Goal: Task Accomplishment & Management: Use online tool/utility

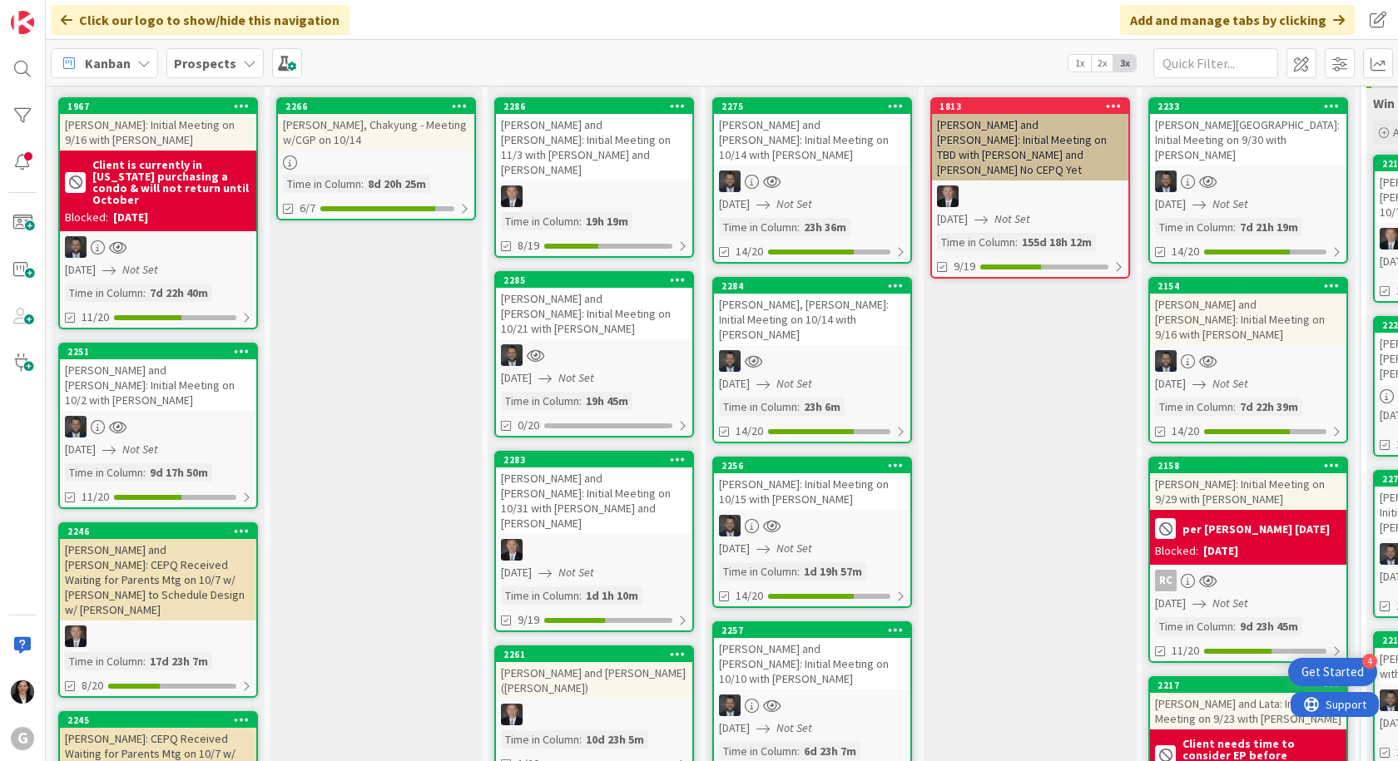
scroll to position [83, 0]
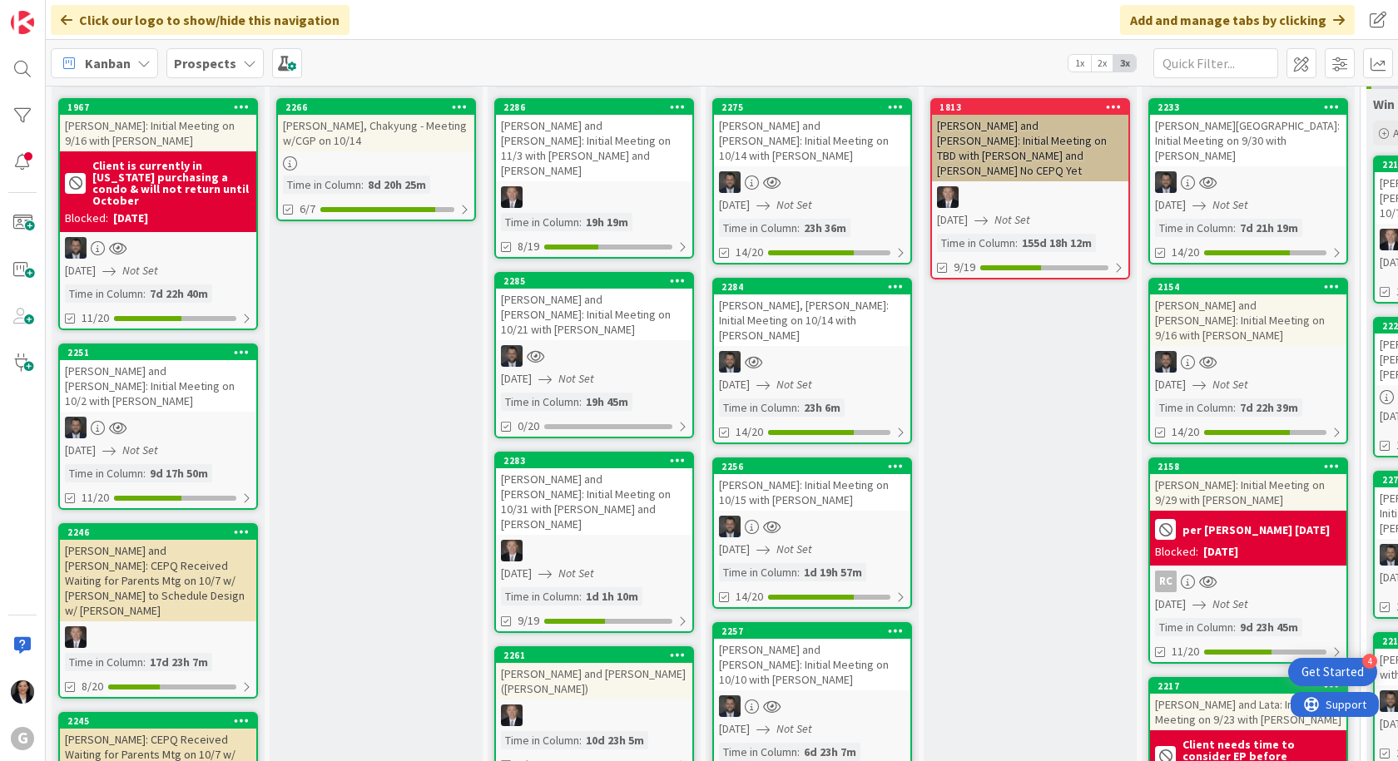
click at [801, 695] on div at bounding box center [812, 706] width 196 height 22
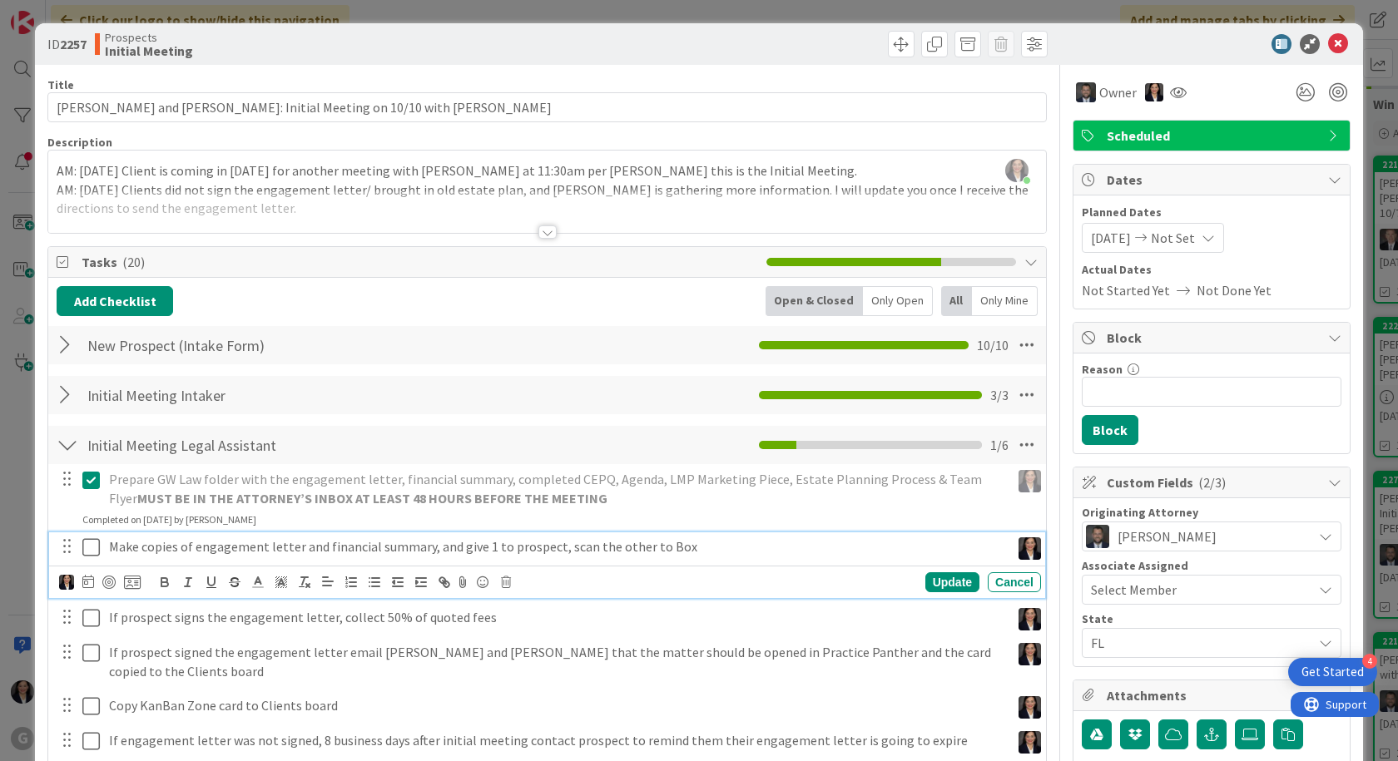
click at [97, 548] on icon at bounding box center [90, 547] width 17 height 20
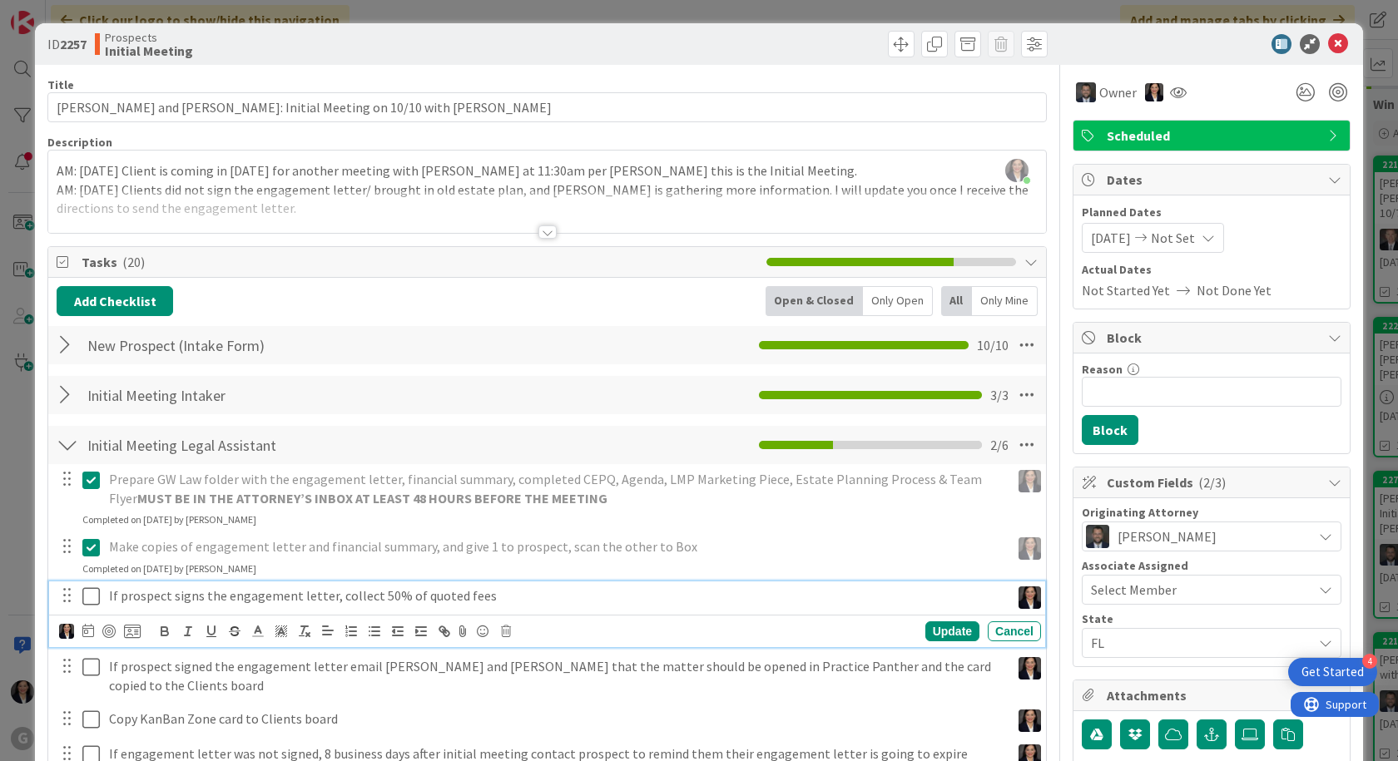
click at [86, 599] on icon at bounding box center [90, 597] width 17 height 20
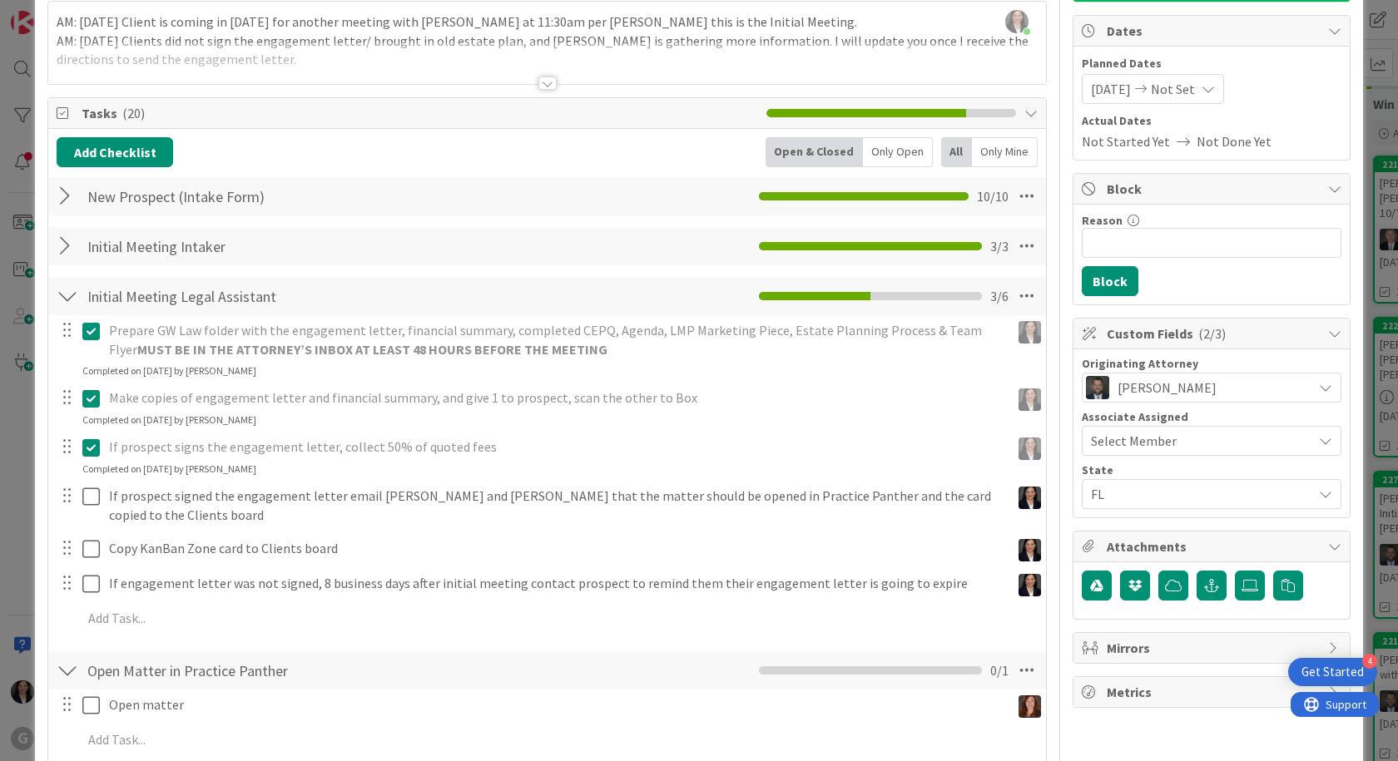
scroll to position [166, 0]
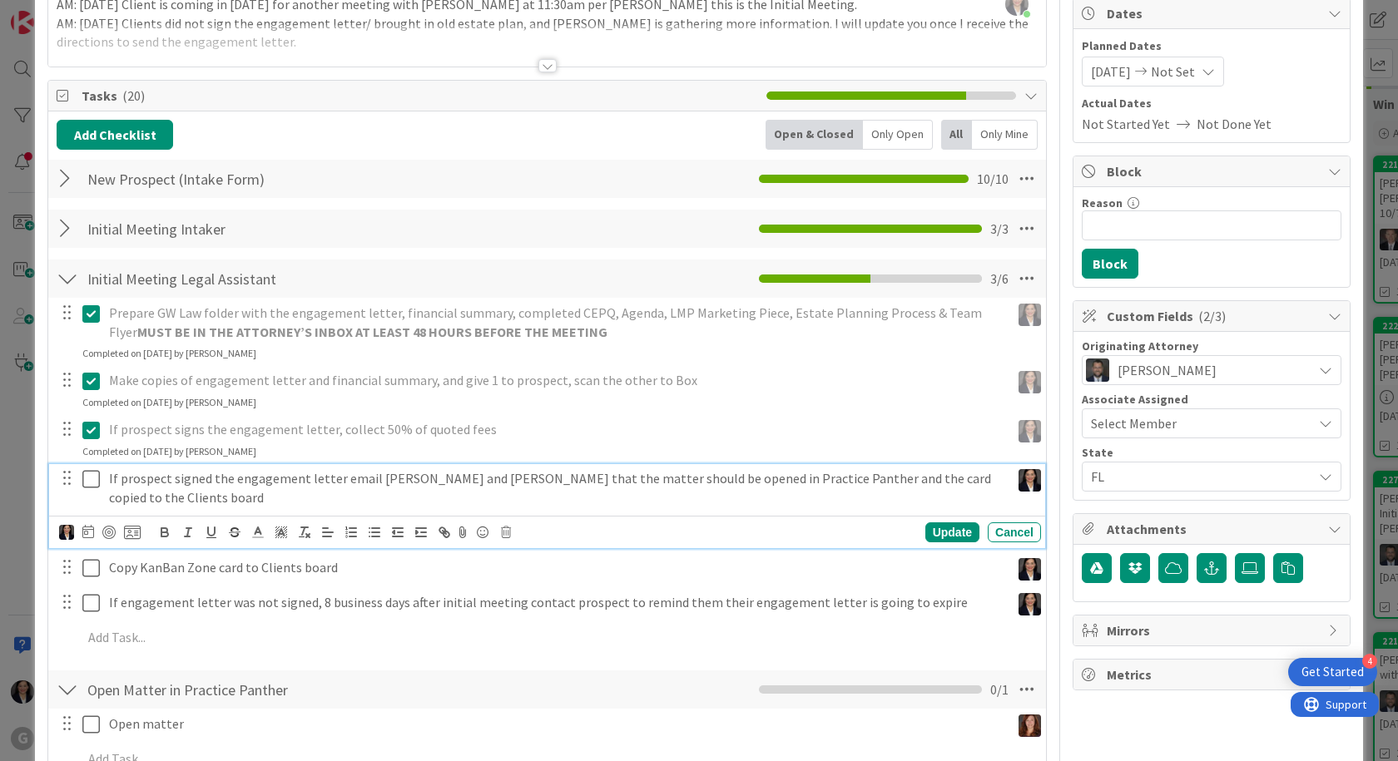
click at [93, 481] on icon at bounding box center [90, 479] width 17 height 20
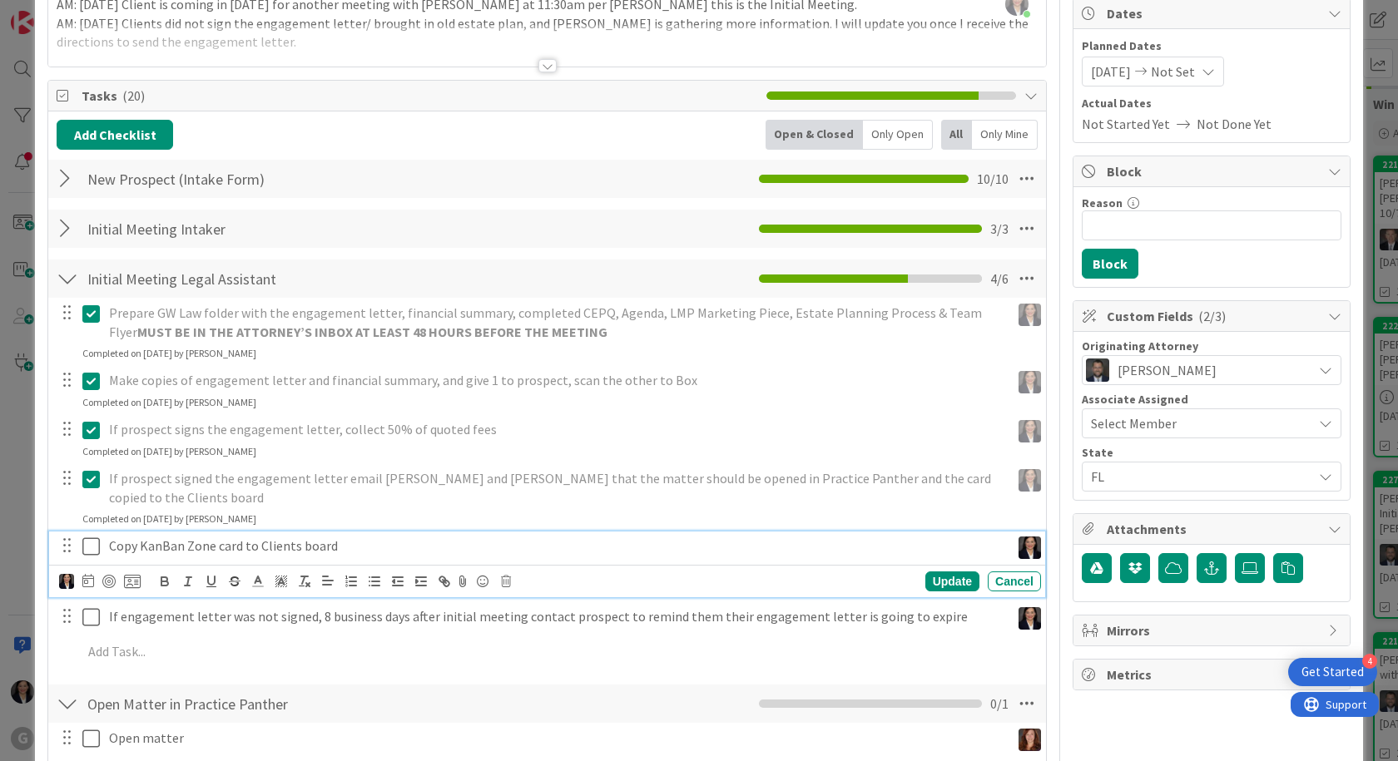
click at [91, 537] on icon at bounding box center [90, 547] width 17 height 20
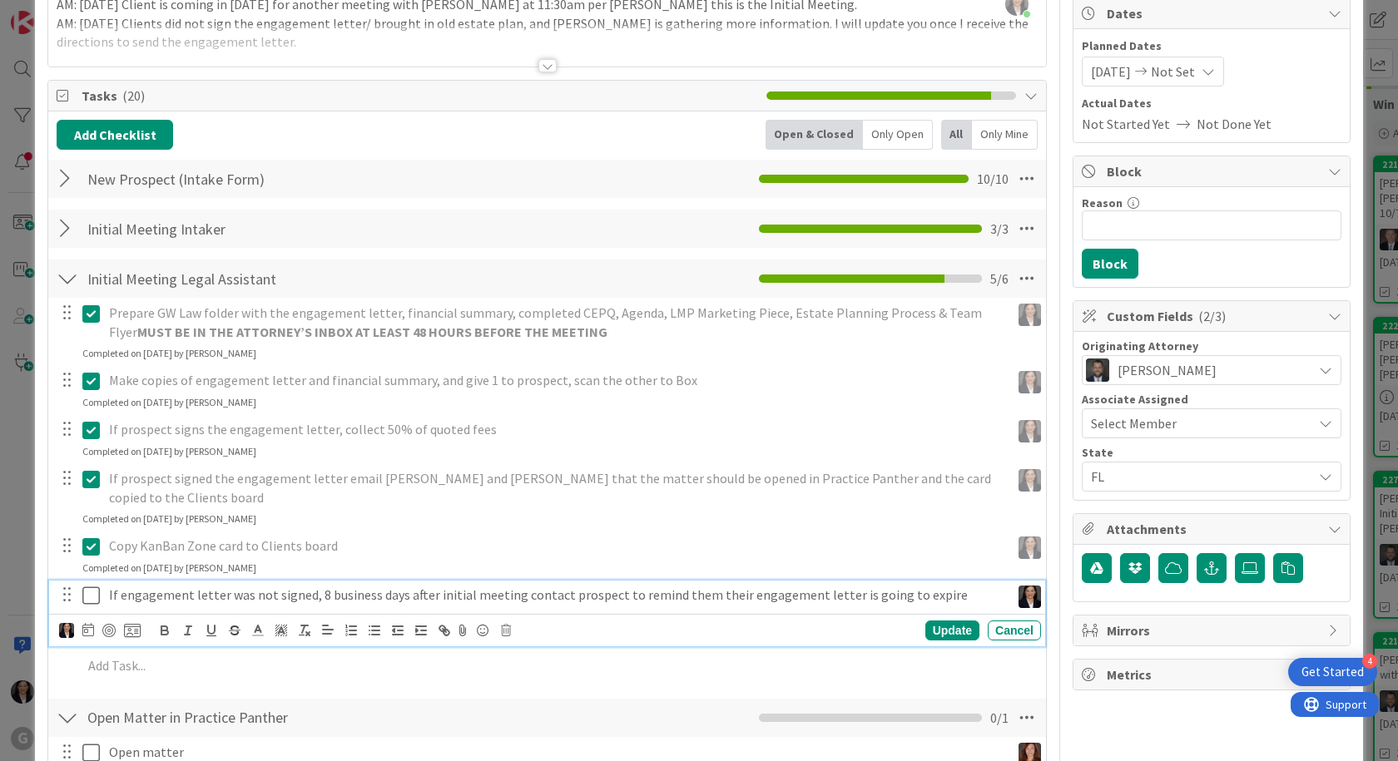
click at [89, 586] on icon at bounding box center [90, 596] width 17 height 20
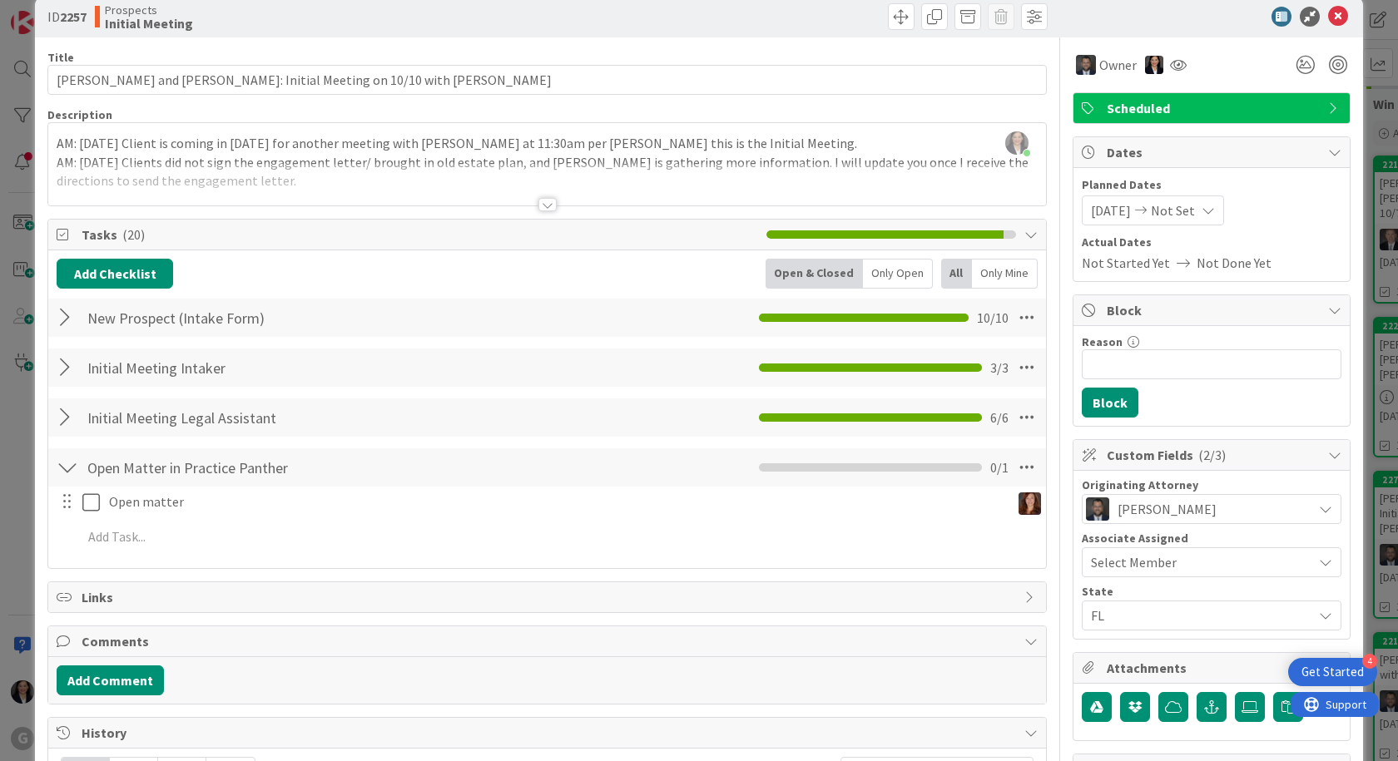
scroll to position [0, 0]
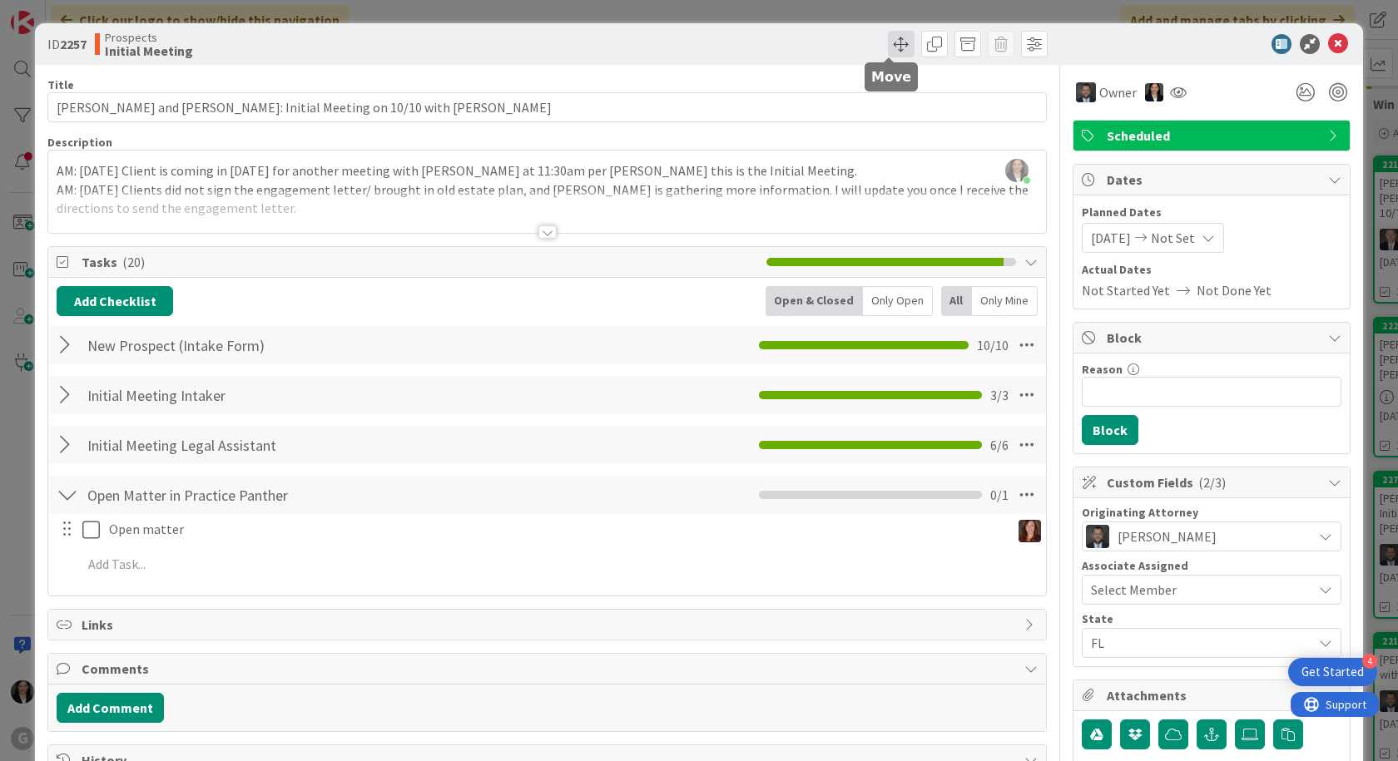
click at [891, 42] on span at bounding box center [901, 44] width 27 height 27
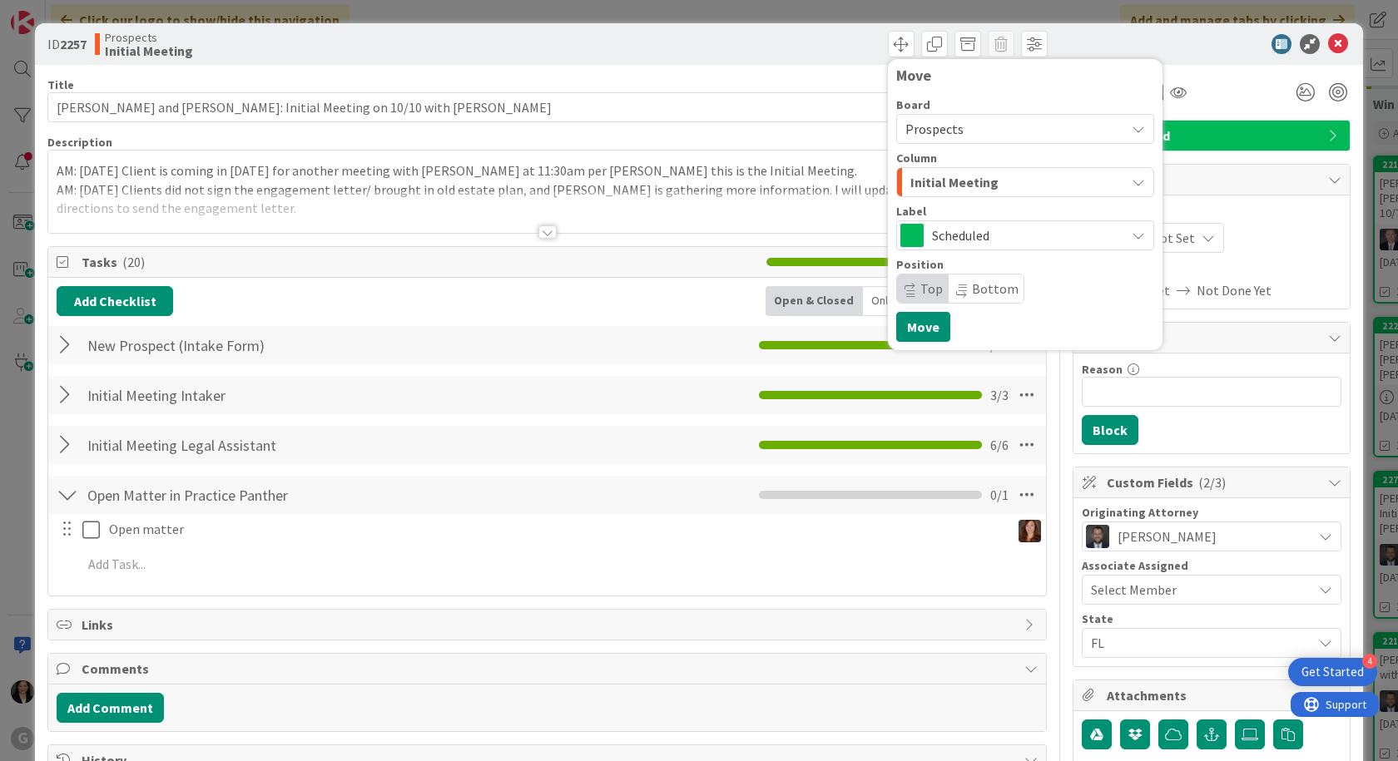
click at [937, 188] on span "Initial Meeting" at bounding box center [954, 182] width 88 height 22
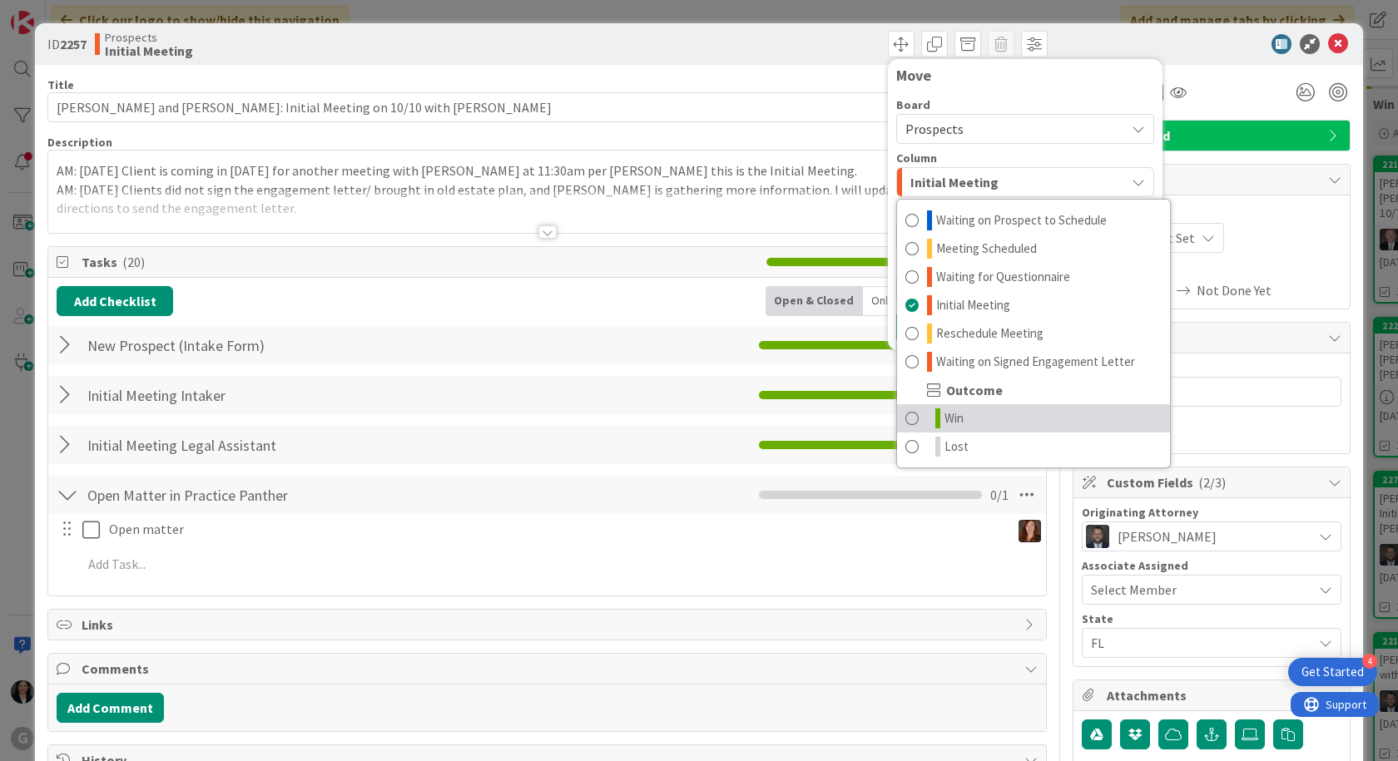
click at [953, 410] on link "Win" at bounding box center [1033, 418] width 273 height 28
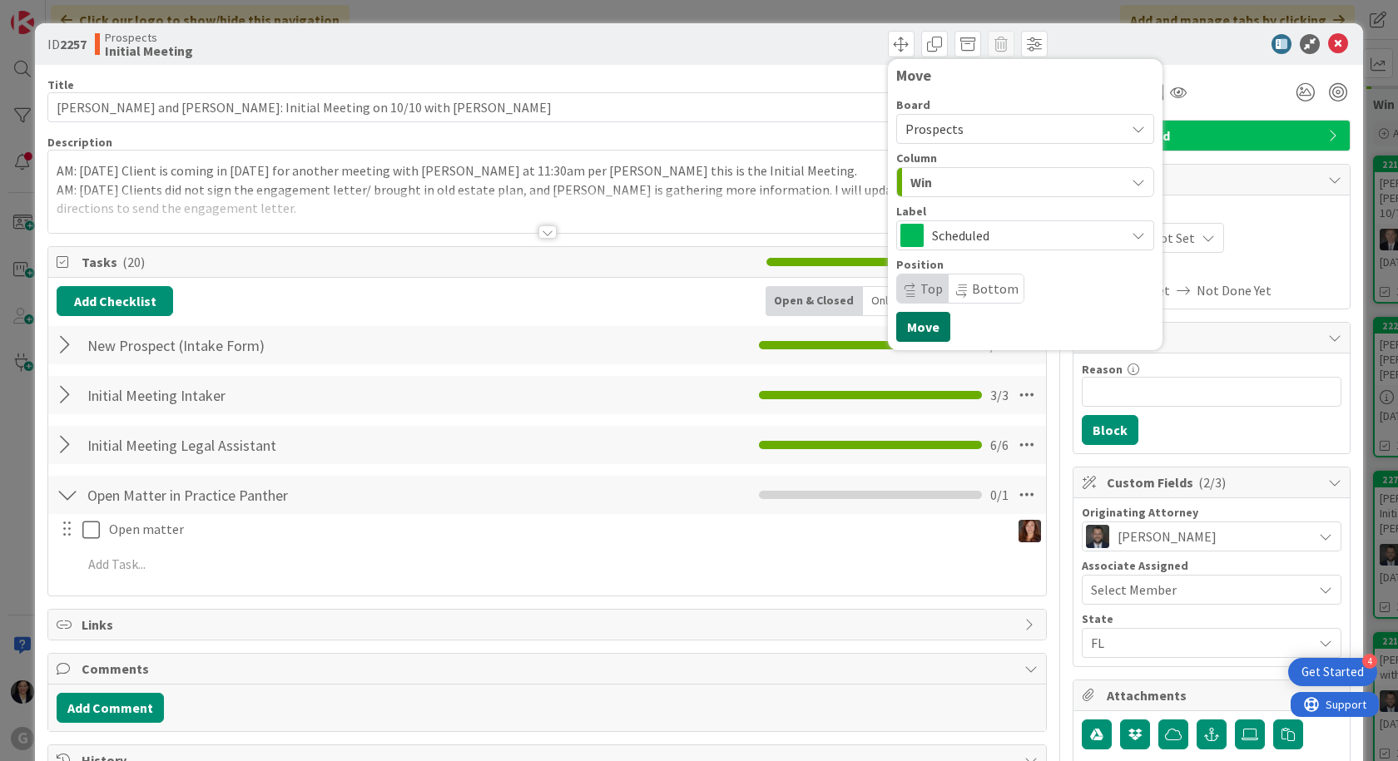
click at [924, 338] on button "Move" at bounding box center [923, 327] width 54 height 30
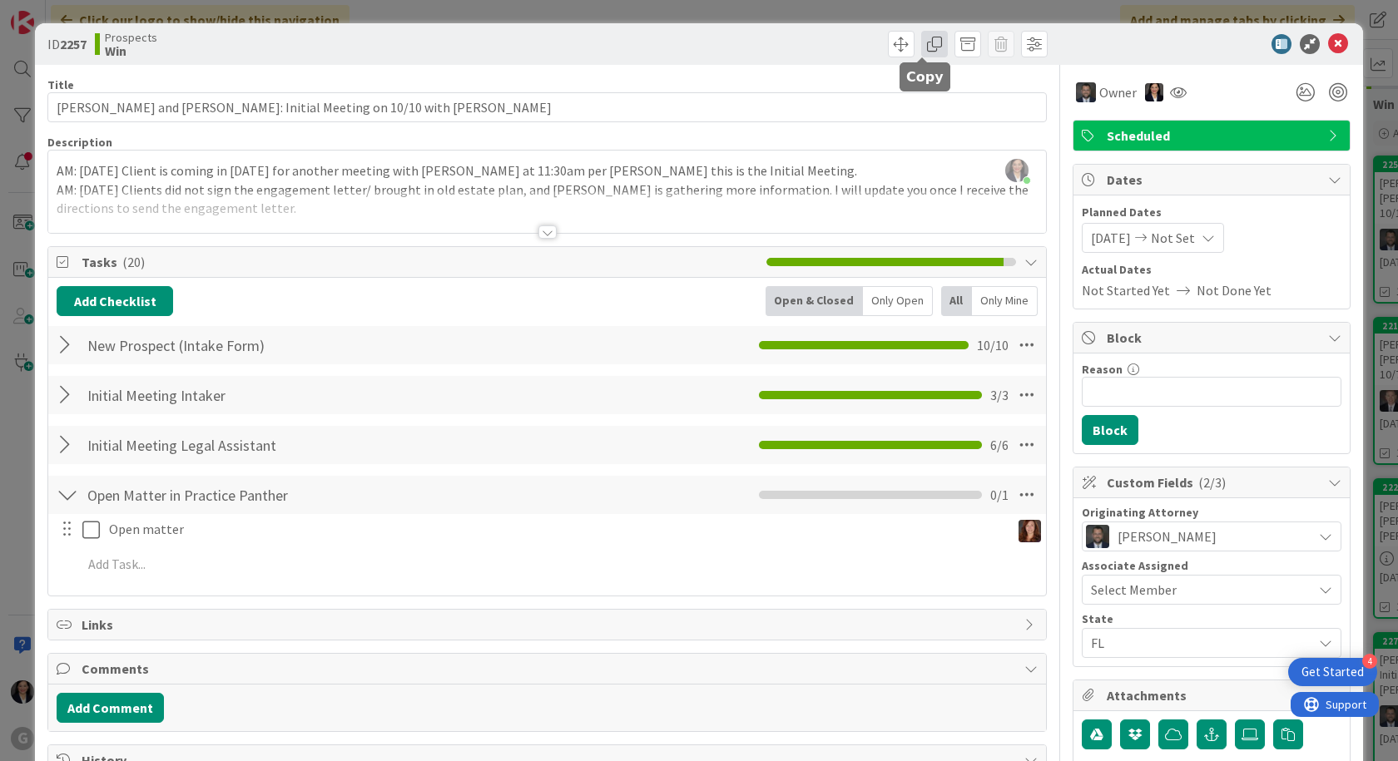
click at [929, 45] on span at bounding box center [934, 44] width 27 height 27
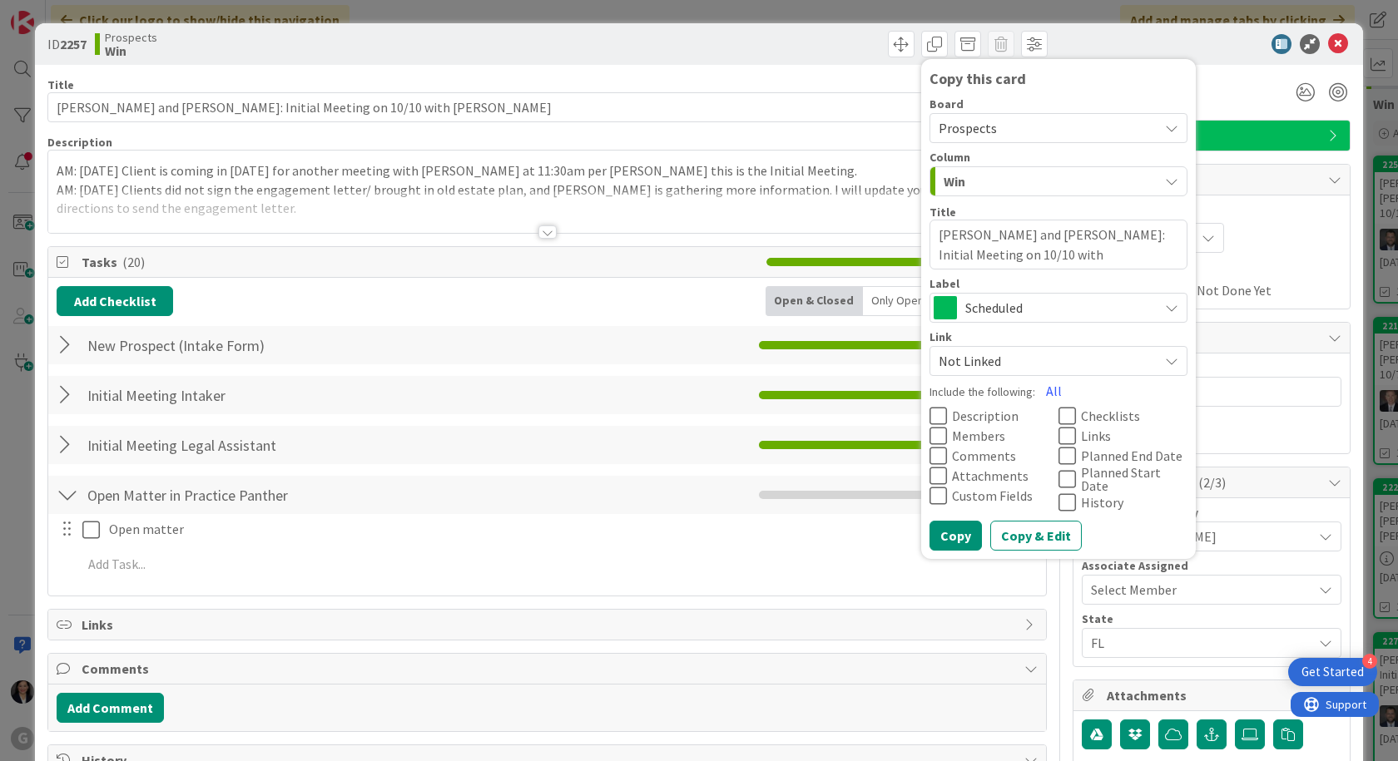
click at [978, 125] on span "Prospects" at bounding box center [967, 128] width 58 height 17
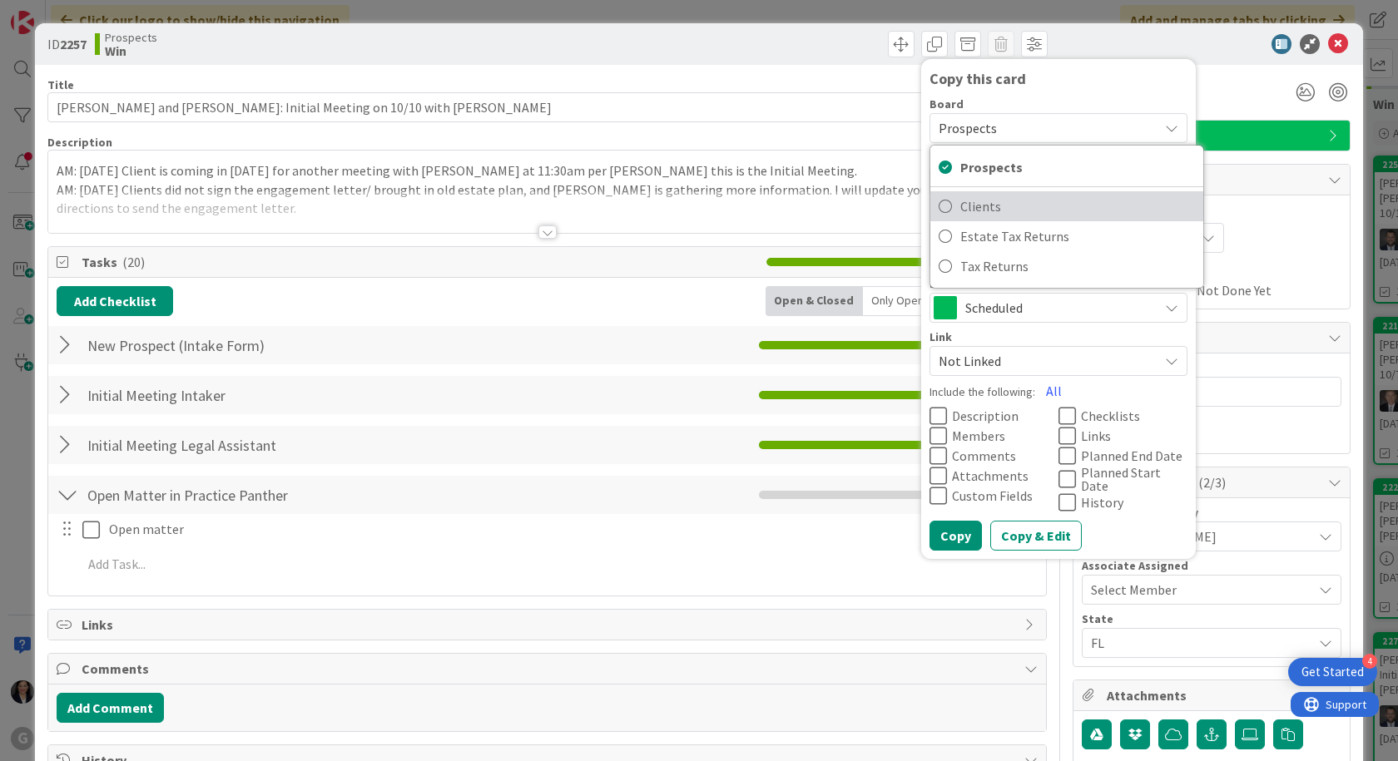
click at [982, 208] on span "Clients" at bounding box center [1077, 206] width 235 height 25
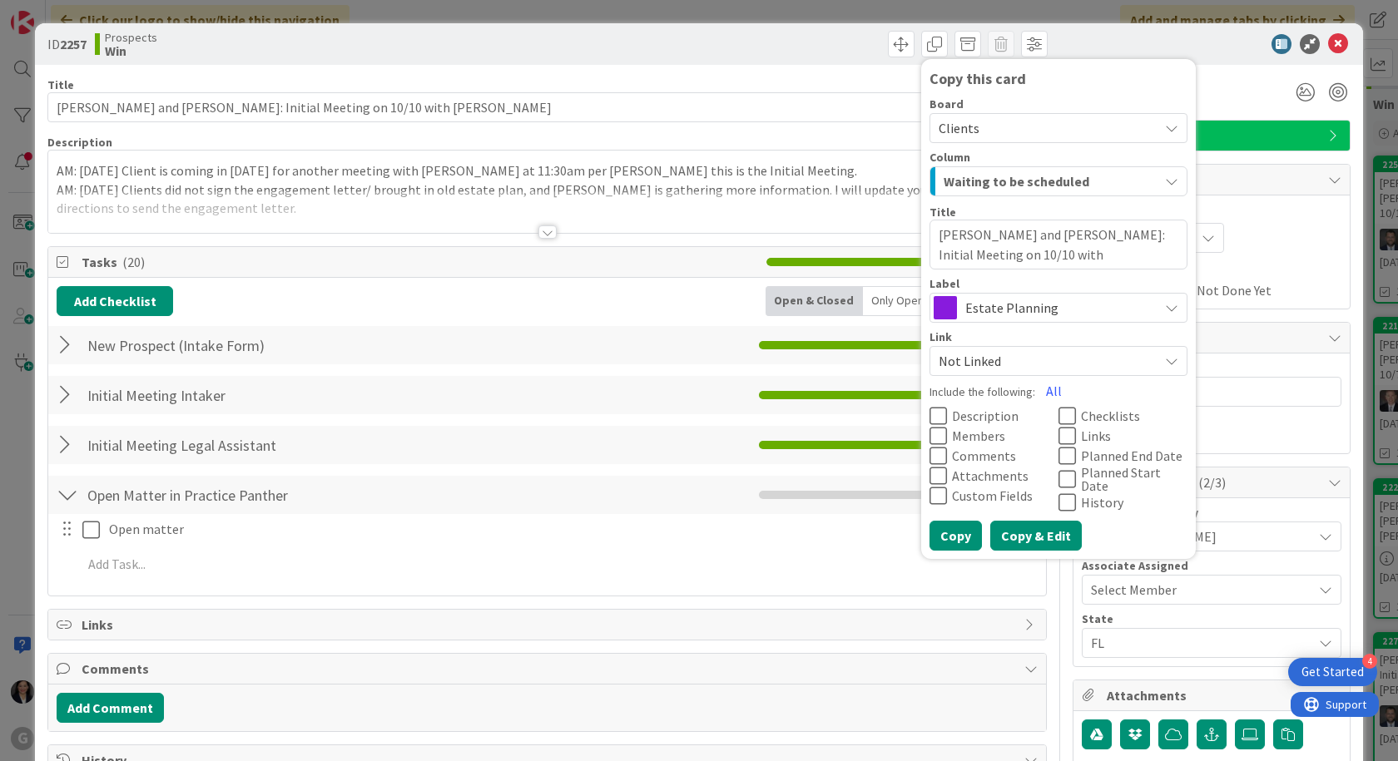
click at [1013, 527] on button "Copy & Edit" at bounding box center [1036, 536] width 92 height 30
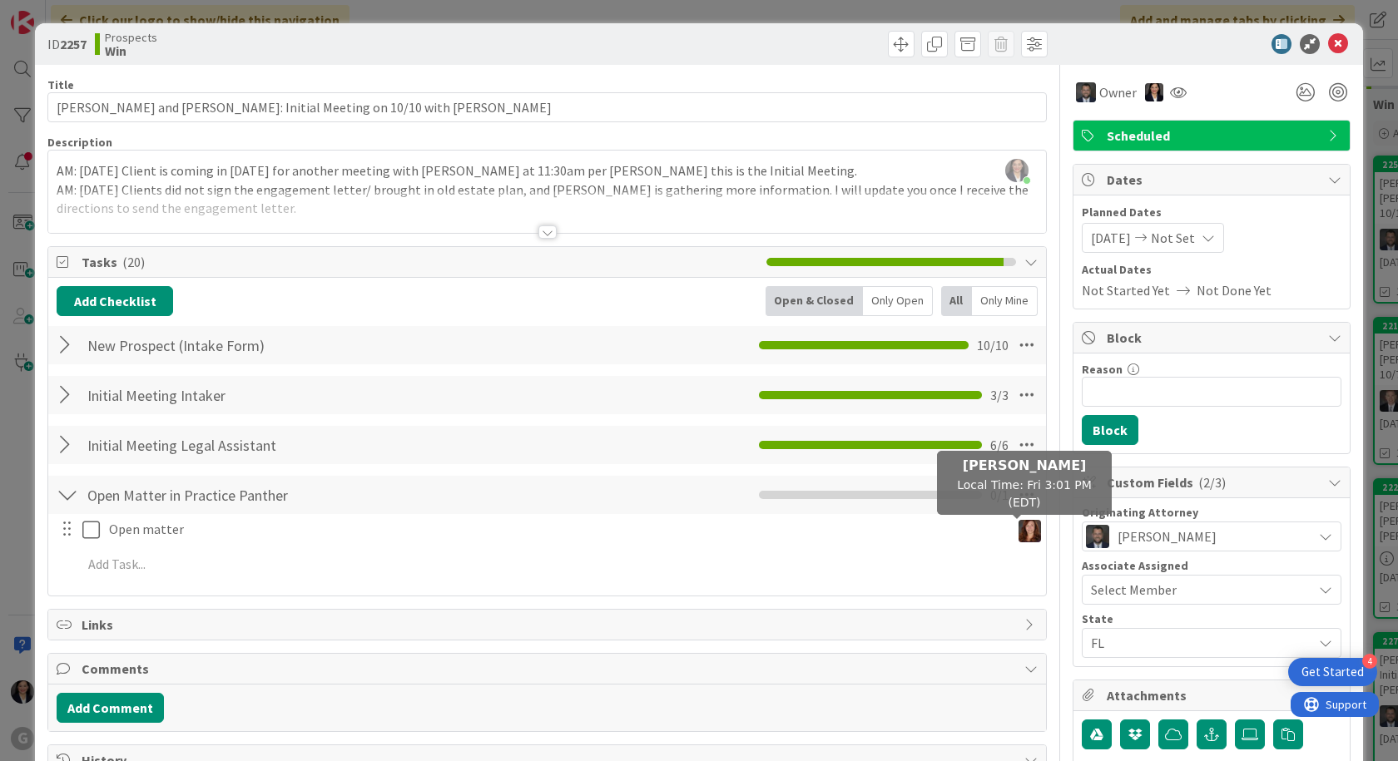
type textarea "x"
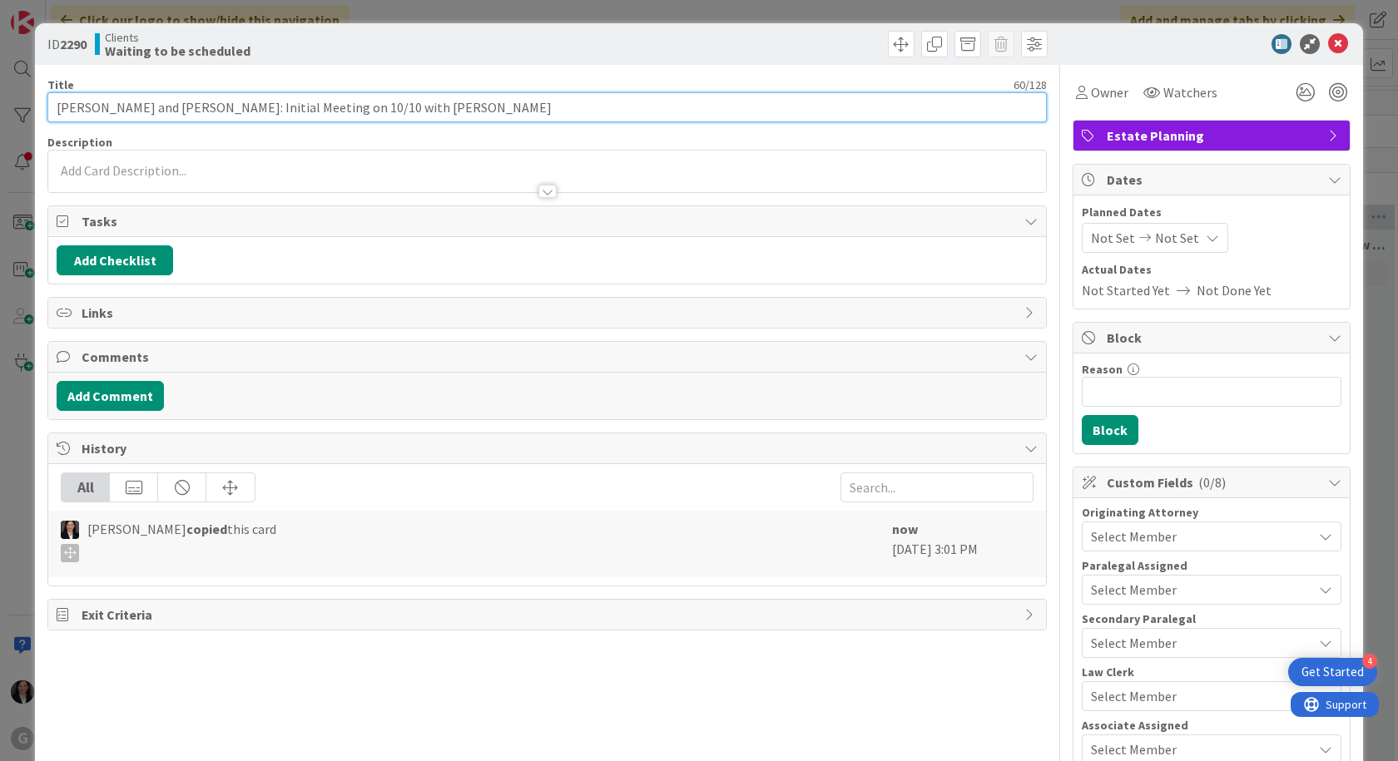
click at [413, 113] on input "[PERSON_NAME] and [PERSON_NAME]: Initial Meeting on 10/10 with [PERSON_NAME]" at bounding box center [546, 107] width 999 height 30
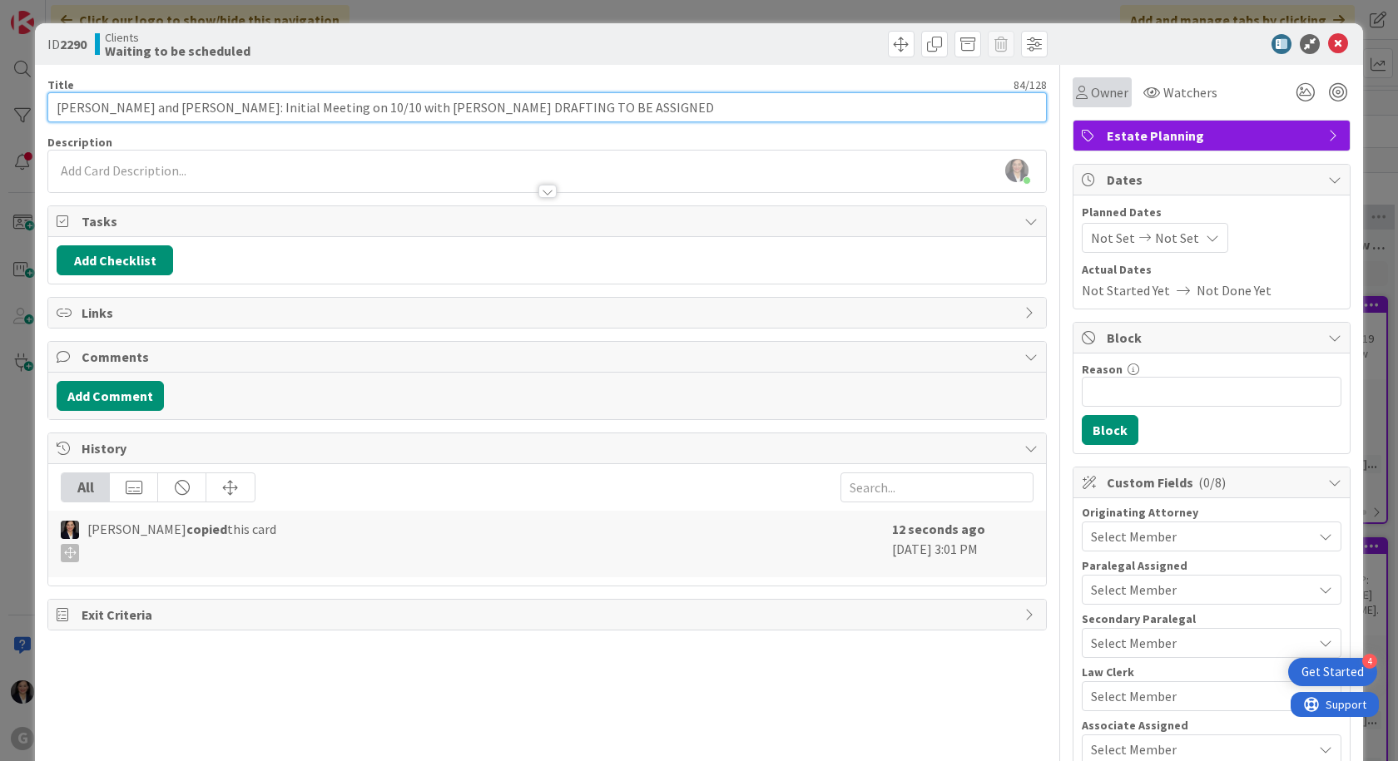
type input "[PERSON_NAME] and [PERSON_NAME]: Initial Meeting on 10/10 with [PERSON_NAME] DR…"
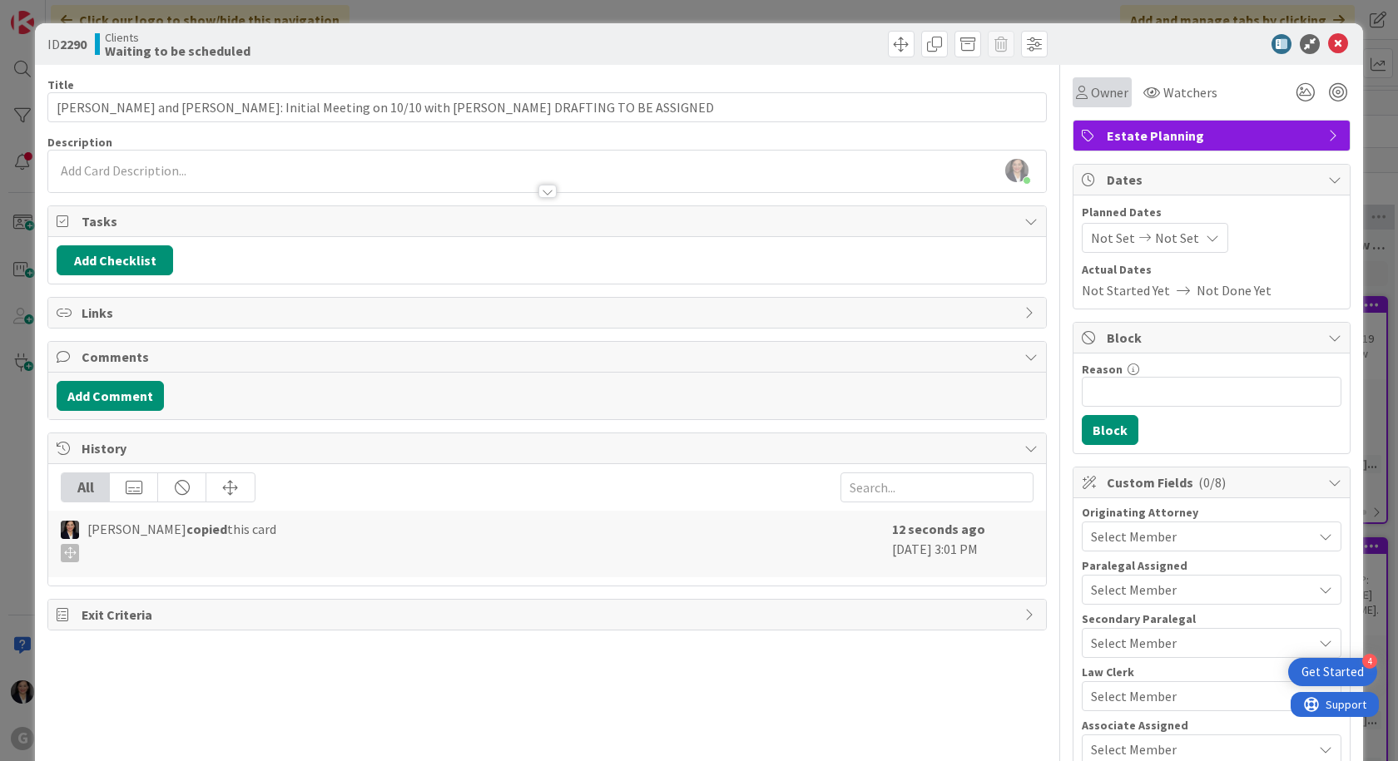
click at [1091, 94] on span "Owner" at bounding box center [1109, 92] width 37 height 20
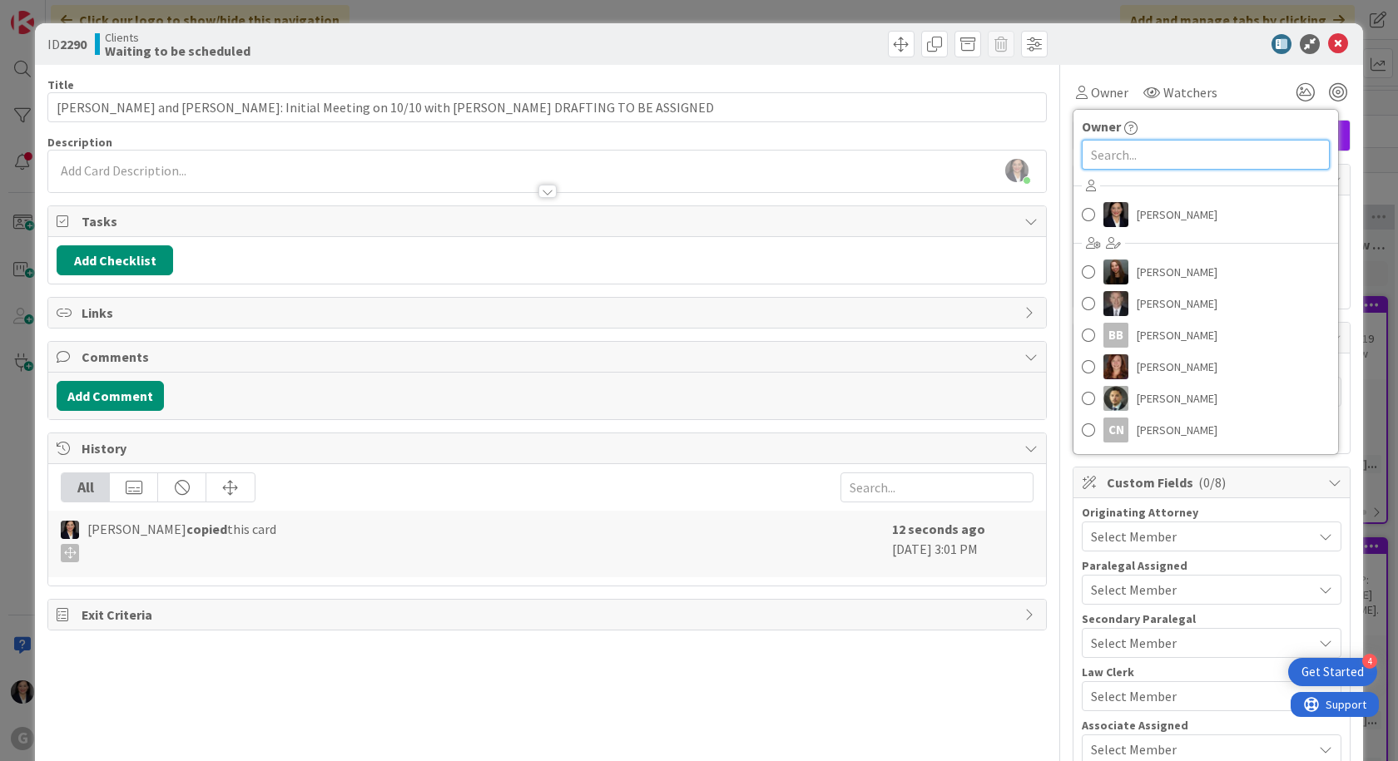
click at [1097, 163] on input "text" at bounding box center [1206, 155] width 248 height 30
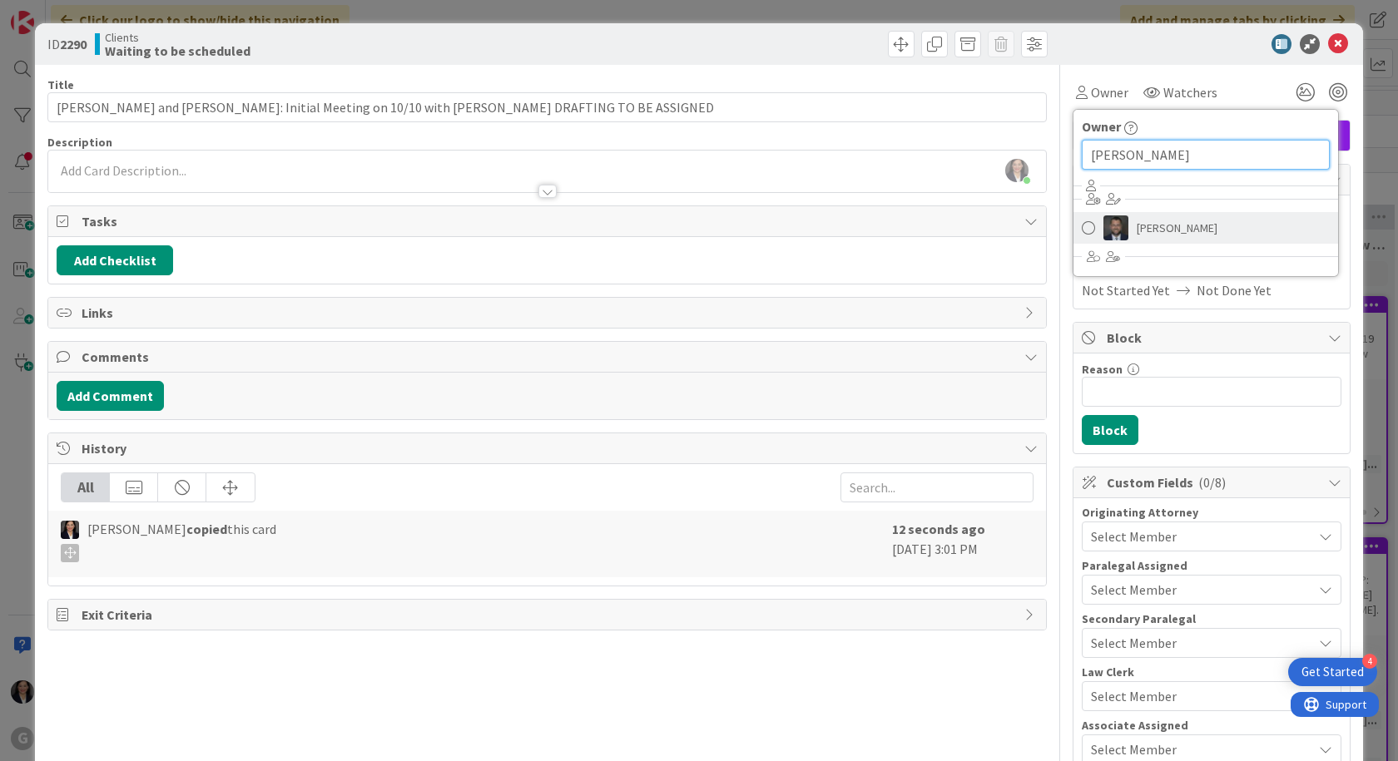
type input "[PERSON_NAME]"
click at [1082, 232] on span at bounding box center [1088, 227] width 13 height 25
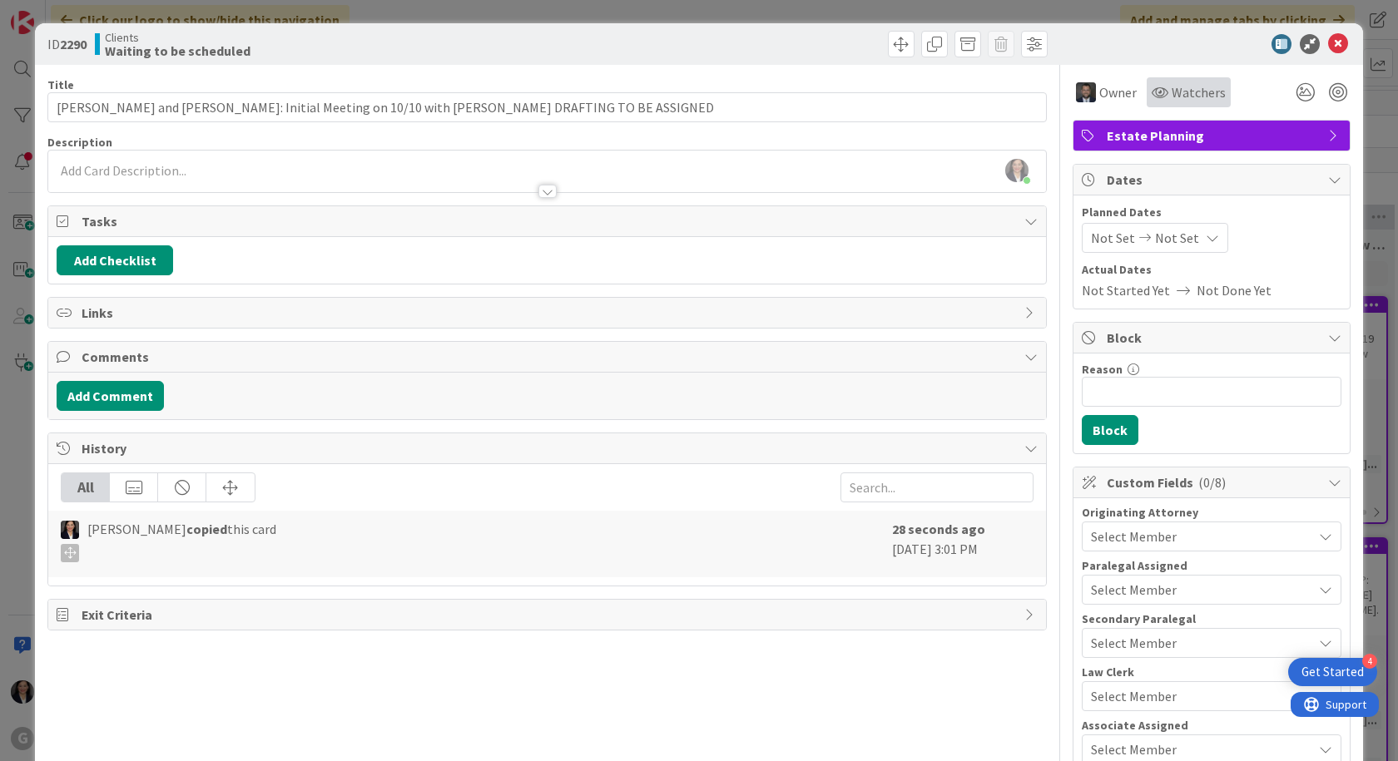
click at [1183, 95] on span "Watchers" at bounding box center [1198, 92] width 54 height 20
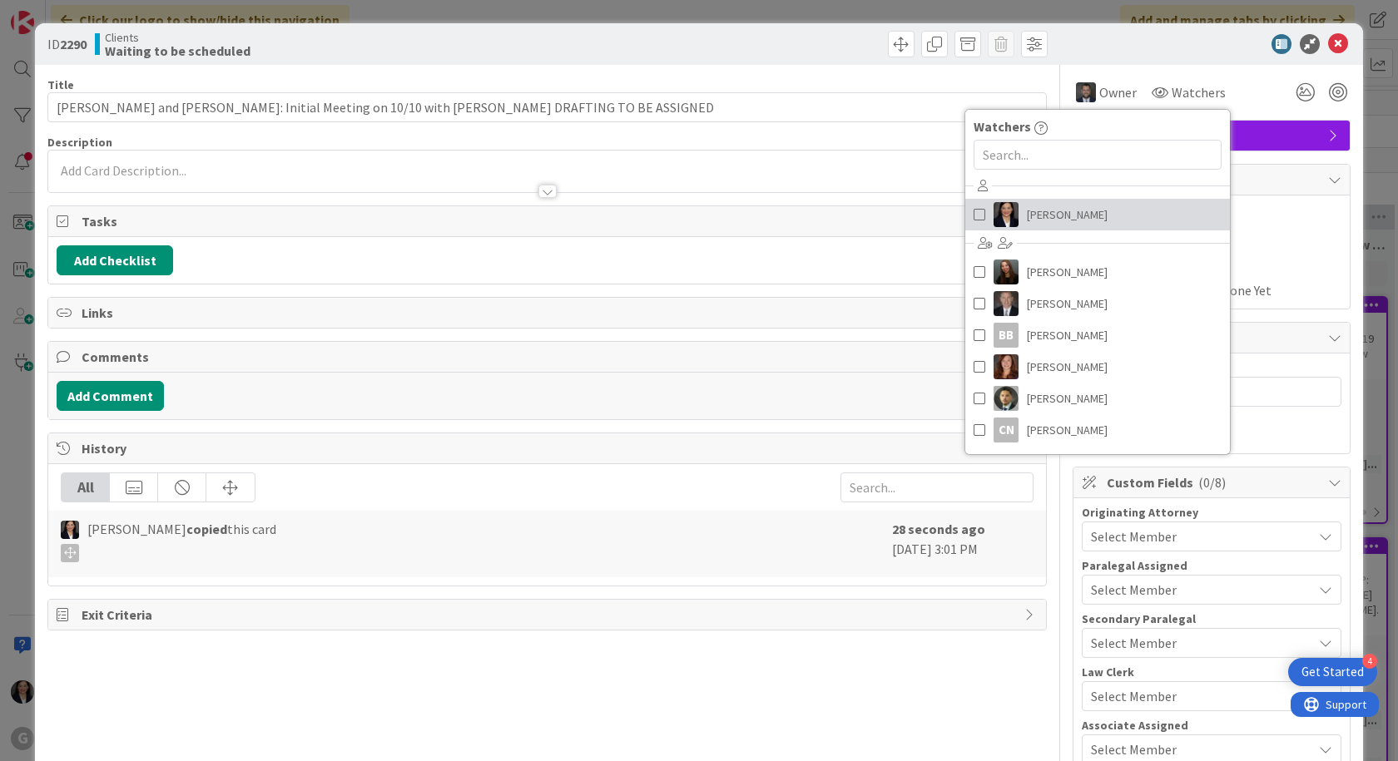
click at [1070, 208] on span "[PERSON_NAME]" at bounding box center [1067, 214] width 81 height 25
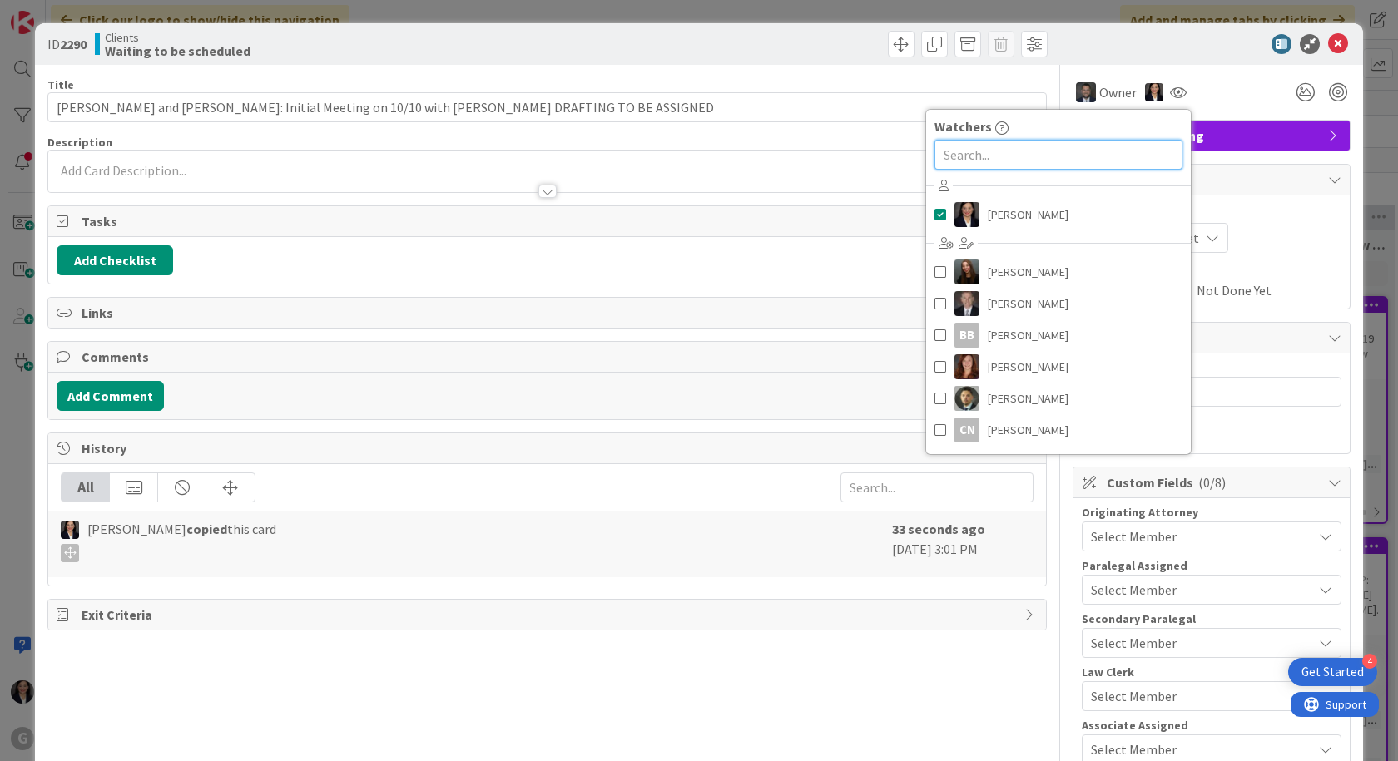
click at [1052, 159] on input "text" at bounding box center [1058, 155] width 248 height 30
click at [1035, 154] on input "text" at bounding box center [1058, 155] width 248 height 30
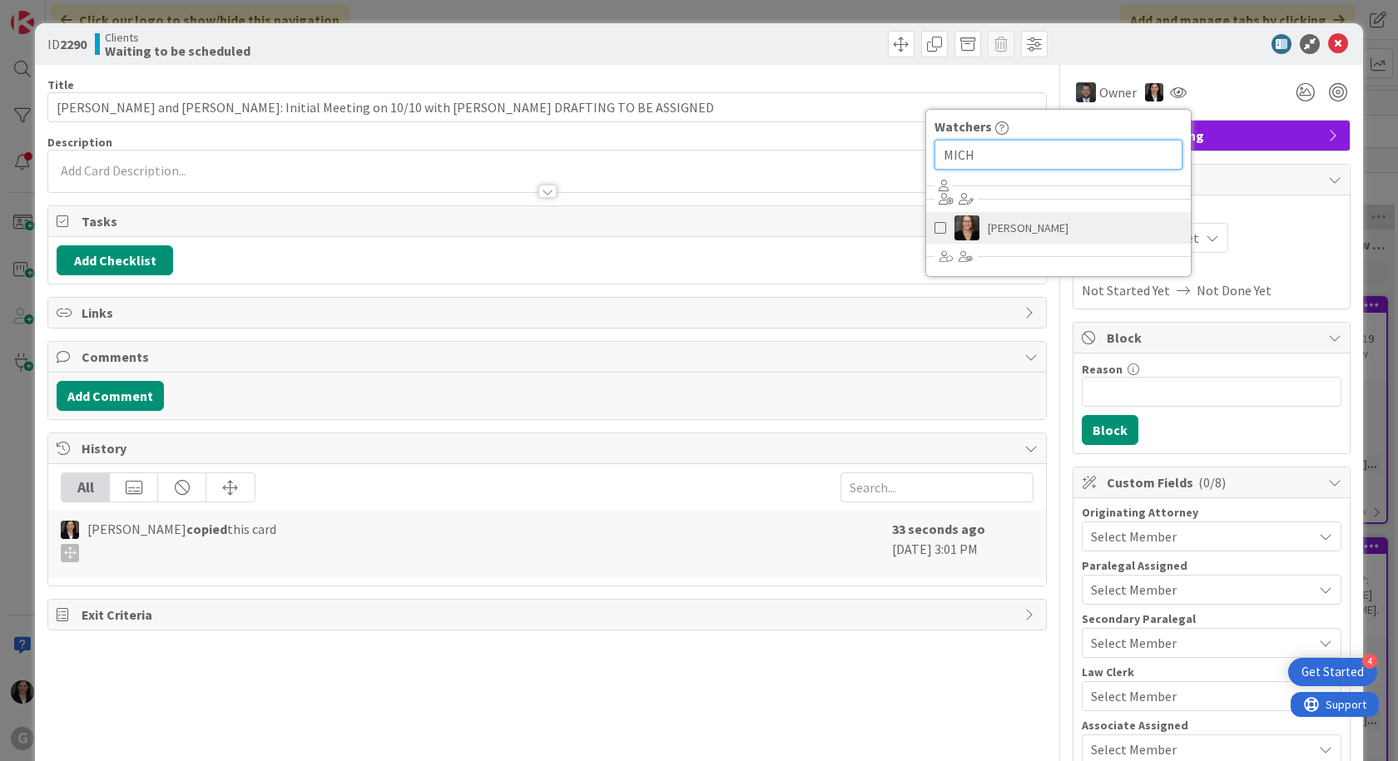
type input "MICH"
click at [1016, 230] on span "[PERSON_NAME]" at bounding box center [1027, 227] width 81 height 25
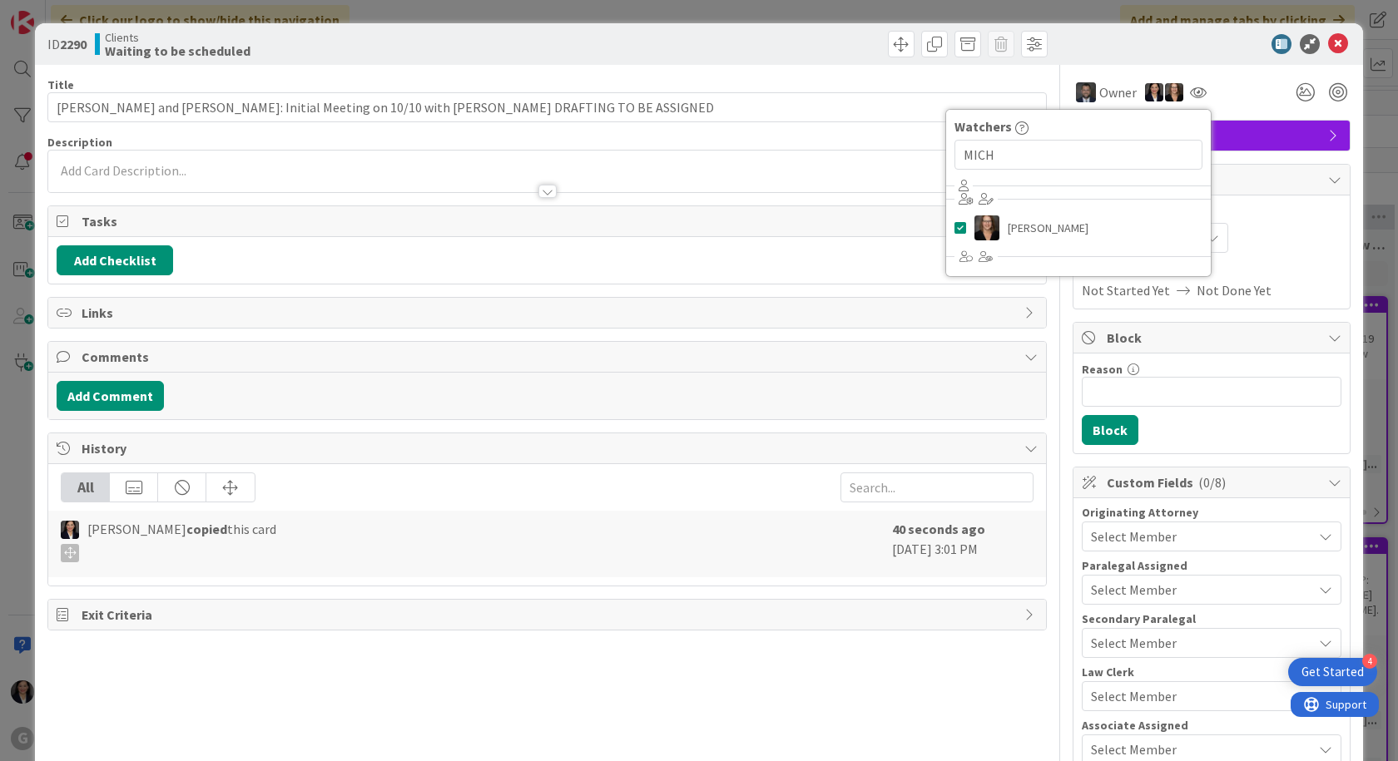
click at [1136, 55] on div "ID 2290 Clients Waiting to be scheduled" at bounding box center [699, 44] width 1328 height 42
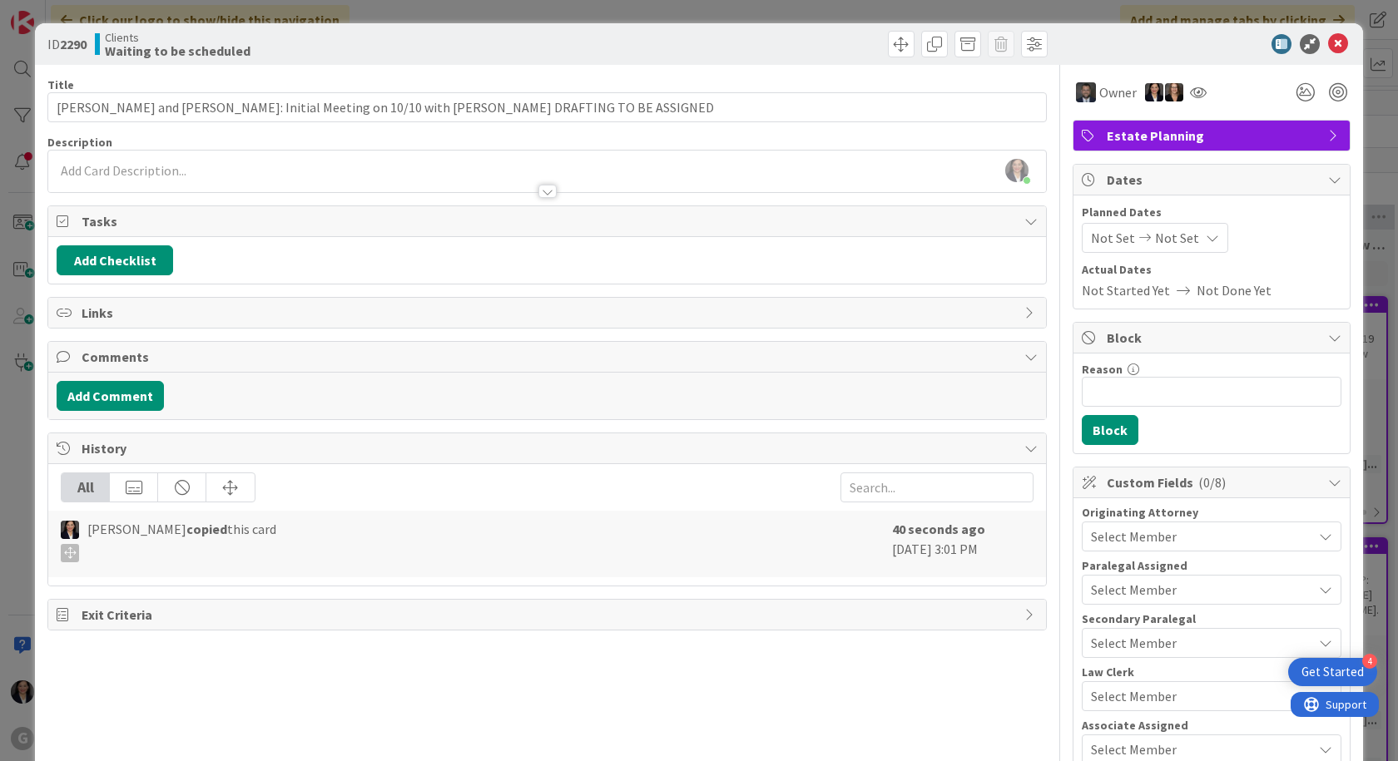
click at [1091, 240] on span "Not Set" at bounding box center [1113, 238] width 44 height 20
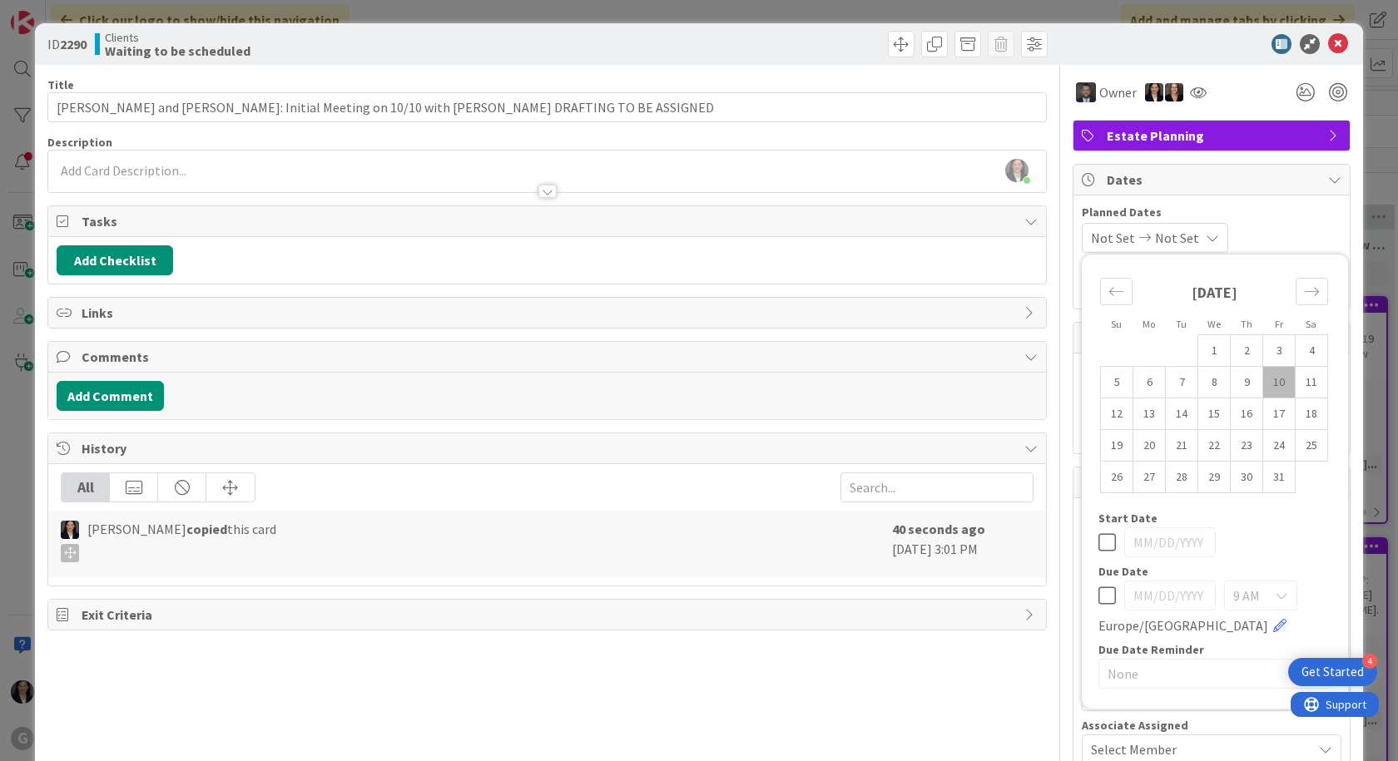
drag, startPoint x: 1272, startPoint y: 387, endPoint x: 1259, endPoint y: 375, distance: 17.7
click at [1271, 386] on td "10" at bounding box center [1279, 383] width 32 height 32
type input "[DATE]"
click at [1263, 375] on td "10" at bounding box center [1279, 383] width 32 height 32
click at [1275, 222] on div "Planned Dates [DATE] [DATE] Su Mo Tu We Th Fr Sa [DATE] 1 2 3 4 5 6 7 8 9 10 11…" at bounding box center [1212, 228] width 260 height 49
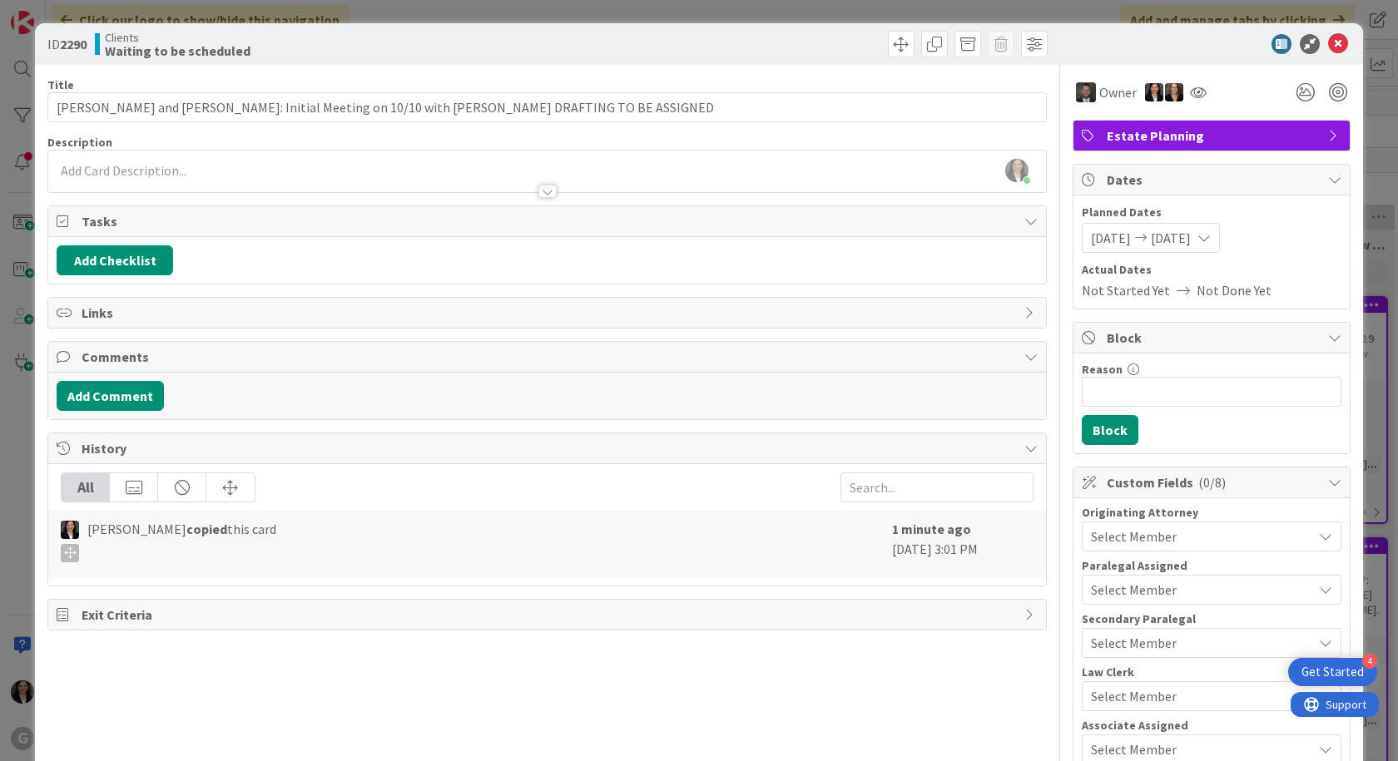
click at [1221, 51] on div at bounding box center [1203, 44] width 295 height 20
click at [1210, 236] on icon at bounding box center [1203, 237] width 13 height 13
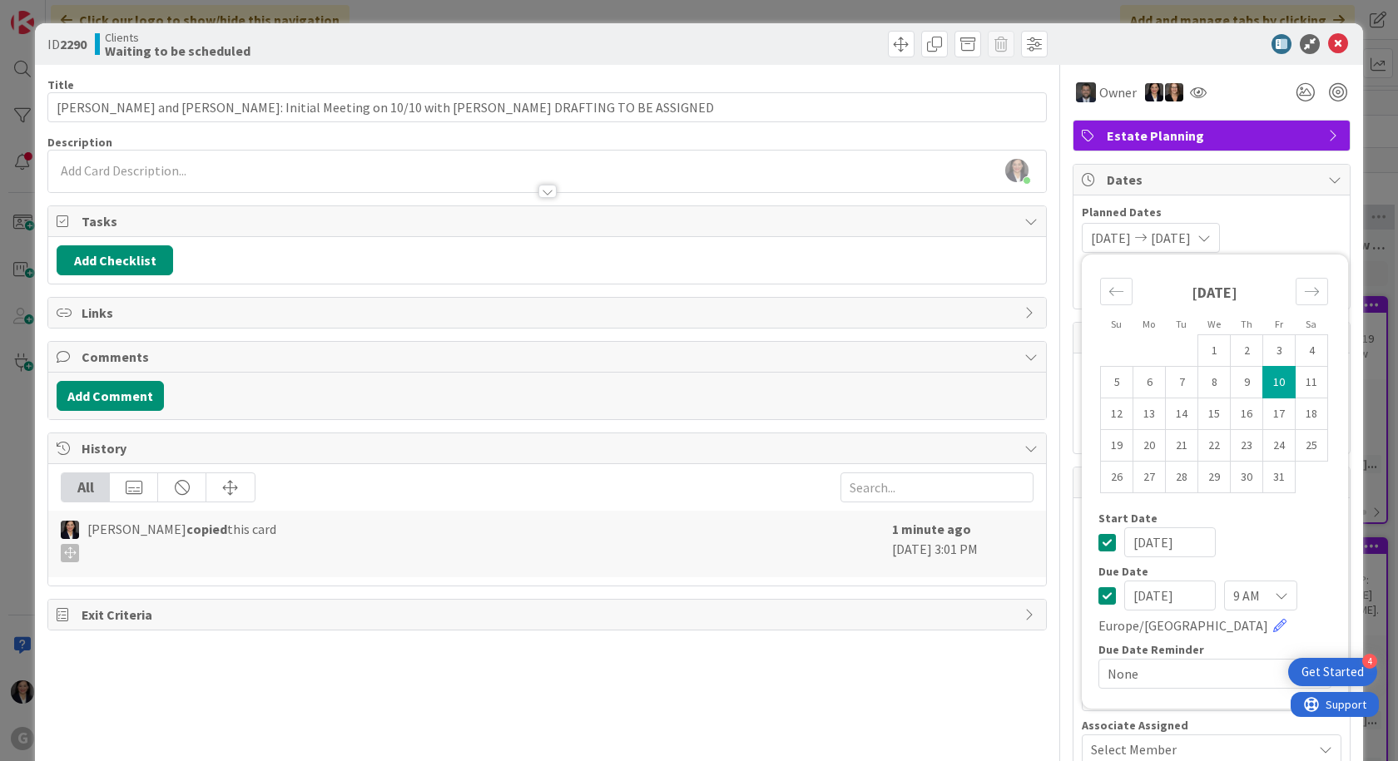
click at [1098, 600] on icon at bounding box center [1106, 596] width 17 height 20
click at [1098, 596] on icon at bounding box center [1106, 596] width 17 height 20
type input "[DATE]"
click at [1280, 549] on div "[DATE]" at bounding box center [1214, 542] width 233 height 30
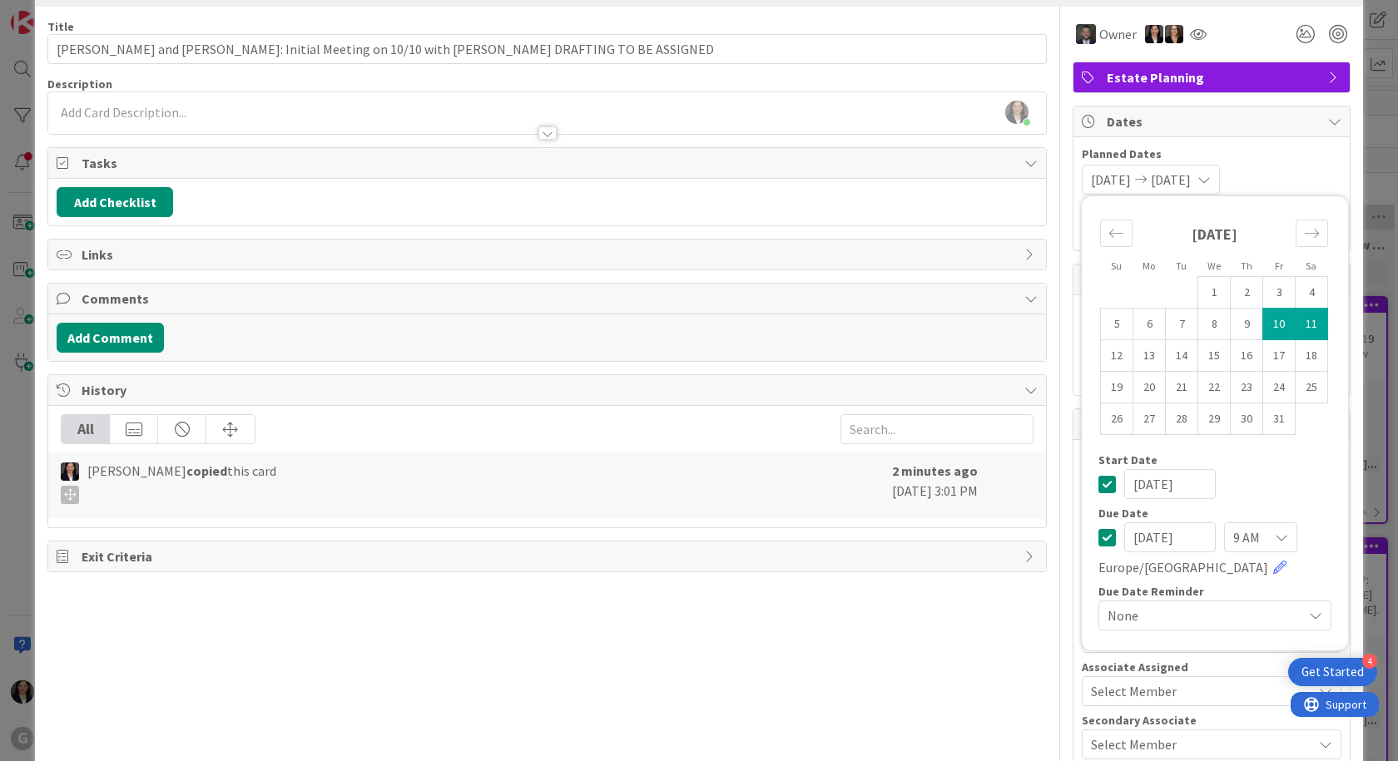
scroll to position [83, 0]
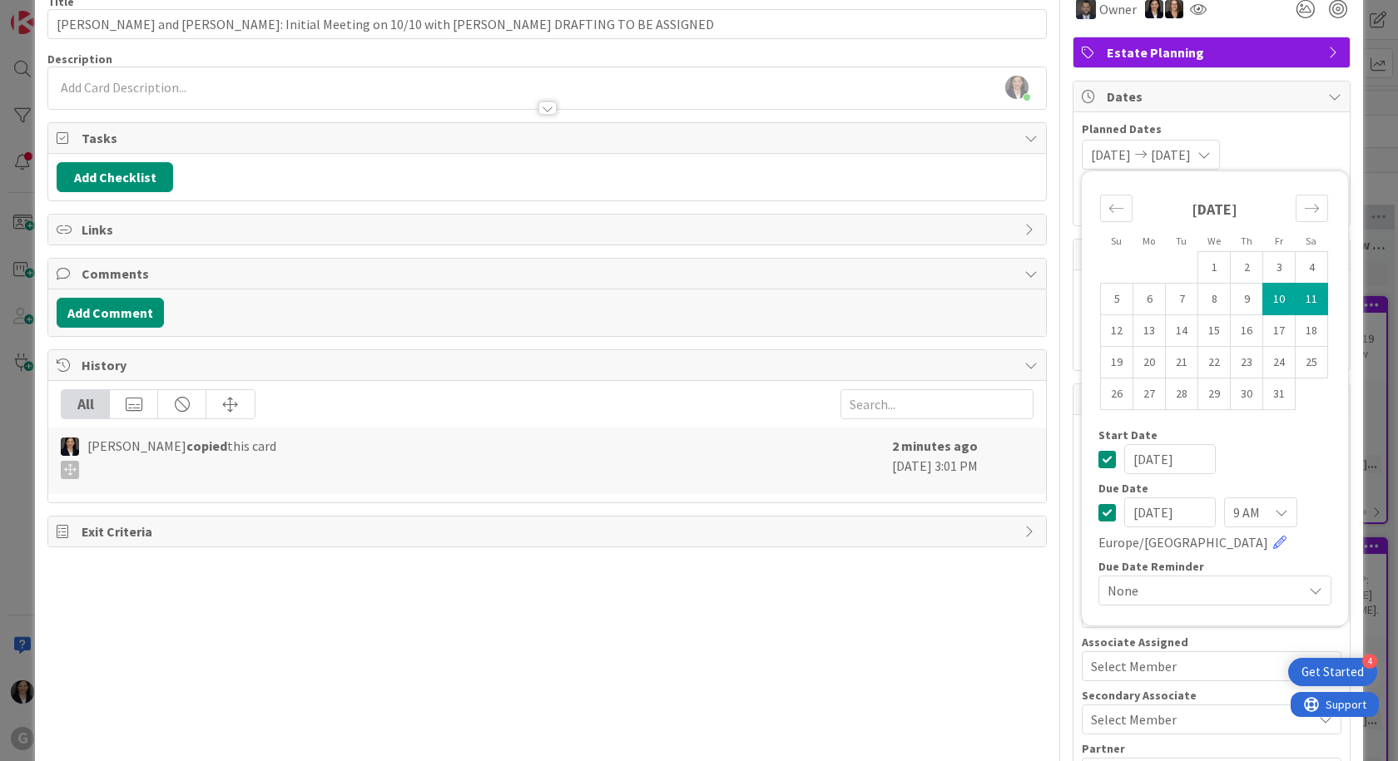
click at [1283, 121] on span "Planned Dates" at bounding box center [1212, 129] width 260 height 17
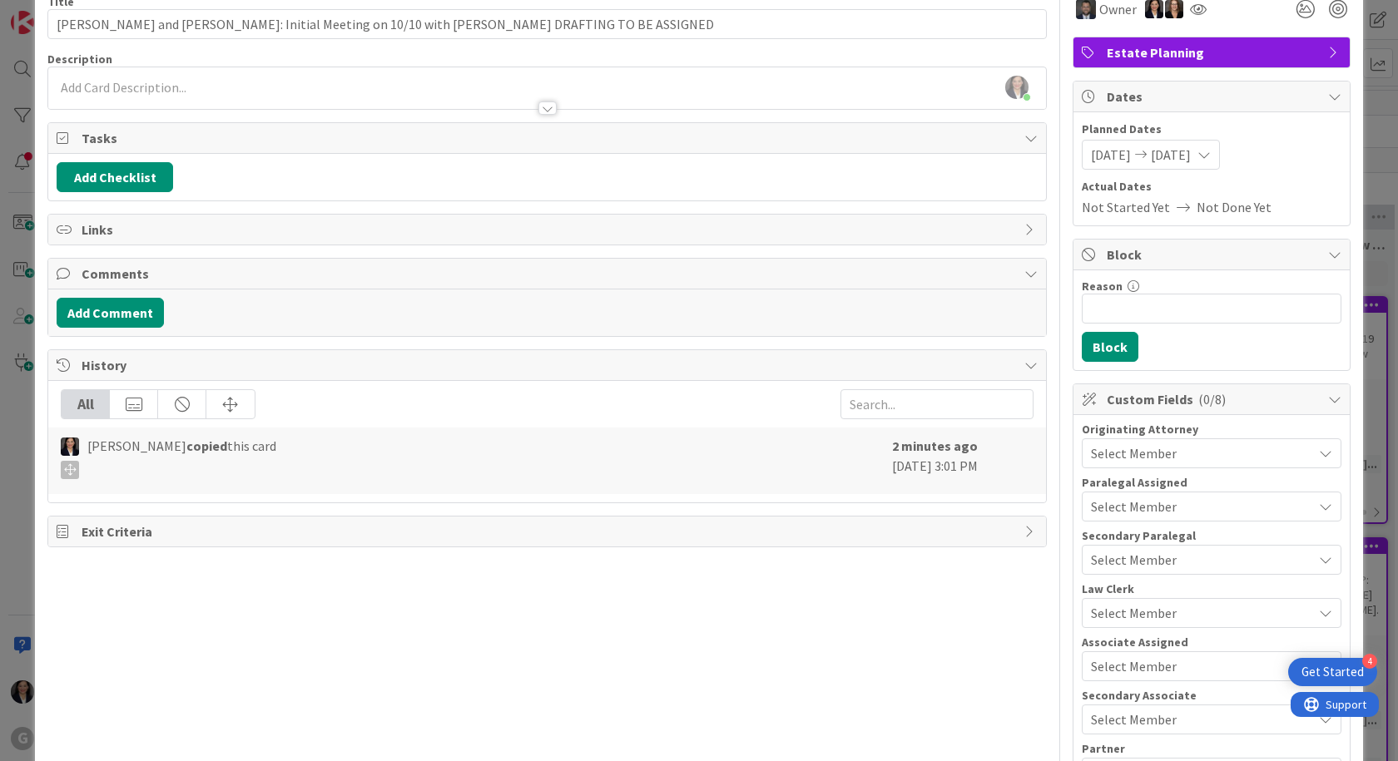
click at [1190, 159] on span "[DATE]" at bounding box center [1171, 155] width 40 height 20
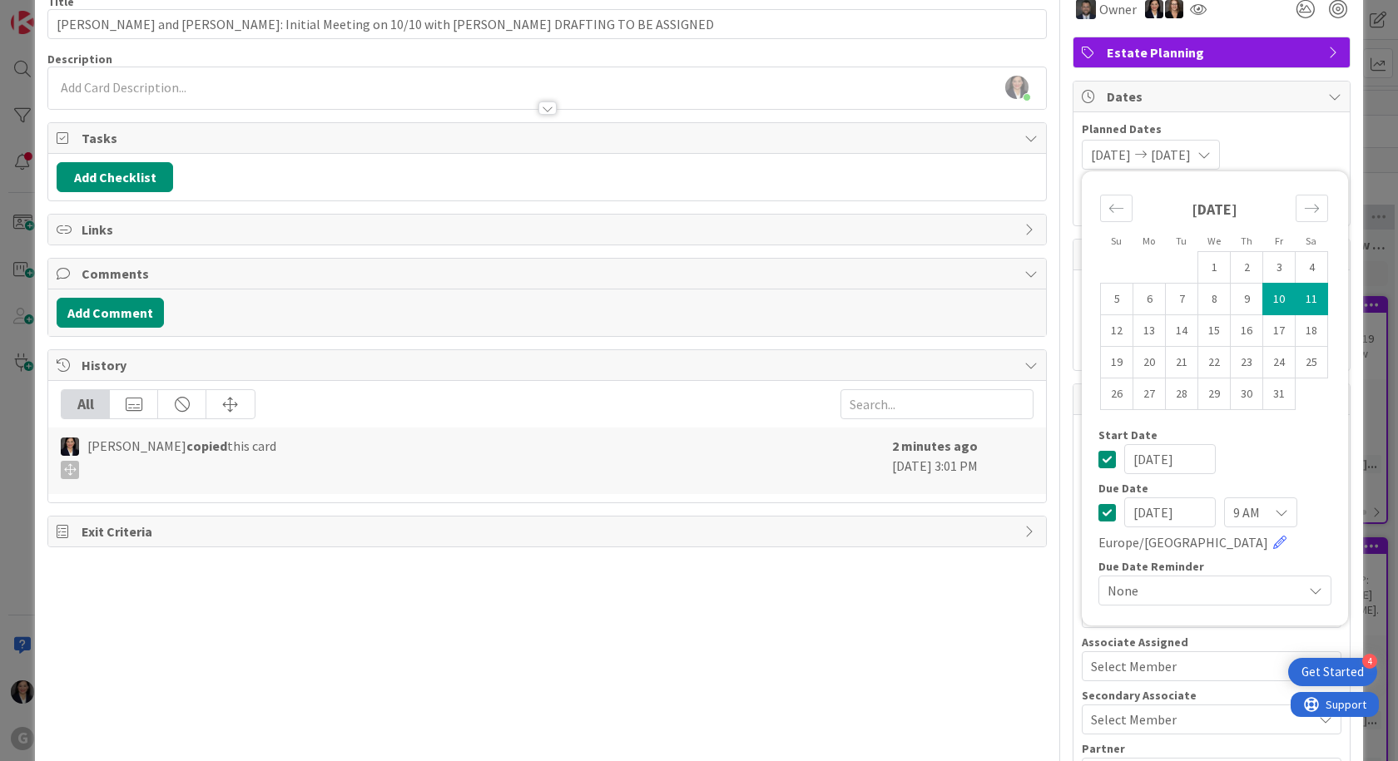
click at [1098, 517] on icon at bounding box center [1106, 512] width 17 height 20
drag, startPoint x: 1256, startPoint y: 450, endPoint x: 1232, endPoint y: 87, distance: 363.5
click at [1257, 447] on div "[DATE]" at bounding box center [1214, 459] width 233 height 30
click at [1256, 131] on span "Planned Dates" at bounding box center [1212, 129] width 260 height 17
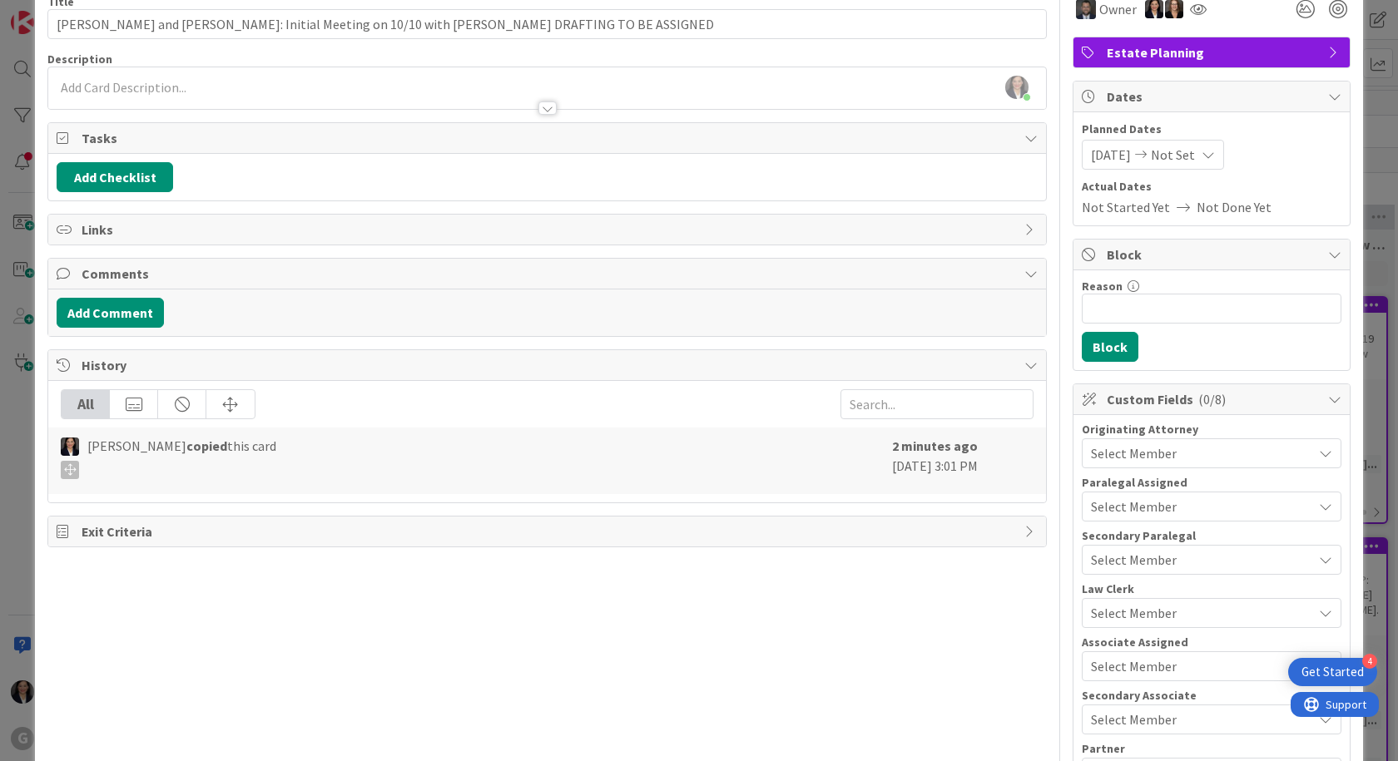
click at [1231, 77] on div "Owner Owner JONAS Remove Set as Watcher [PERSON_NAME] Watchers MICH [PERSON_NAM…" at bounding box center [1211, 511] width 278 height 1058
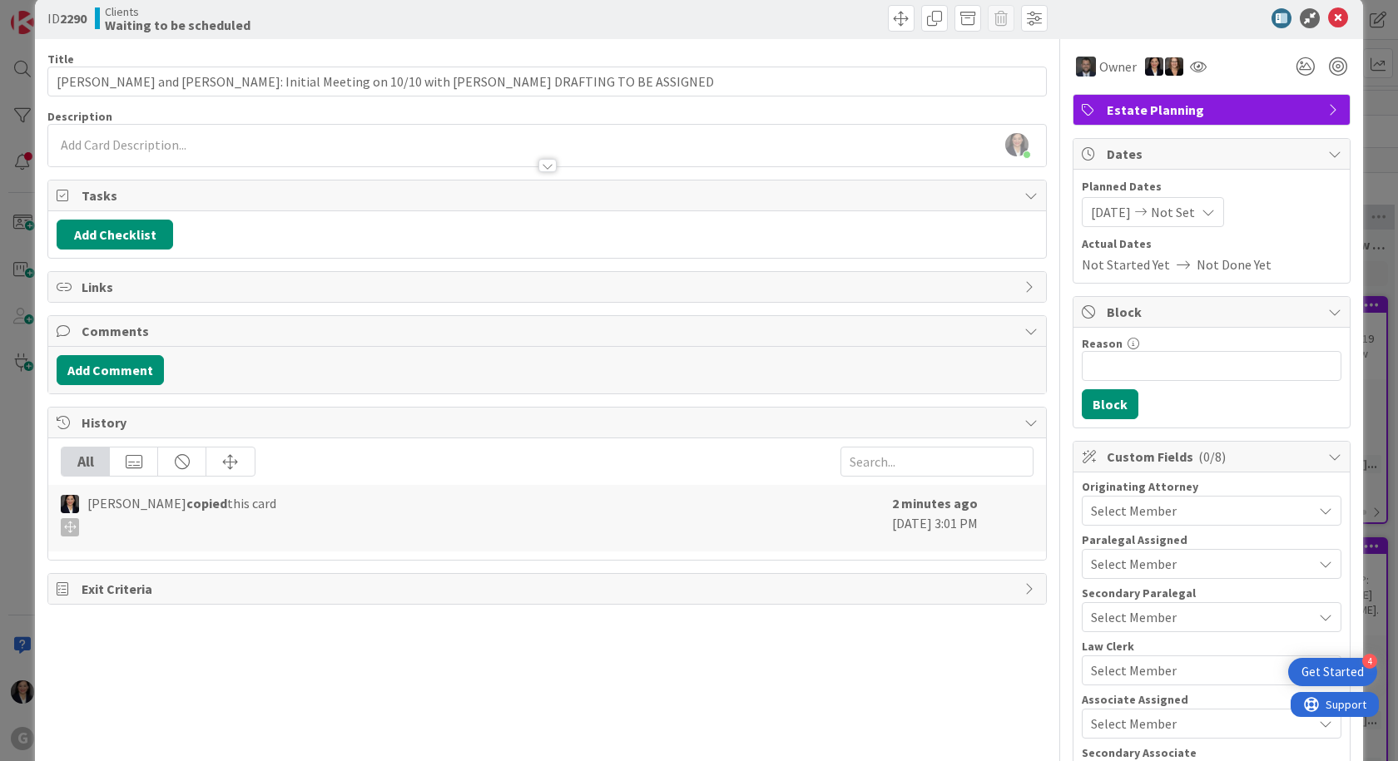
scroll to position [0, 0]
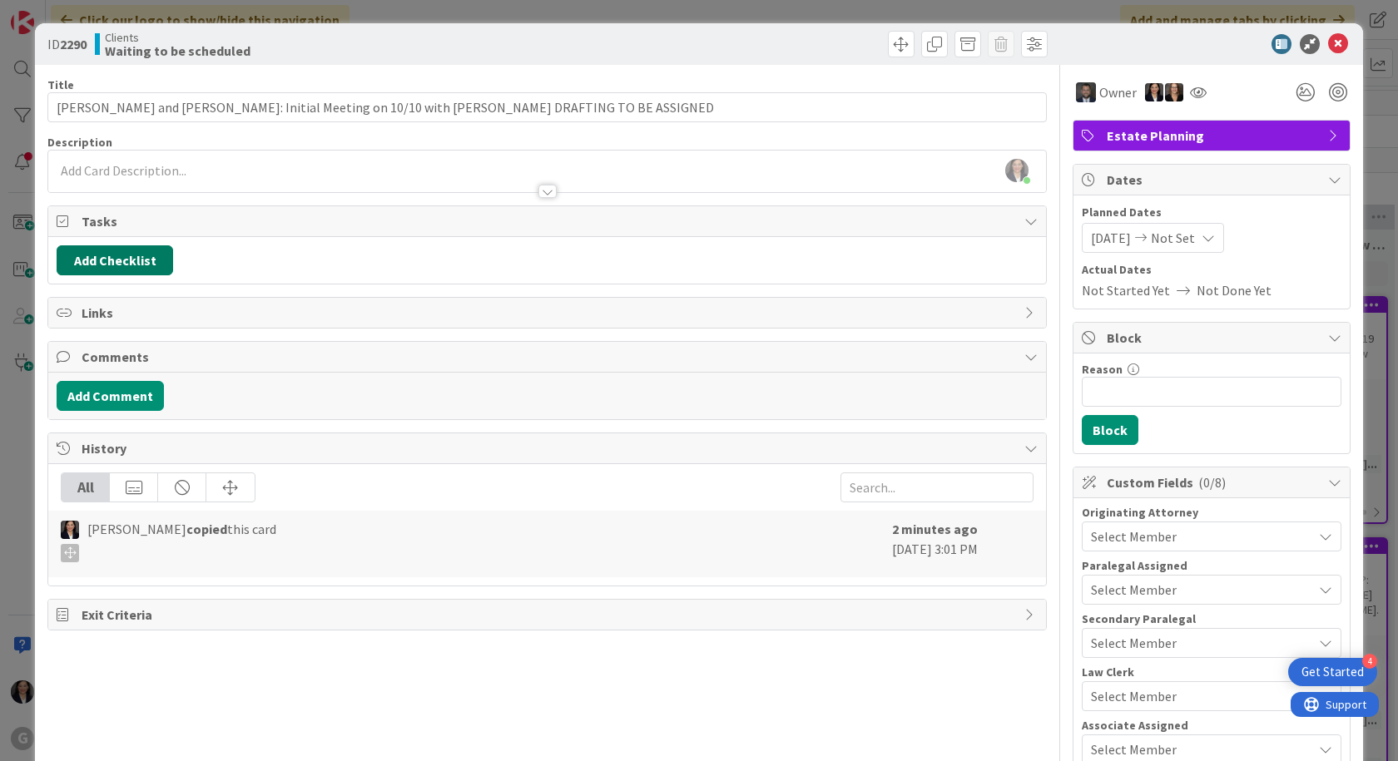
click at [123, 260] on button "Add Checklist" at bounding box center [115, 260] width 116 height 30
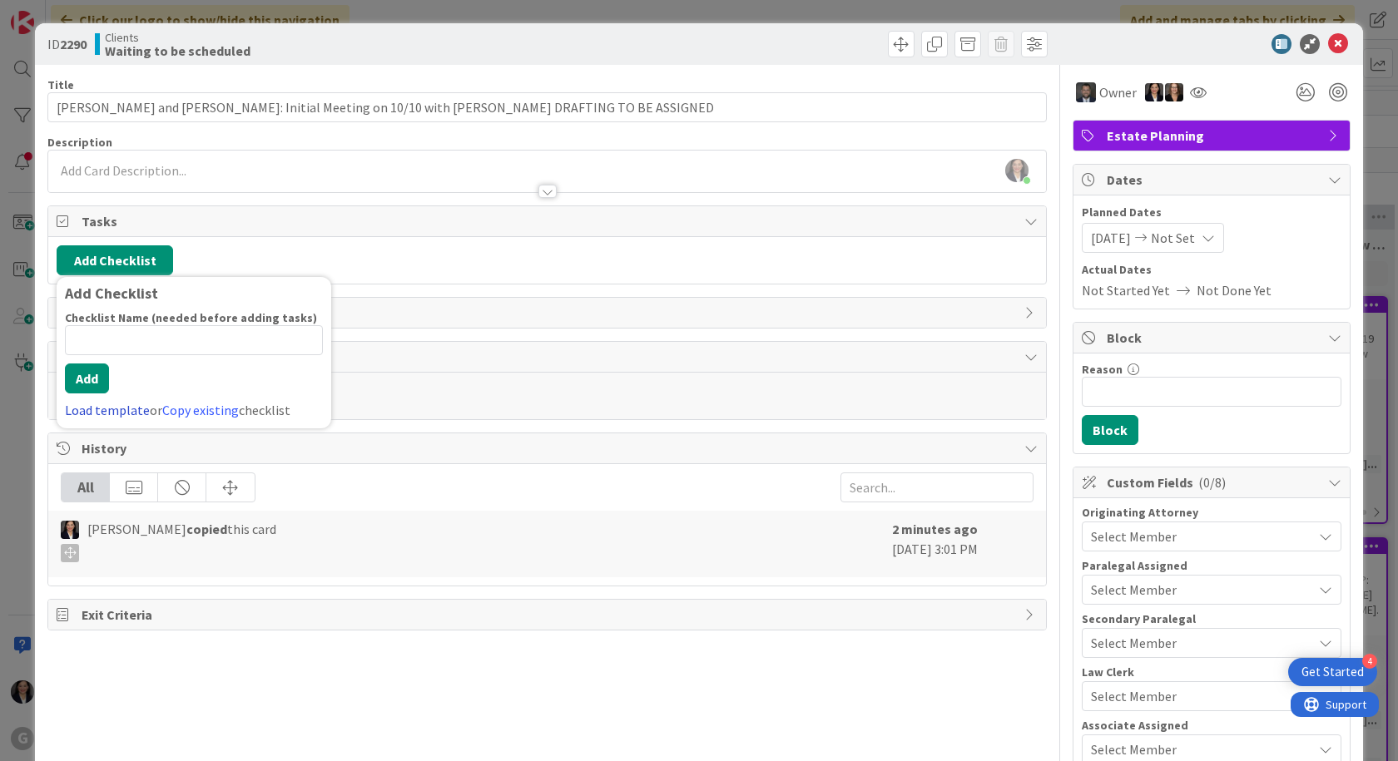
click at [119, 411] on link "Load template" at bounding box center [107, 410] width 85 height 17
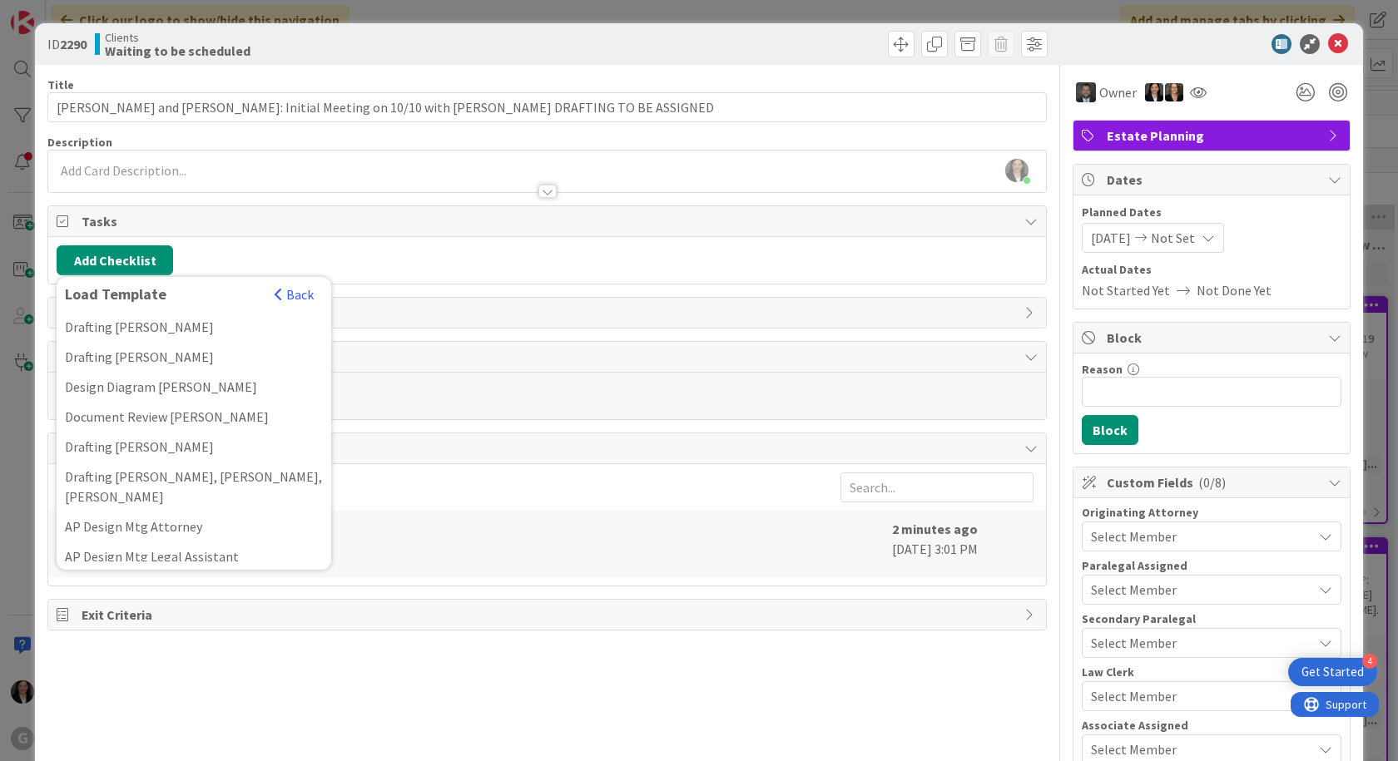
click at [119, 411] on div "Document Review [PERSON_NAME]" at bounding box center [194, 417] width 275 height 30
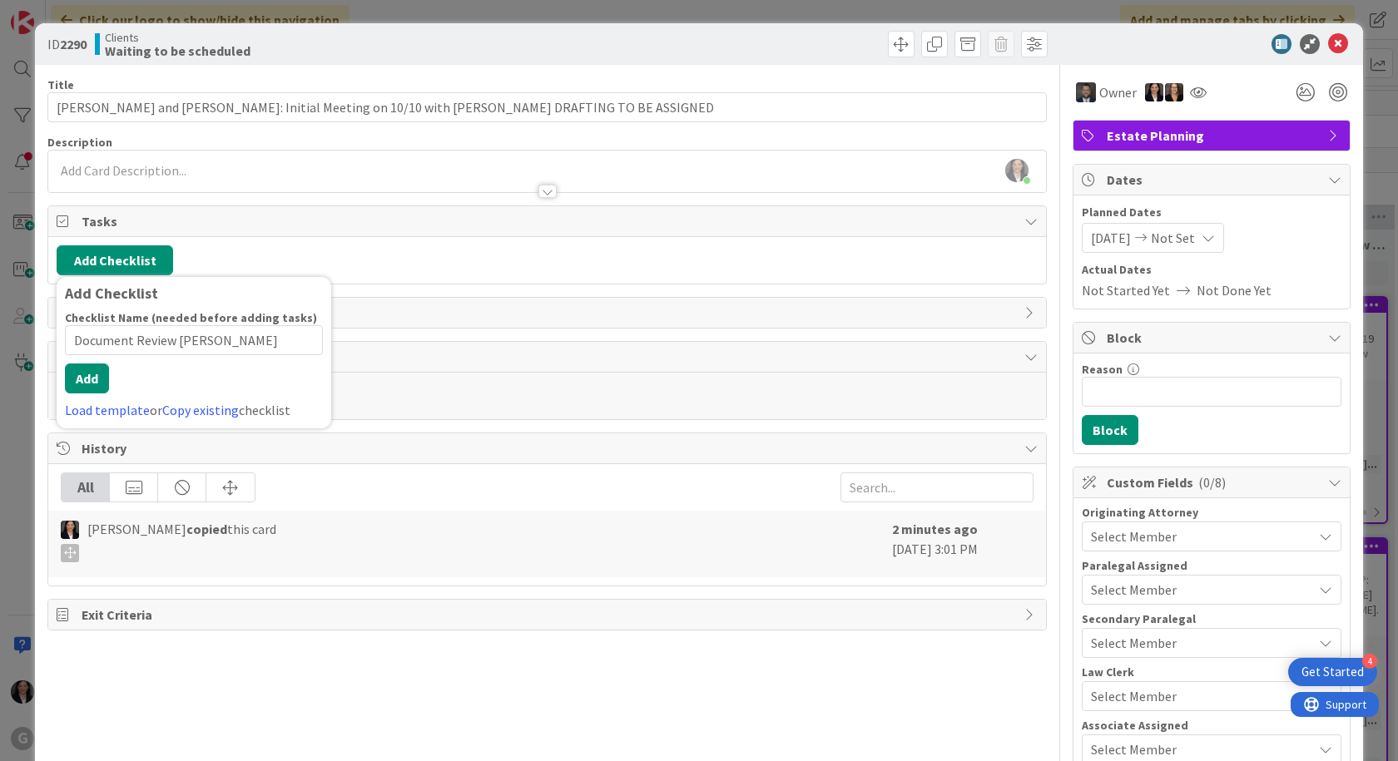
click at [443, 317] on span "Links" at bounding box center [549, 313] width 934 height 20
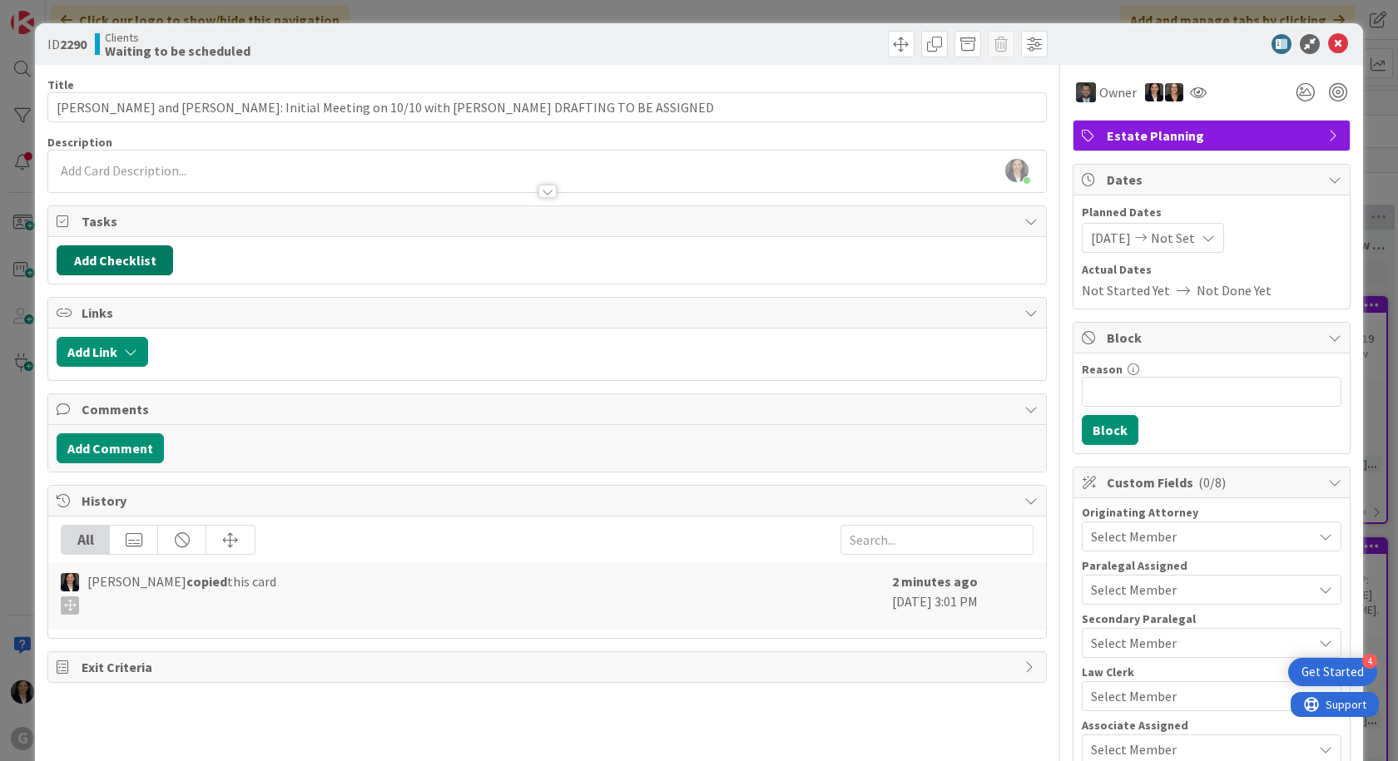
click at [113, 254] on button "Add Checklist" at bounding box center [115, 260] width 116 height 30
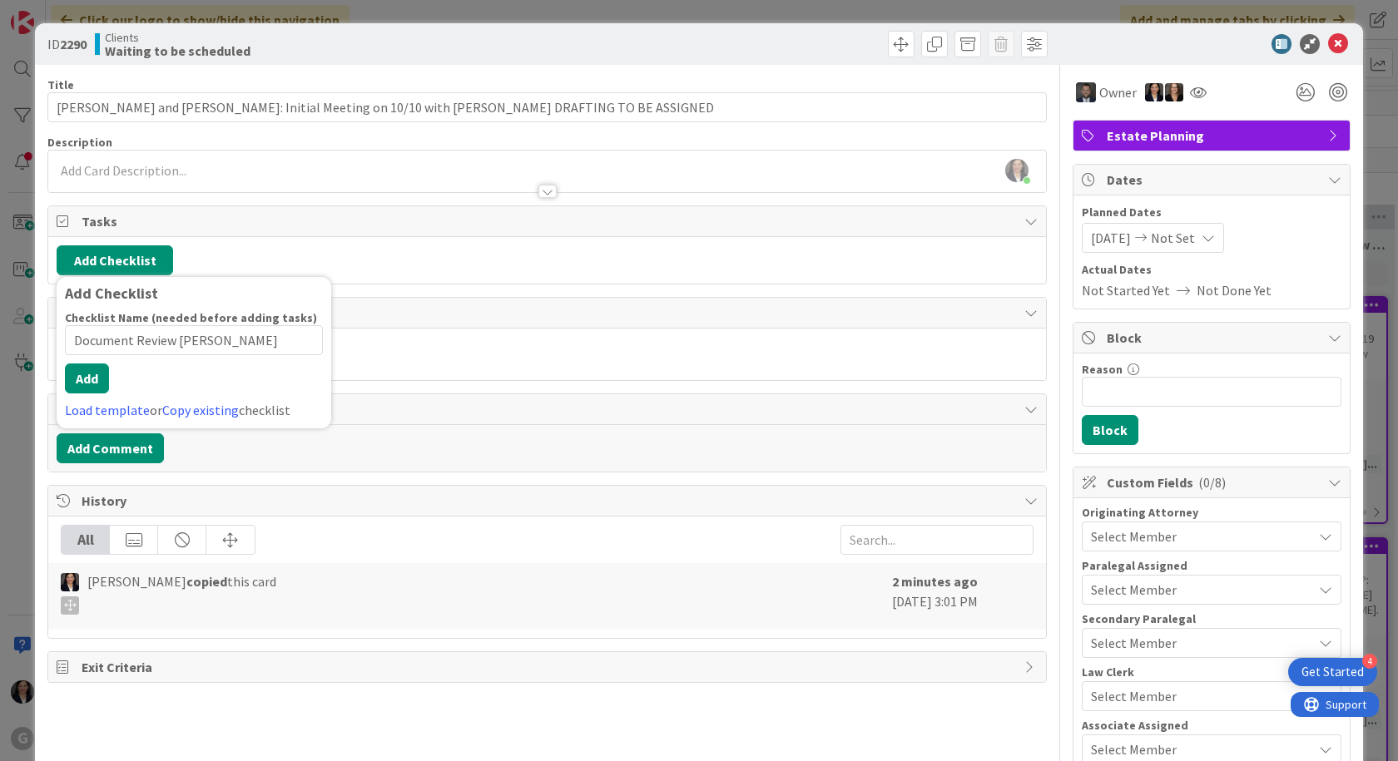
click at [97, 355] on input "Document Review [PERSON_NAME]" at bounding box center [194, 340] width 258 height 30
type input "D"
click at [98, 411] on link "Load template" at bounding box center [107, 410] width 85 height 17
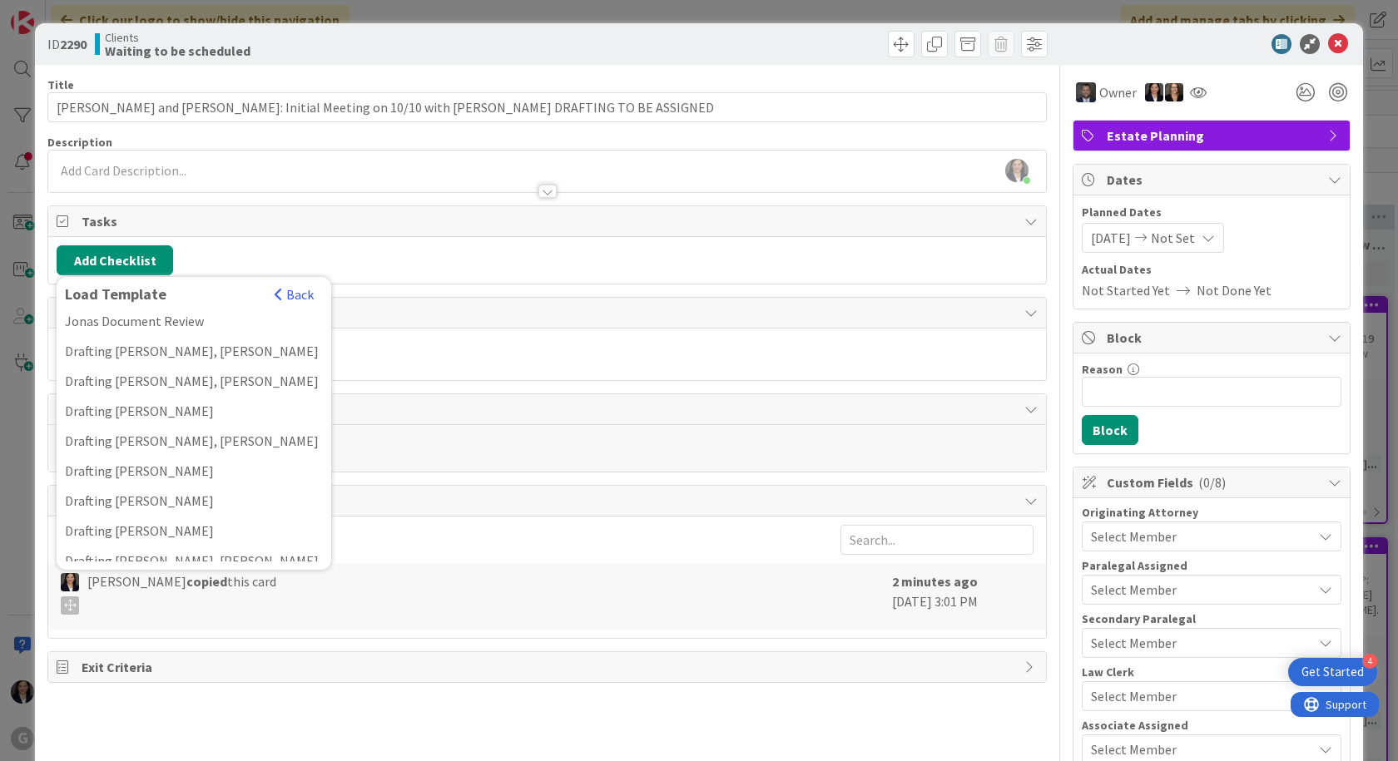
scroll to position [1497, 0]
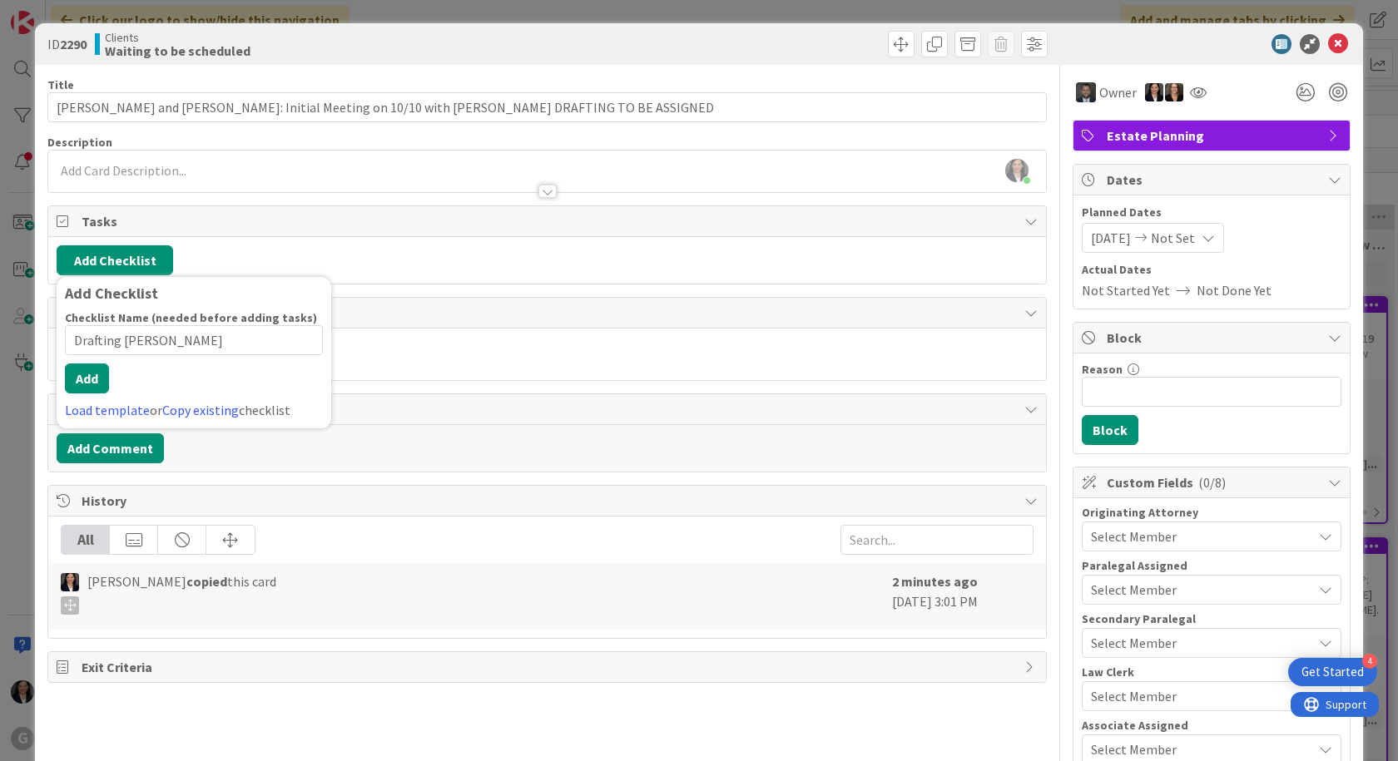
click at [189, 343] on input "Drafting [PERSON_NAME]" at bounding box center [194, 340] width 258 height 30
click at [130, 427] on div "Add Checklist Checklist Name (needed before adding tasks) 20 / 64 Drafting [PER…" at bounding box center [194, 352] width 275 height 151
click at [128, 406] on link "Load template" at bounding box center [107, 410] width 85 height 17
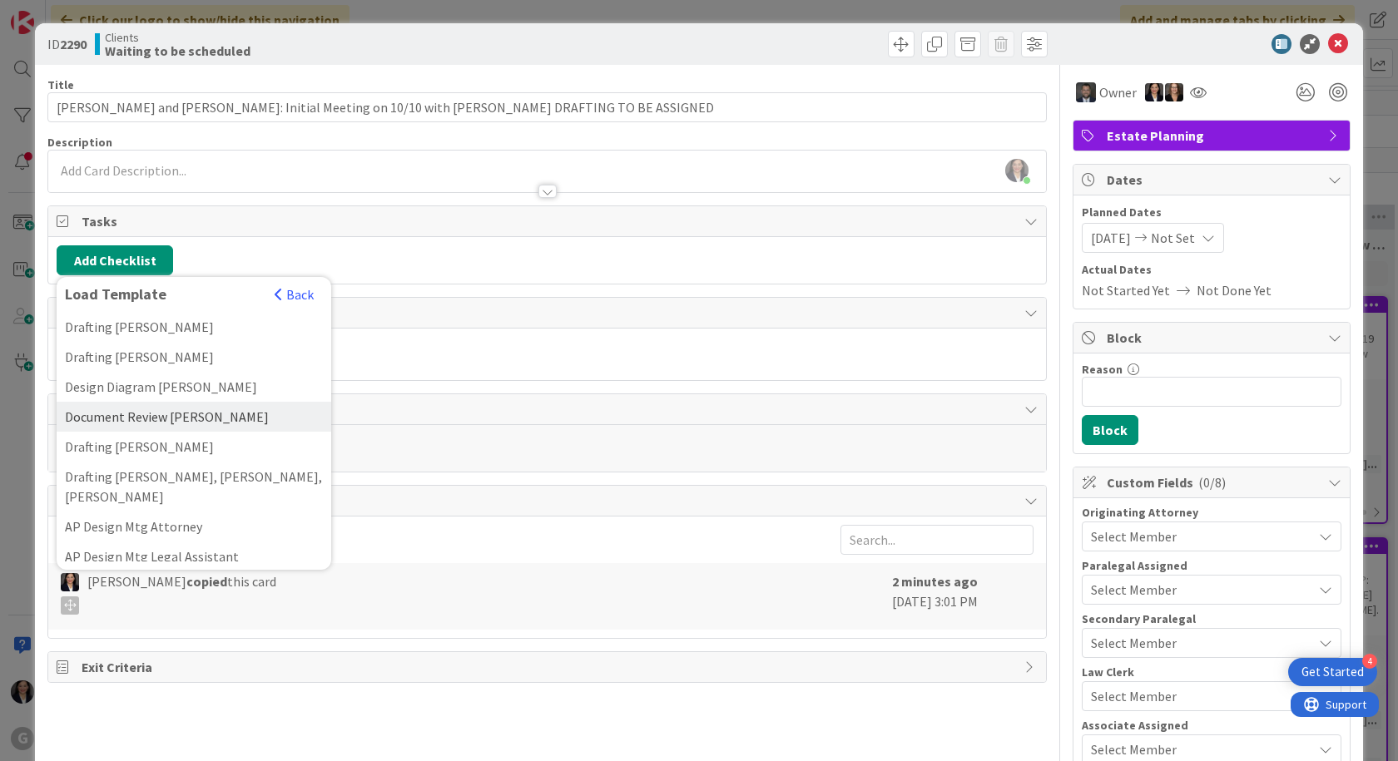
click at [125, 412] on div "Document Review [PERSON_NAME]" at bounding box center [194, 417] width 275 height 30
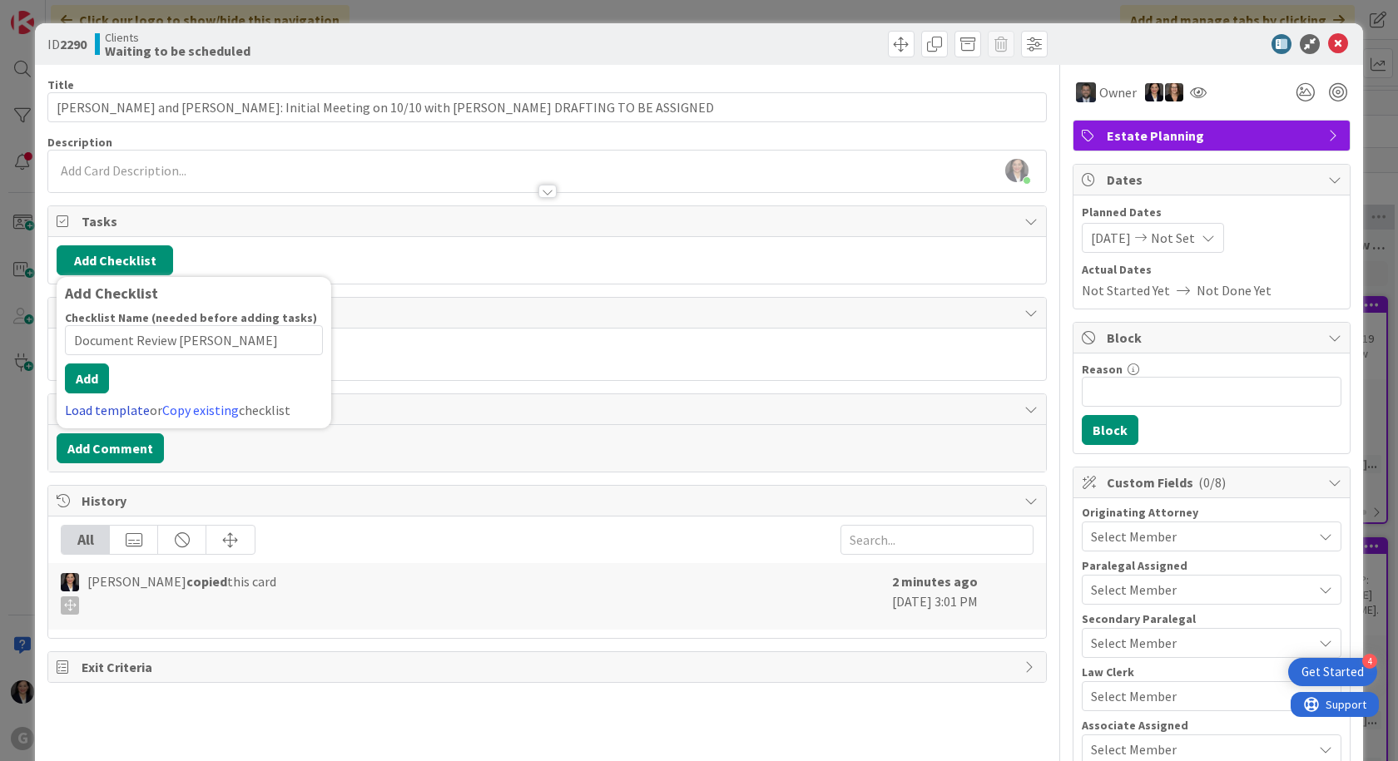
click at [97, 421] on div "Add Checklist Checklist Name (needed before adding tasks) 21 / 64 Document Revi…" at bounding box center [194, 352] width 275 height 151
click at [110, 414] on link "Load template" at bounding box center [107, 410] width 85 height 17
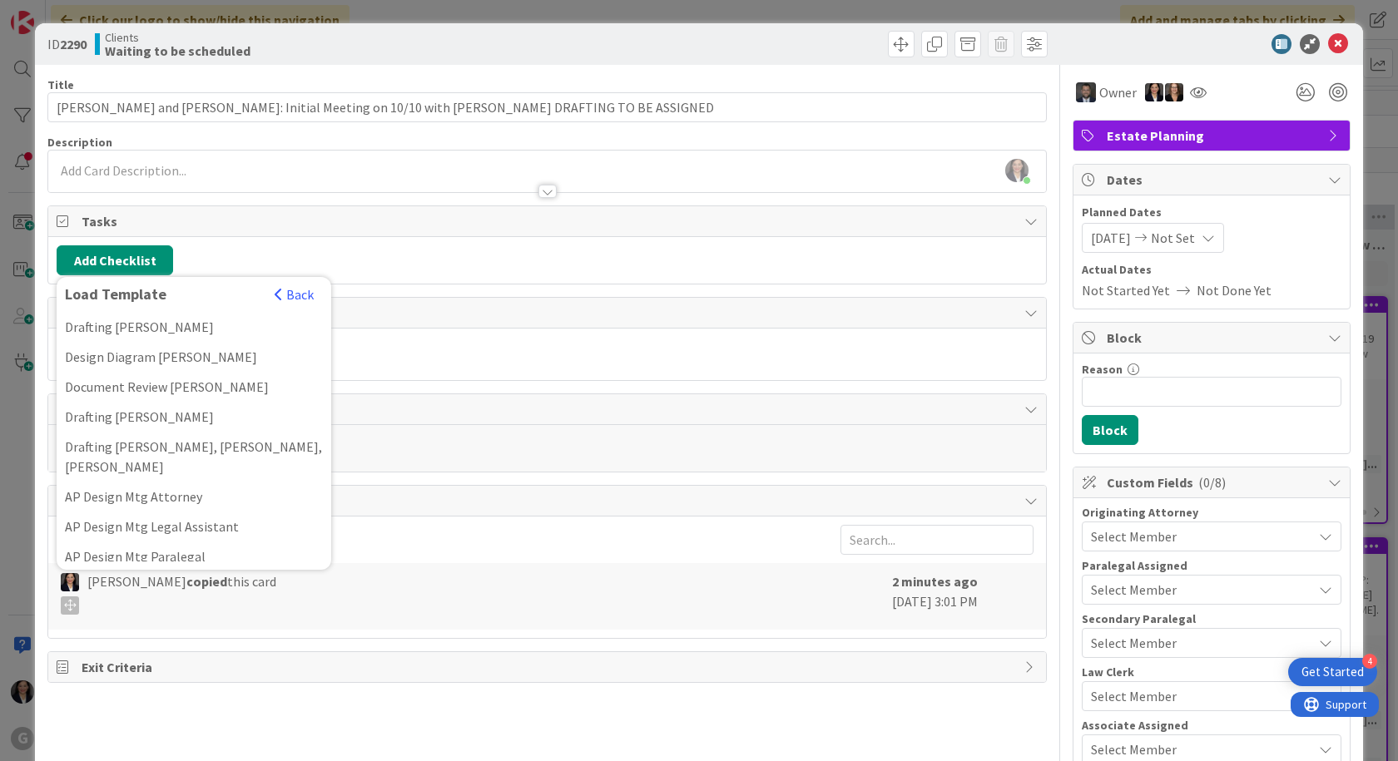
scroll to position [0, 0]
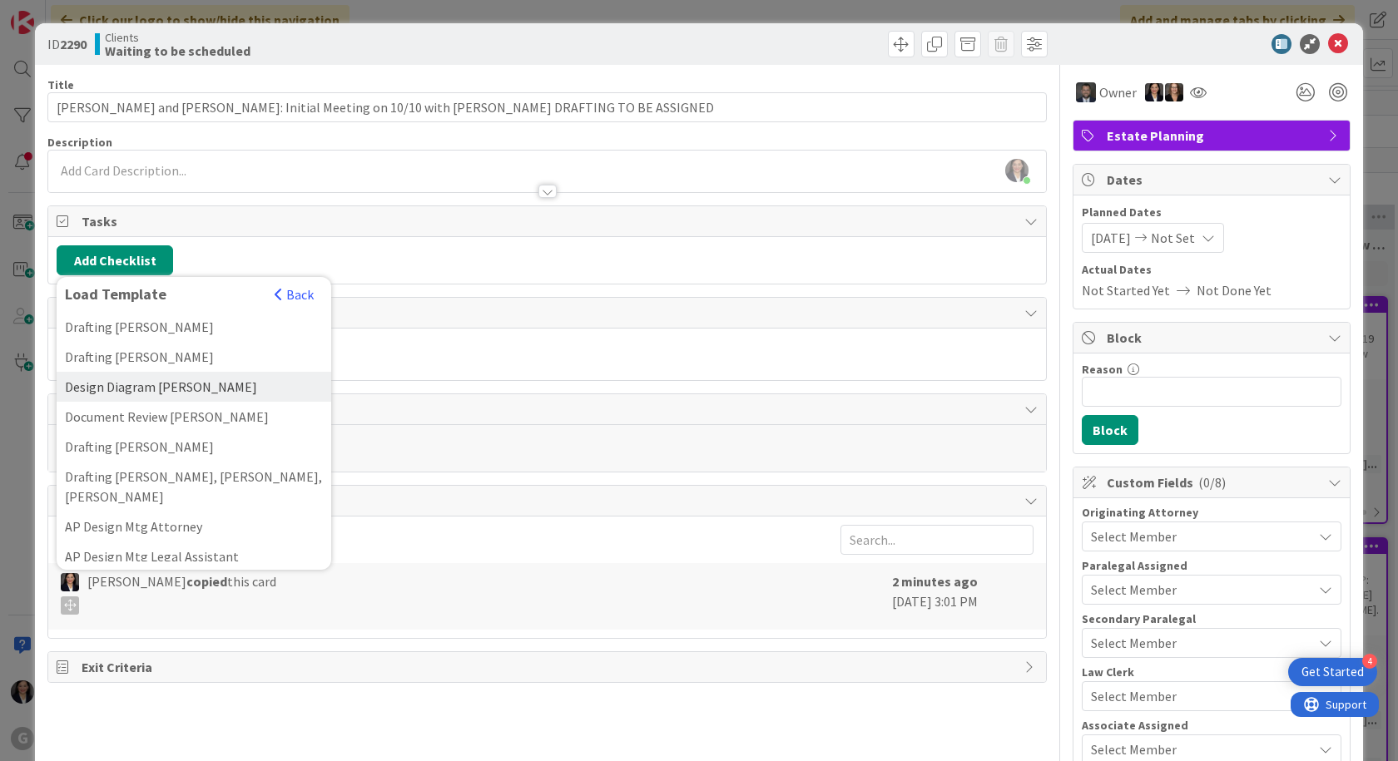
click at [147, 391] on div "Design Diagram [PERSON_NAME]" at bounding box center [194, 387] width 275 height 30
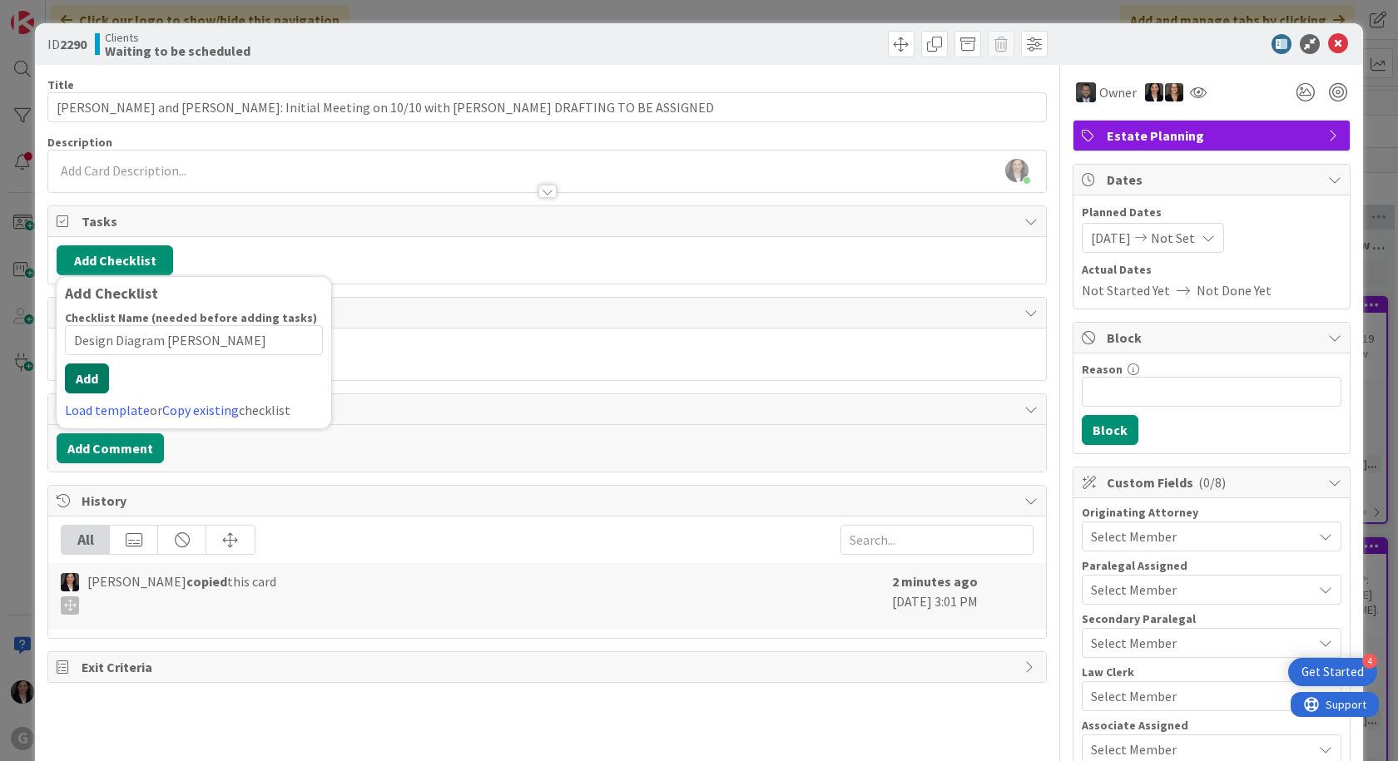
click at [106, 392] on button "Add" at bounding box center [87, 379] width 44 height 30
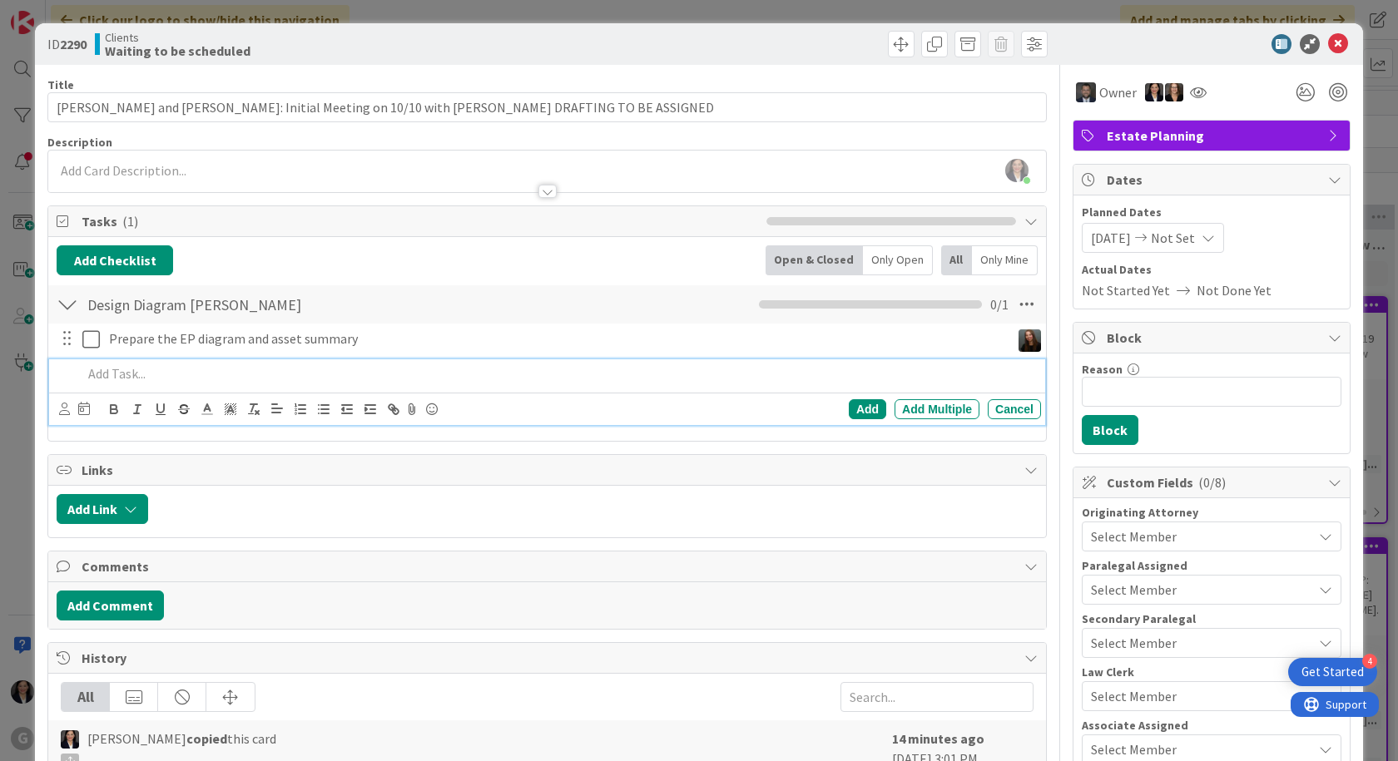
click at [100, 374] on p at bounding box center [558, 373] width 952 height 19
click at [123, 379] on p at bounding box center [558, 373] width 952 height 19
click at [93, 254] on button "Add Checklist" at bounding box center [115, 260] width 116 height 30
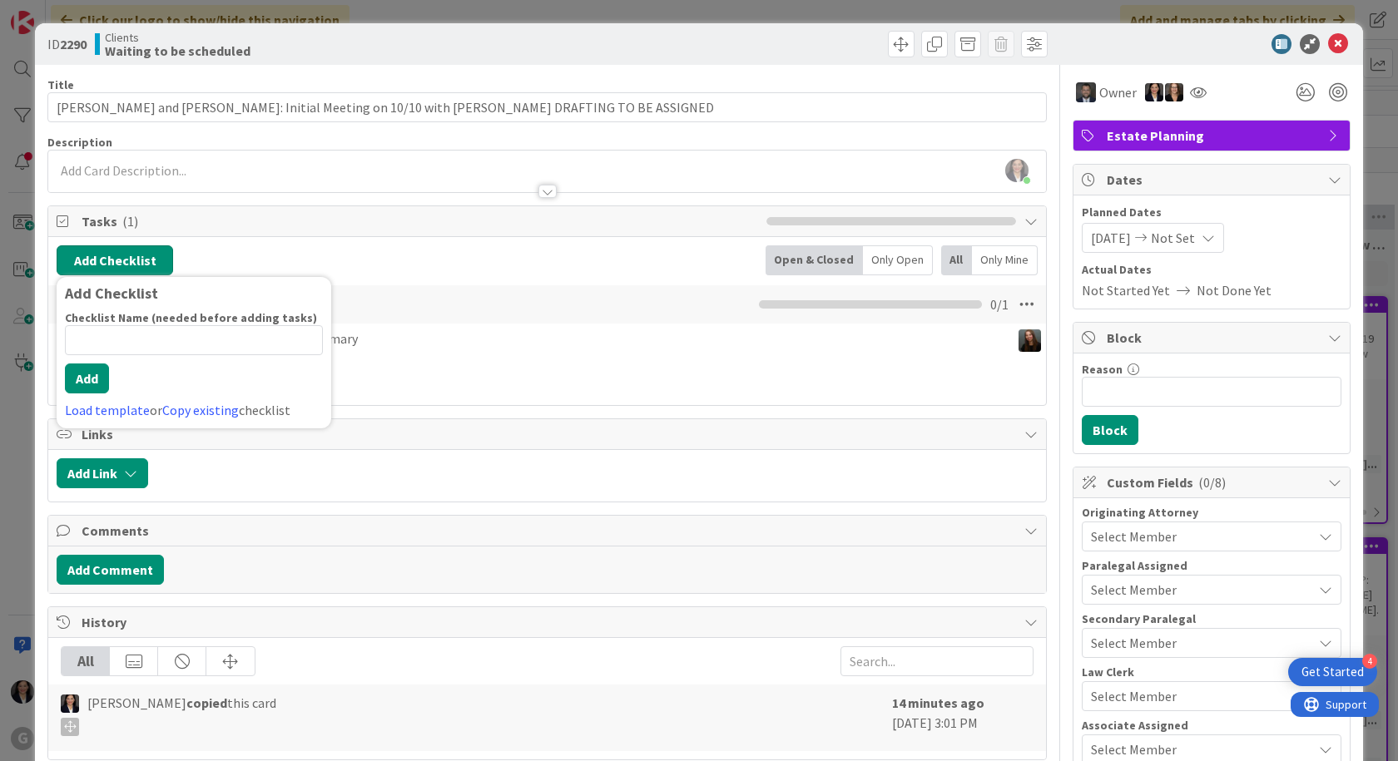
click at [105, 255] on button "Add Checklist" at bounding box center [115, 260] width 116 height 30
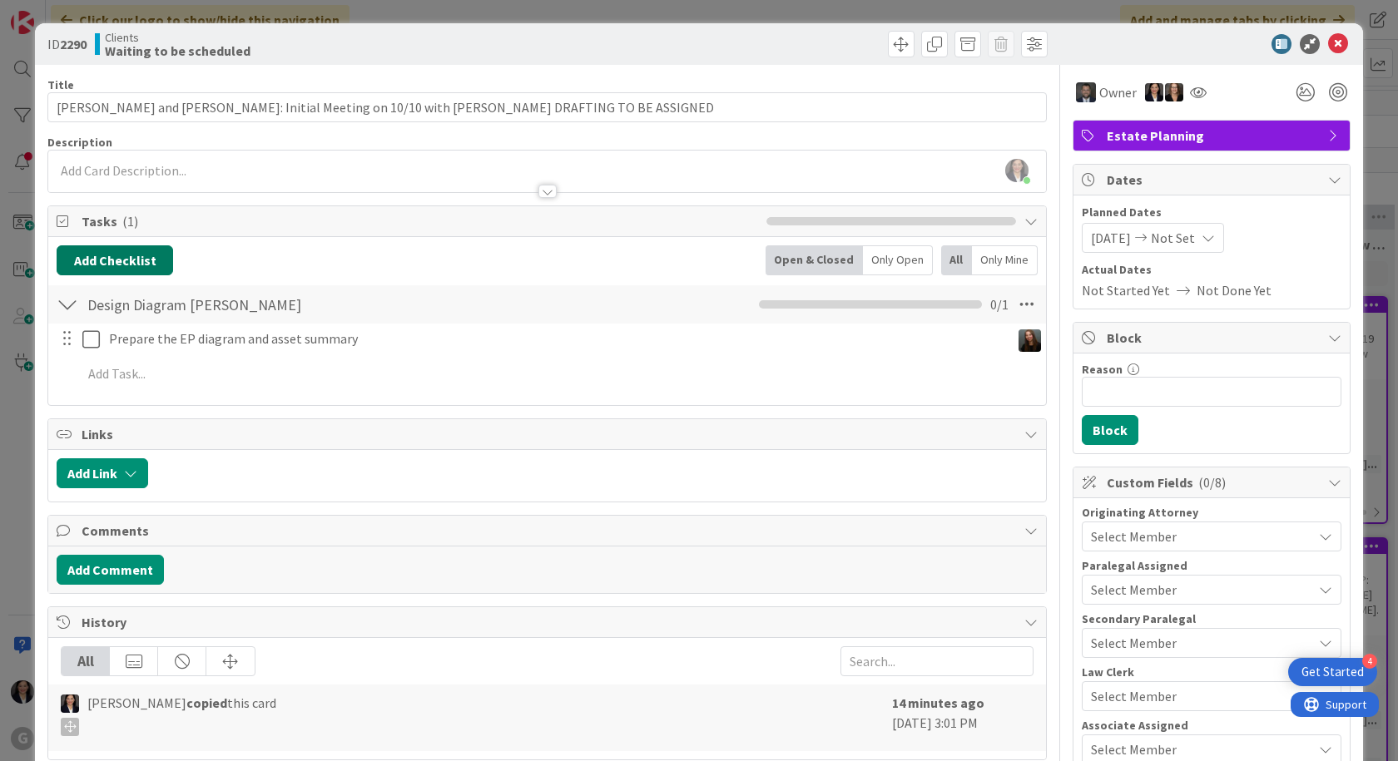
click at [115, 253] on button "Add Checklist" at bounding box center [115, 260] width 116 height 30
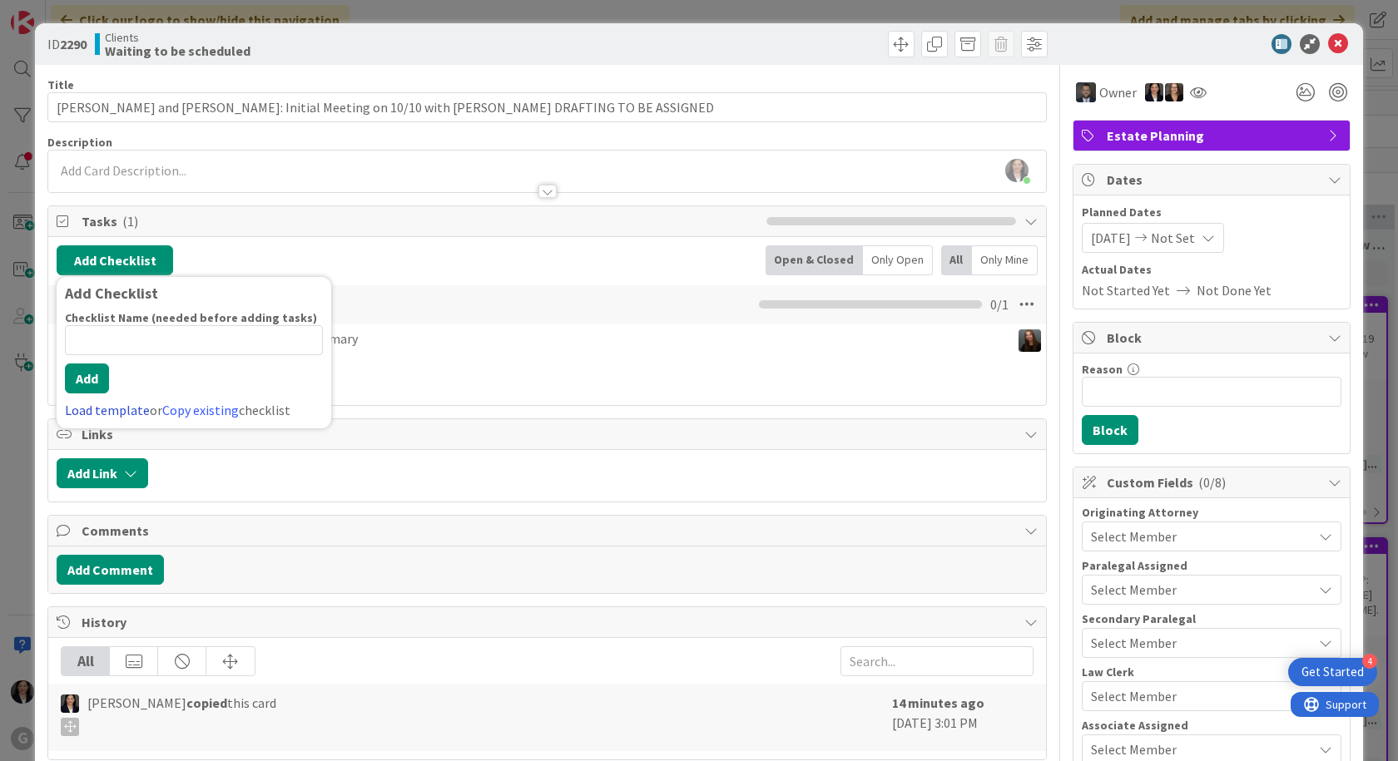
click at [116, 415] on link "Load template" at bounding box center [107, 410] width 85 height 17
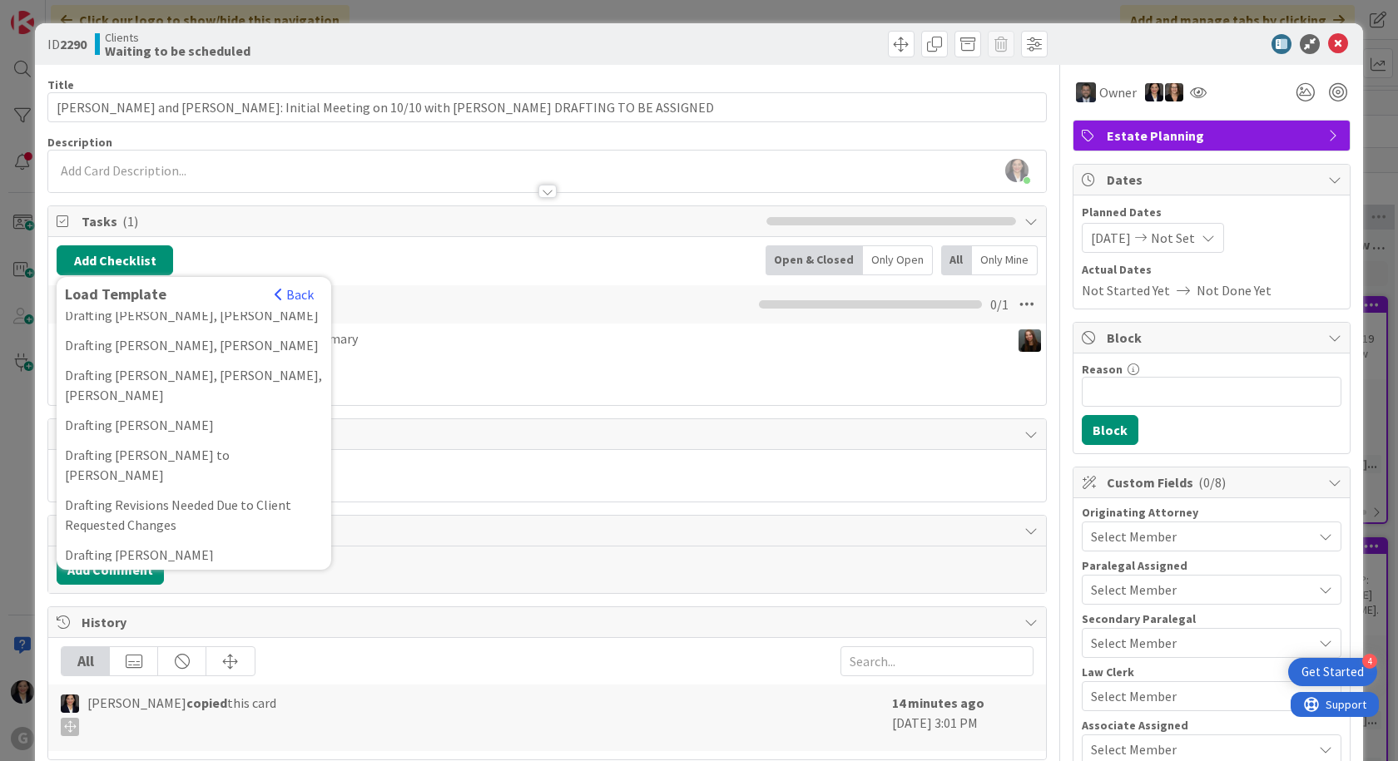
scroll to position [666, 0]
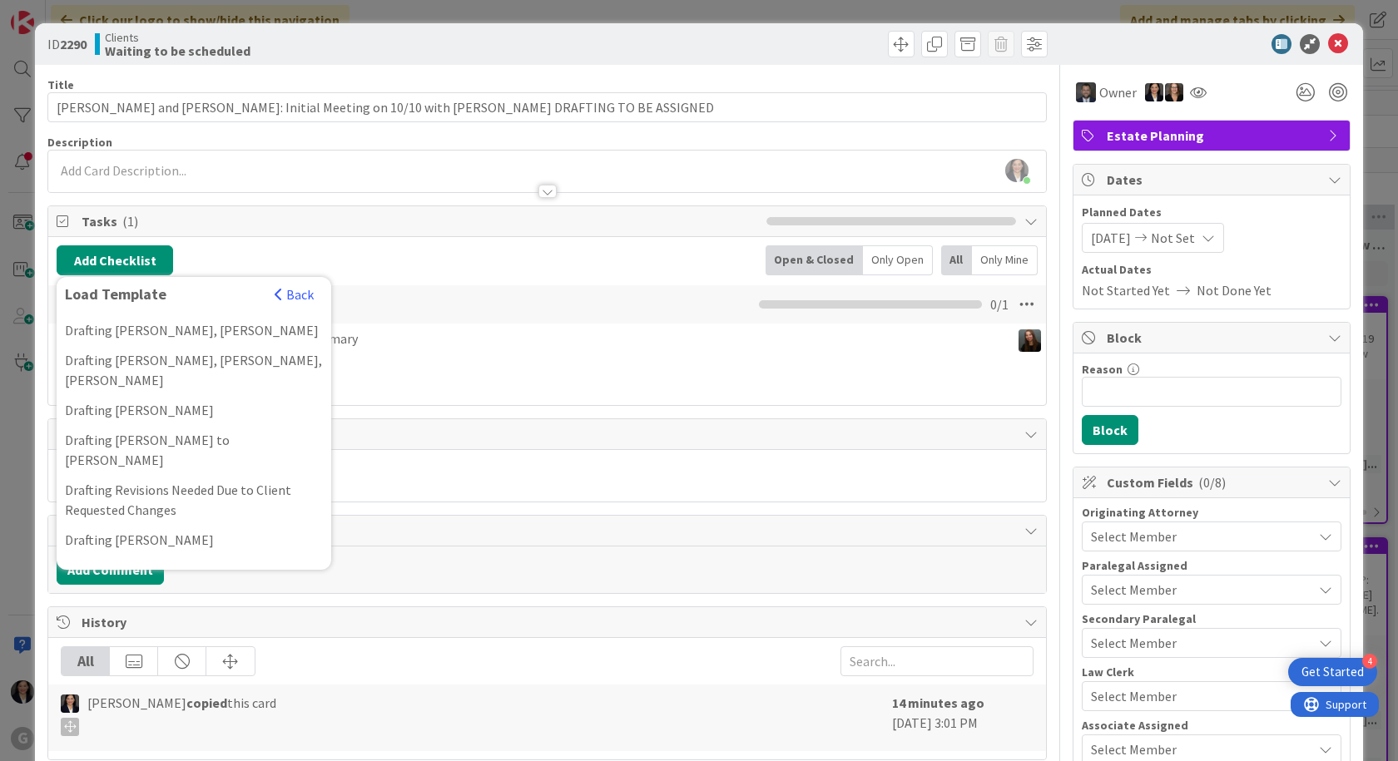
click at [318, 615] on div "Implementation Checklist - Legal Assistant 1" at bounding box center [194, 640] width 275 height 50
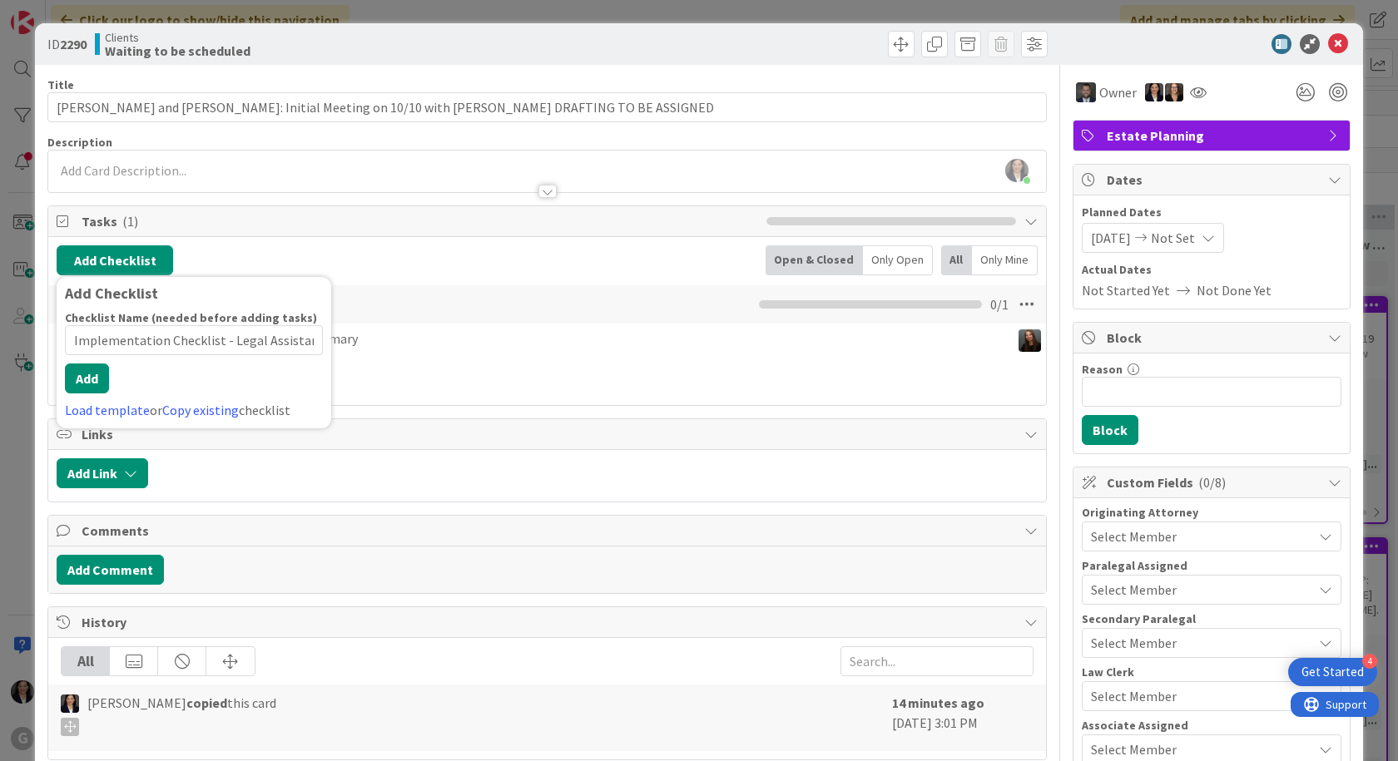
scroll to position [0, 4]
click at [106, 424] on div "Add Checklist Checklist Name (needed before adding tasks) 44 / 64 Implementatio…" at bounding box center [194, 352] width 275 height 151
click at [106, 423] on div "Add Checklist Checklist Name (needed before adding tasks) 44 / 64 Implementatio…" at bounding box center [194, 352] width 275 height 151
click at [113, 413] on link "Load template" at bounding box center [107, 410] width 85 height 17
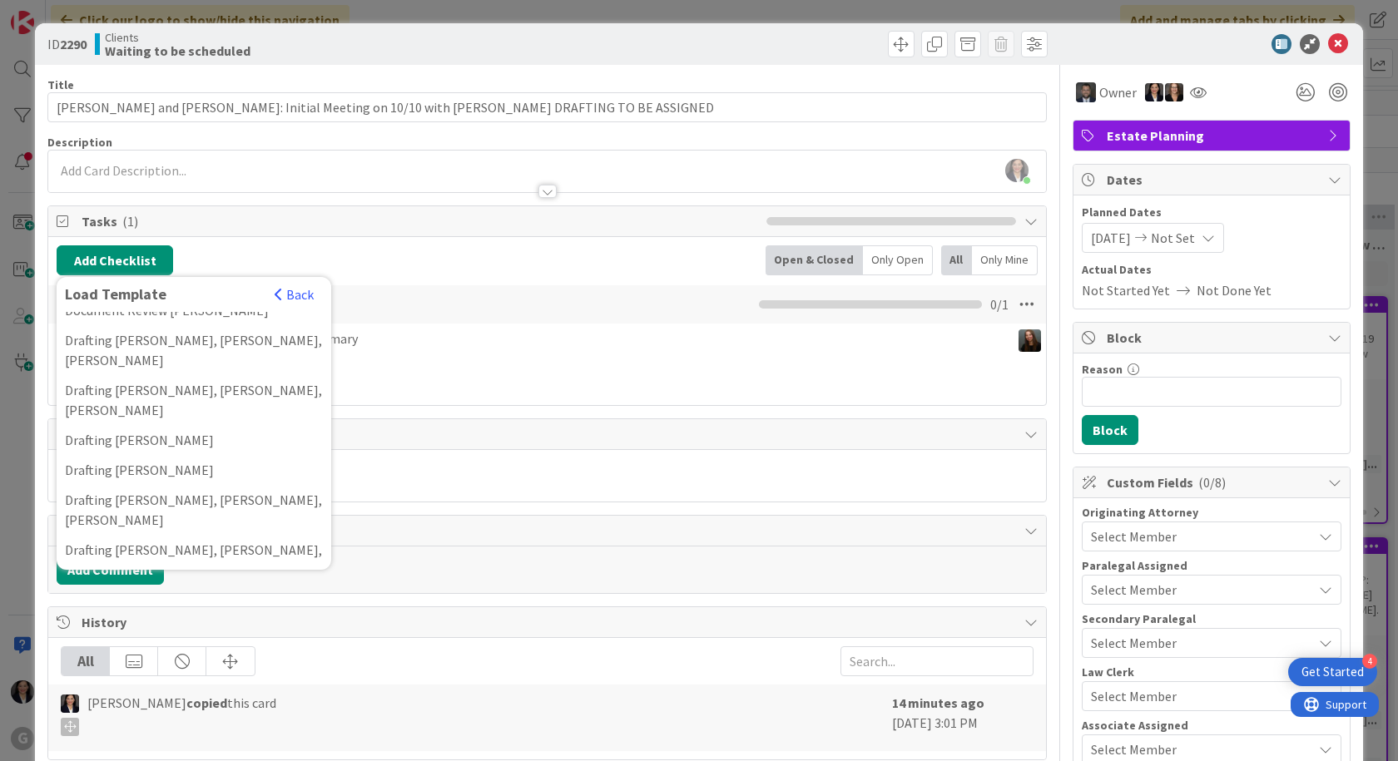
scroll to position [1897, 0]
click at [283, 290] on button "Back" at bounding box center [294, 294] width 41 height 18
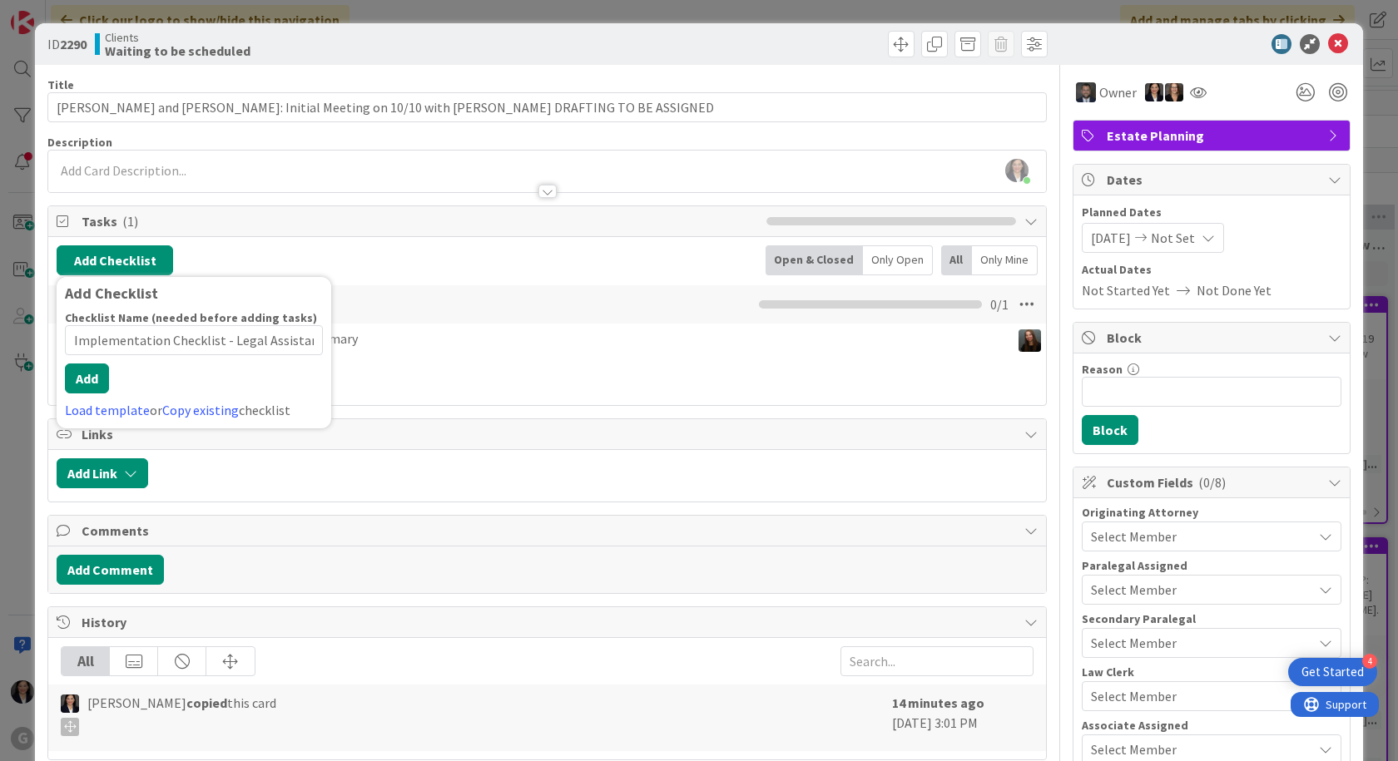
click at [300, 294] on div "Add Checklist" at bounding box center [194, 293] width 258 height 17
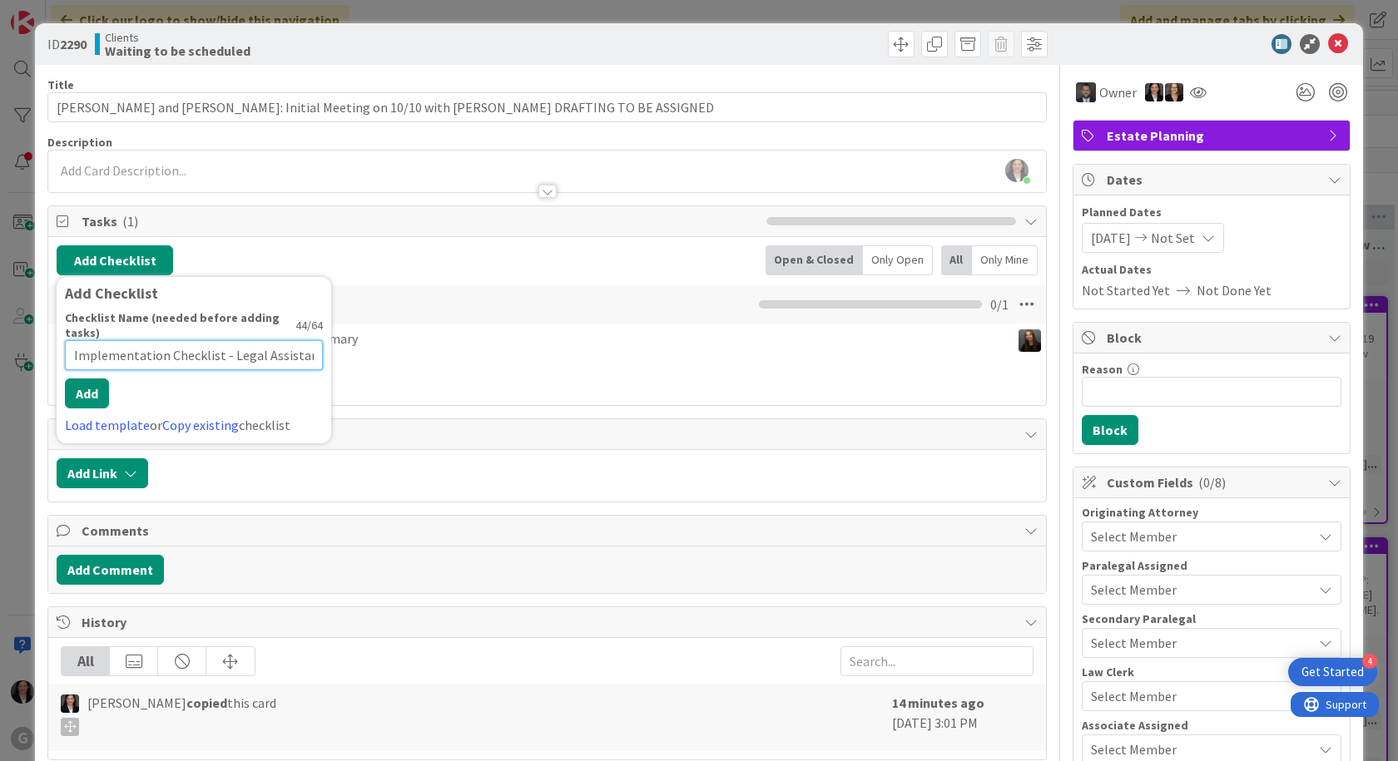
click at [287, 328] on div "Checklist Name (needed before adding tasks) 44 / 64 Implementation Checklist - …" at bounding box center [194, 340] width 258 height 60
click at [306, 349] on input "Implementation Checklist - Legal Assistant 1" at bounding box center [194, 355] width 258 height 30
click at [306, 355] on input "Implementation Checklist - Legal Assistant 1" at bounding box center [194, 355] width 258 height 30
drag, startPoint x: 306, startPoint y: 355, endPoint x: 116, endPoint y: 349, distance: 190.6
click at [109, 358] on input "Implementation Checklist - Legal Assistant 1" at bounding box center [194, 355] width 258 height 30
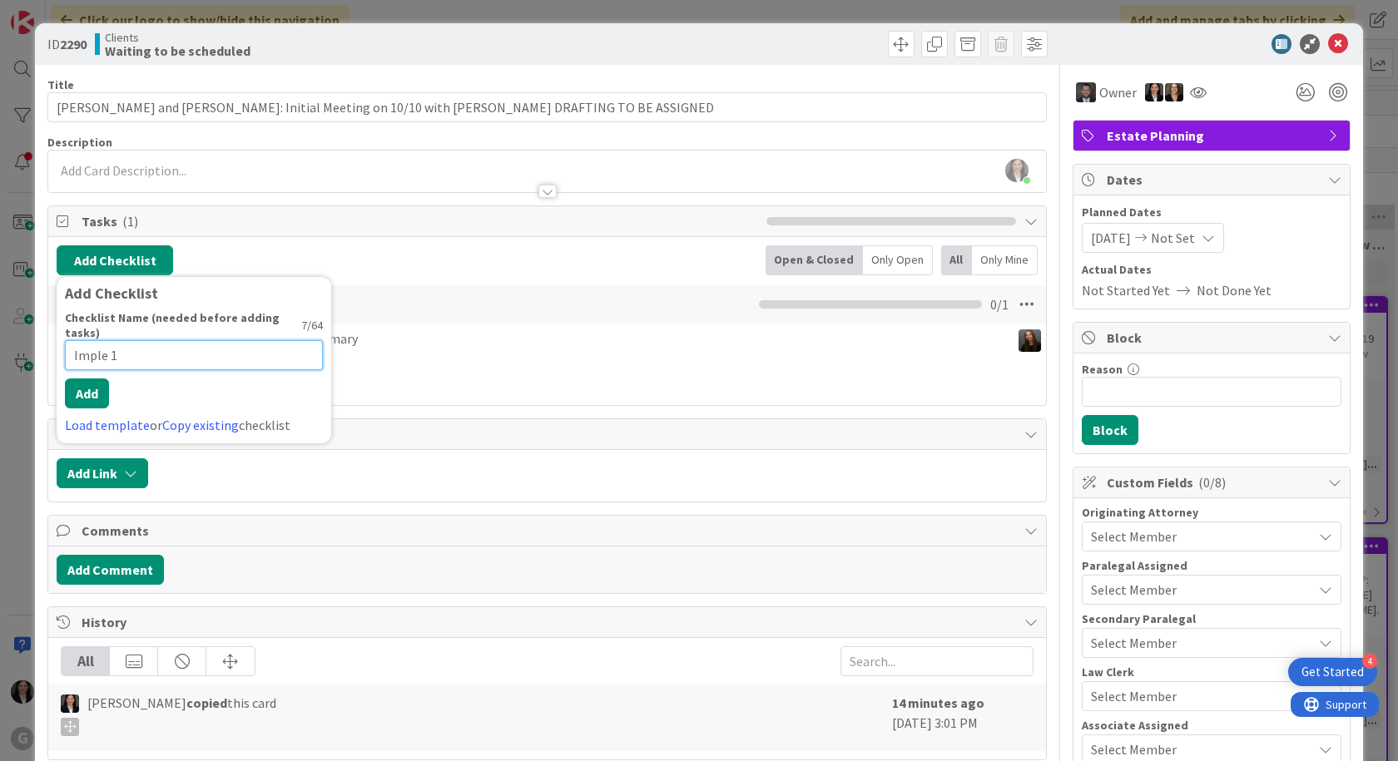
drag, startPoint x: 207, startPoint y: 345, endPoint x: 77, endPoint y: 334, distance: 130.2
click at [77, 340] on input "Imple 1" at bounding box center [194, 355] width 258 height 30
type input "I"
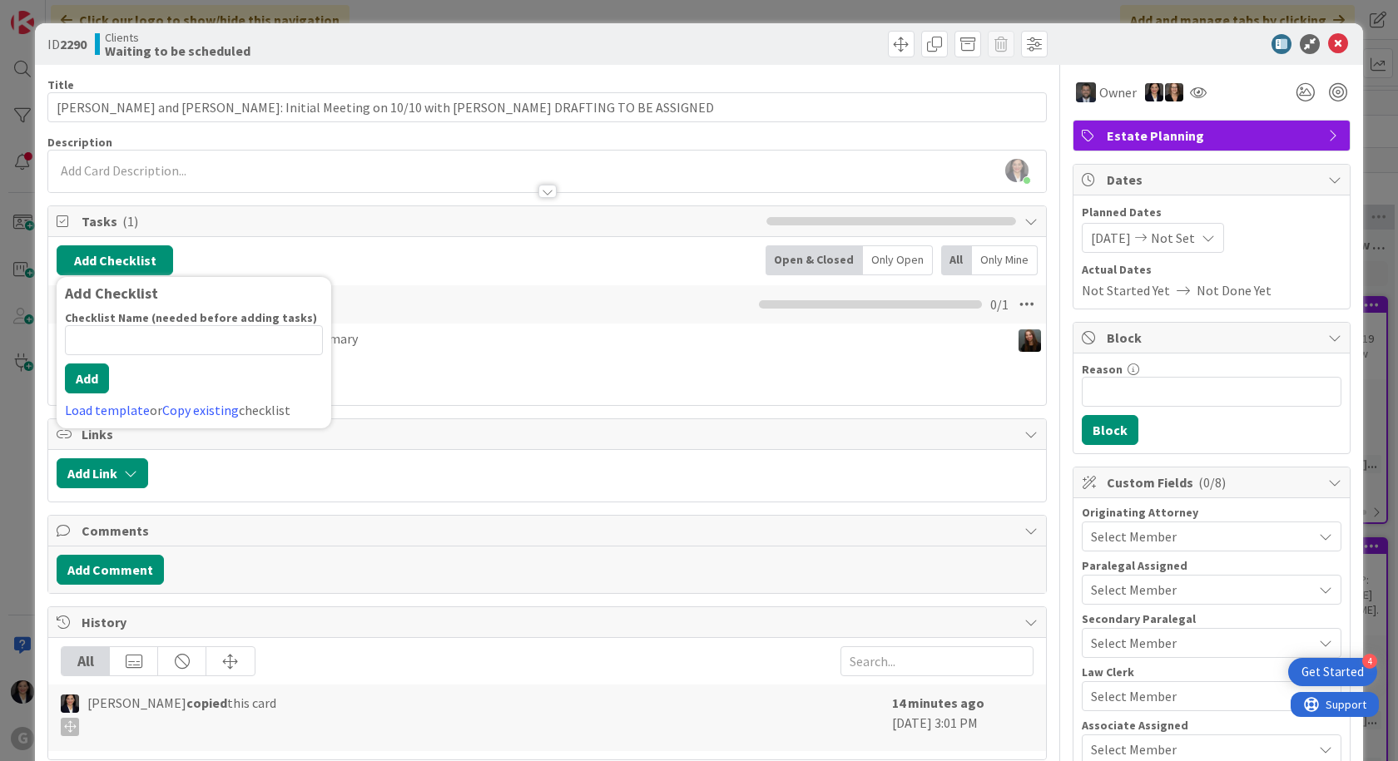
click at [520, 484] on div at bounding box center [596, 473] width 881 height 30
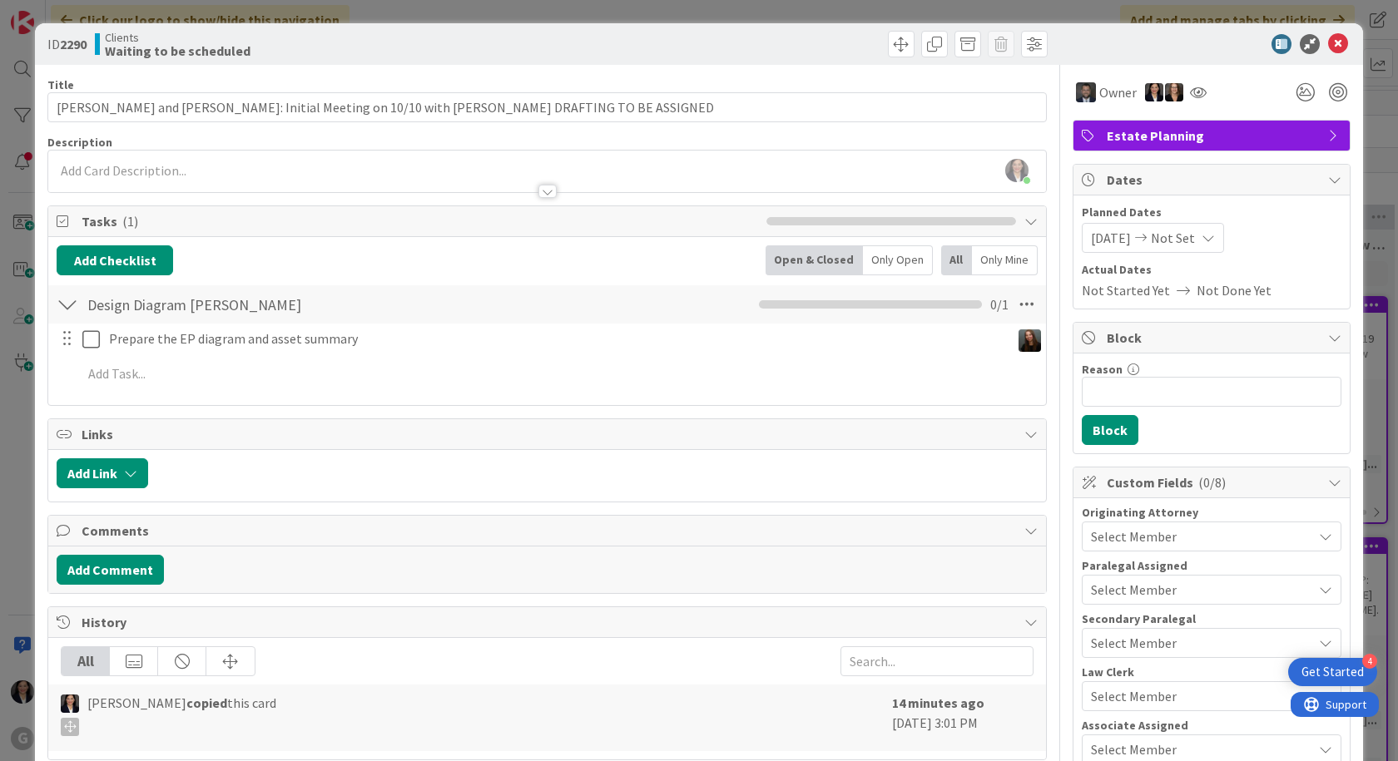
click at [1328, 51] on icon at bounding box center [1338, 44] width 20 height 20
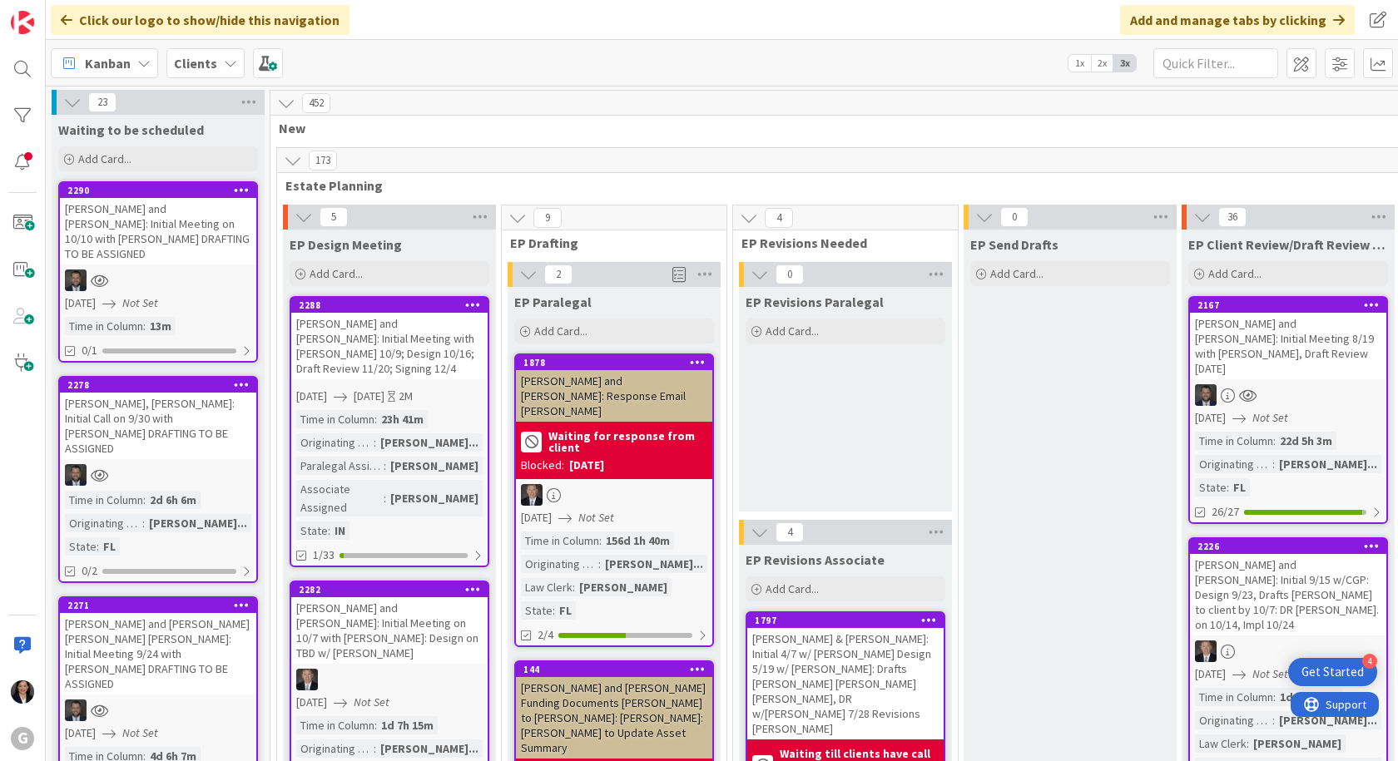
click at [1324, 48] on div at bounding box center [1339, 63] width 106 height 30
click at [183, 226] on div "[PERSON_NAME] and [PERSON_NAME]: Initial Meeting on 10/10 with [PERSON_NAME] DR…" at bounding box center [158, 231] width 196 height 67
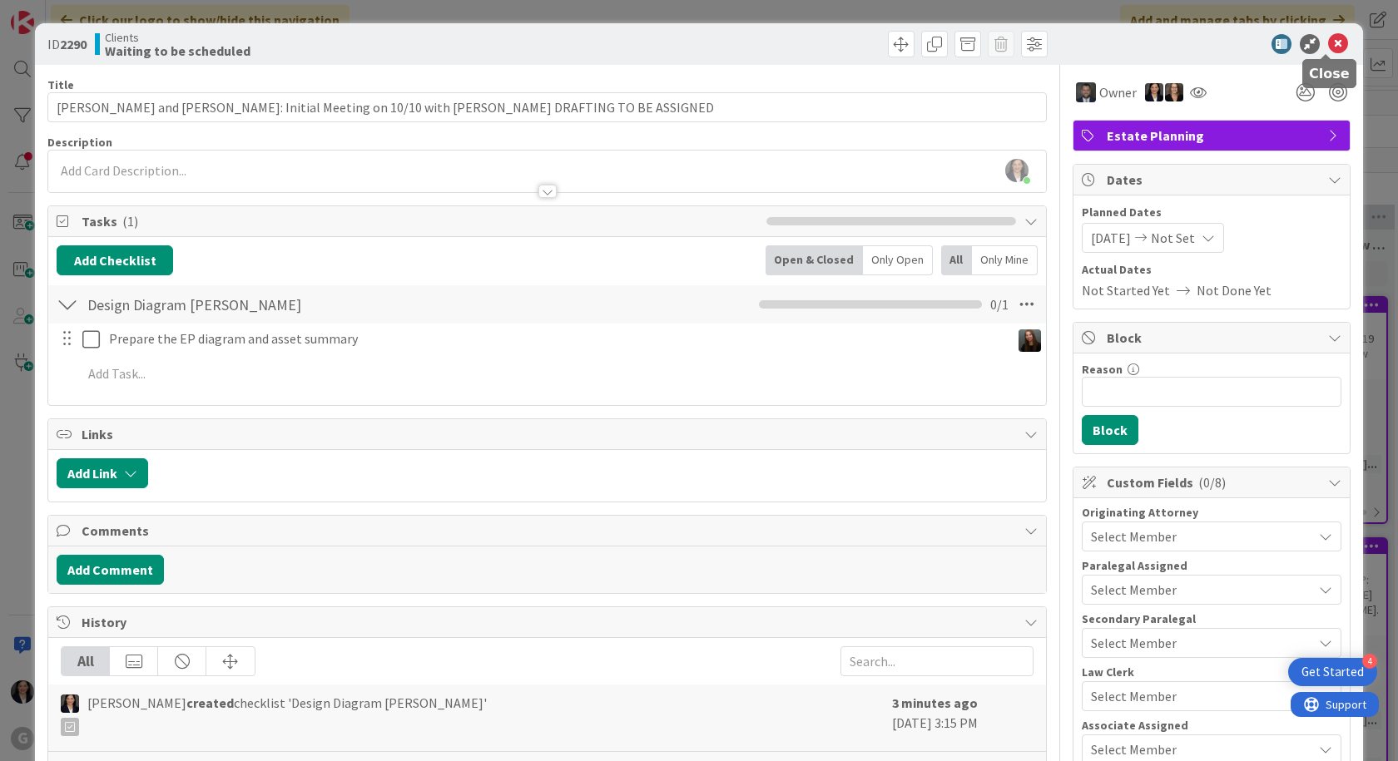
click at [1328, 41] on icon at bounding box center [1338, 44] width 20 height 20
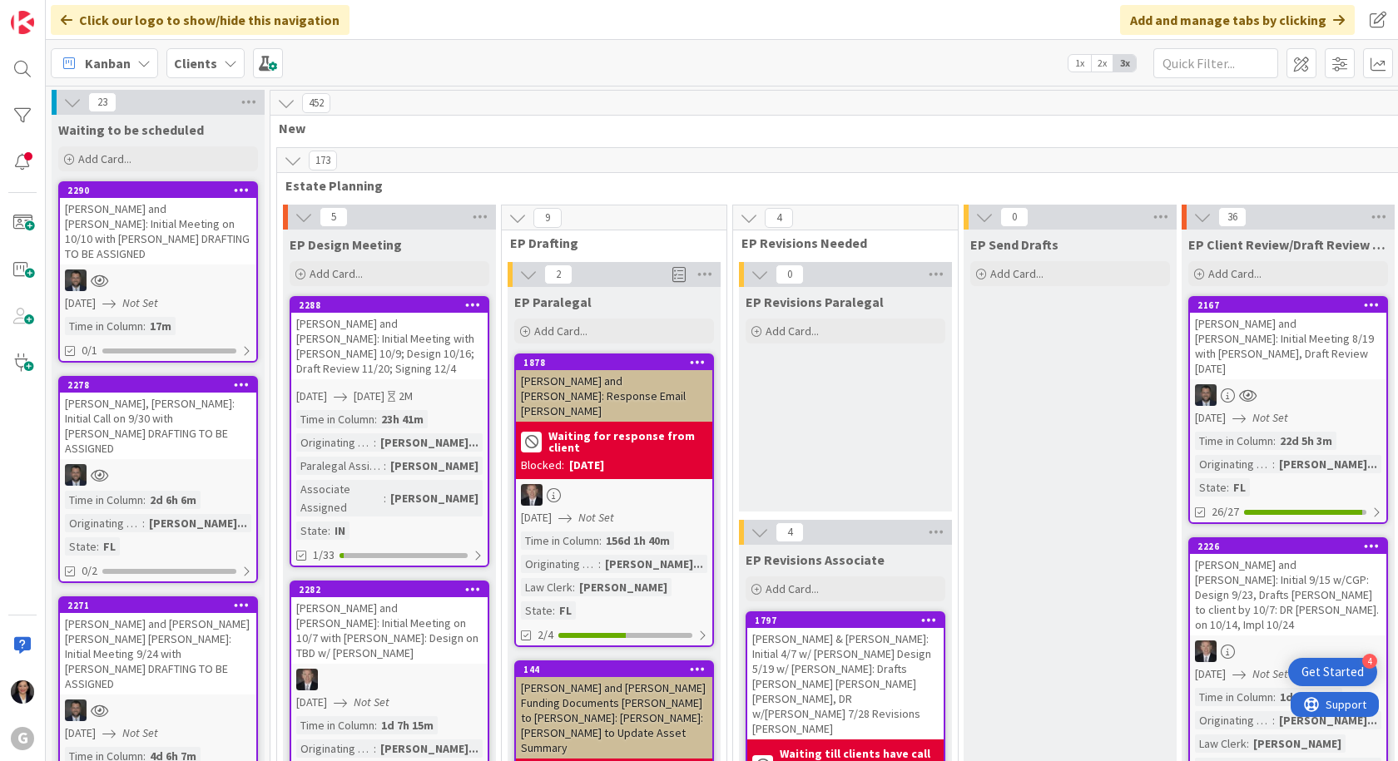
click at [187, 234] on div "[PERSON_NAME] and [PERSON_NAME]: Initial Meeting on 10/10 with [PERSON_NAME] DR…" at bounding box center [158, 231] width 196 height 67
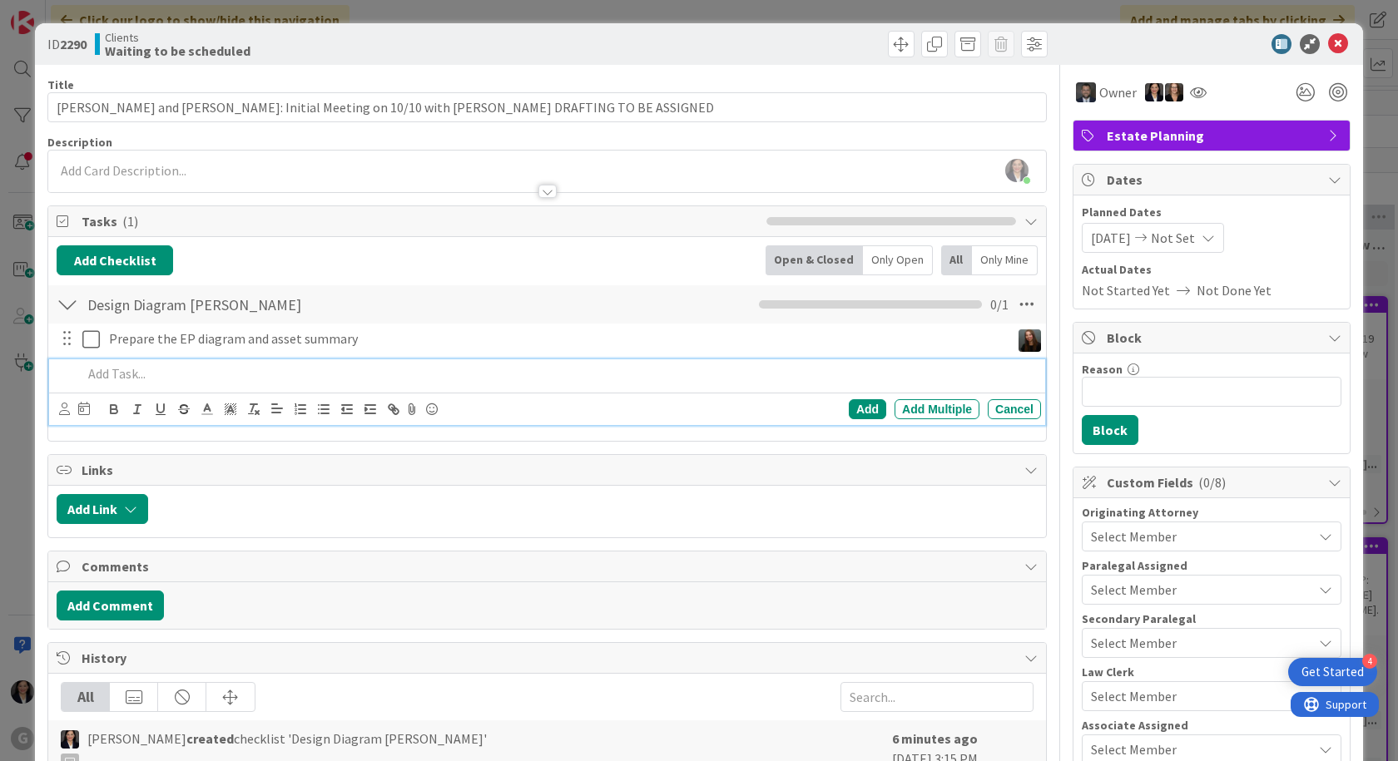
click at [116, 369] on p at bounding box center [558, 373] width 952 height 19
click at [62, 341] on div at bounding box center [67, 338] width 22 height 25
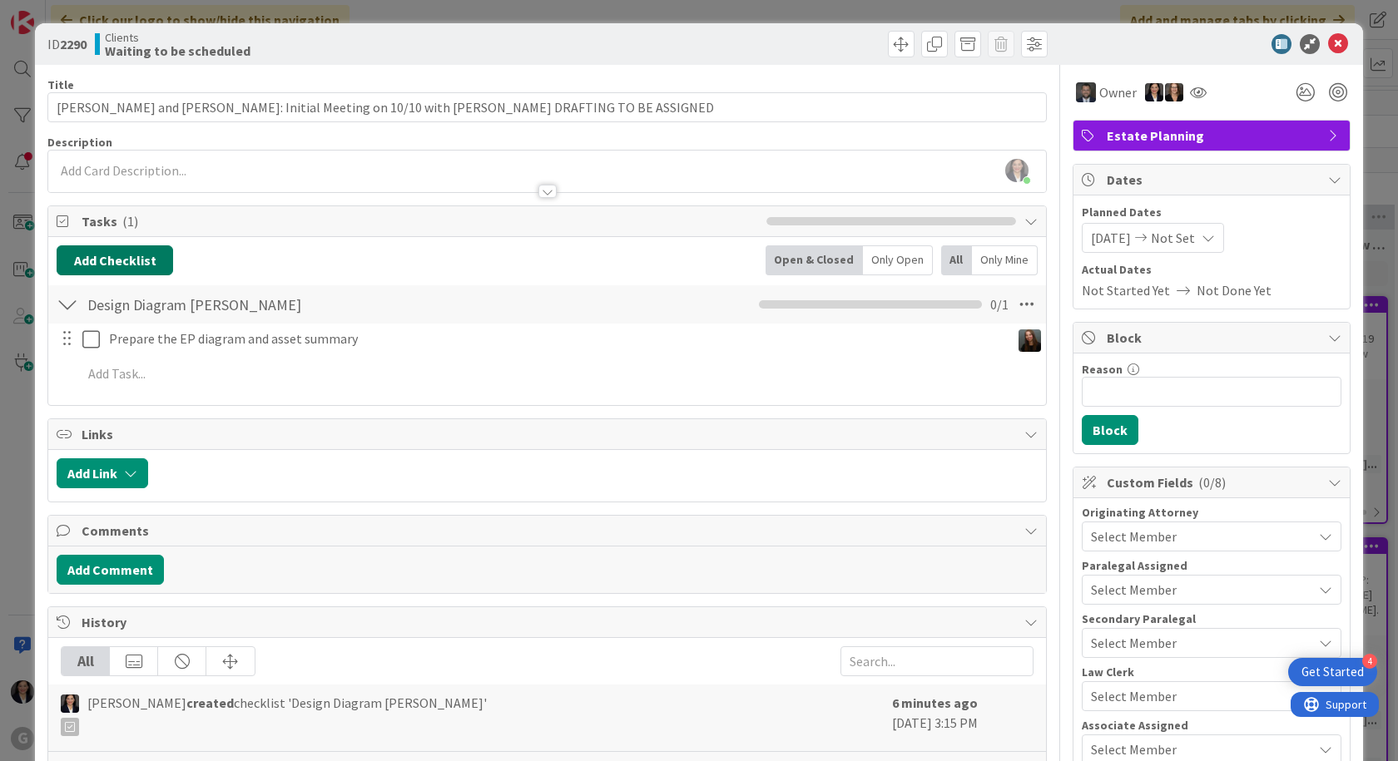
click at [124, 265] on button "Add Checklist" at bounding box center [115, 260] width 116 height 30
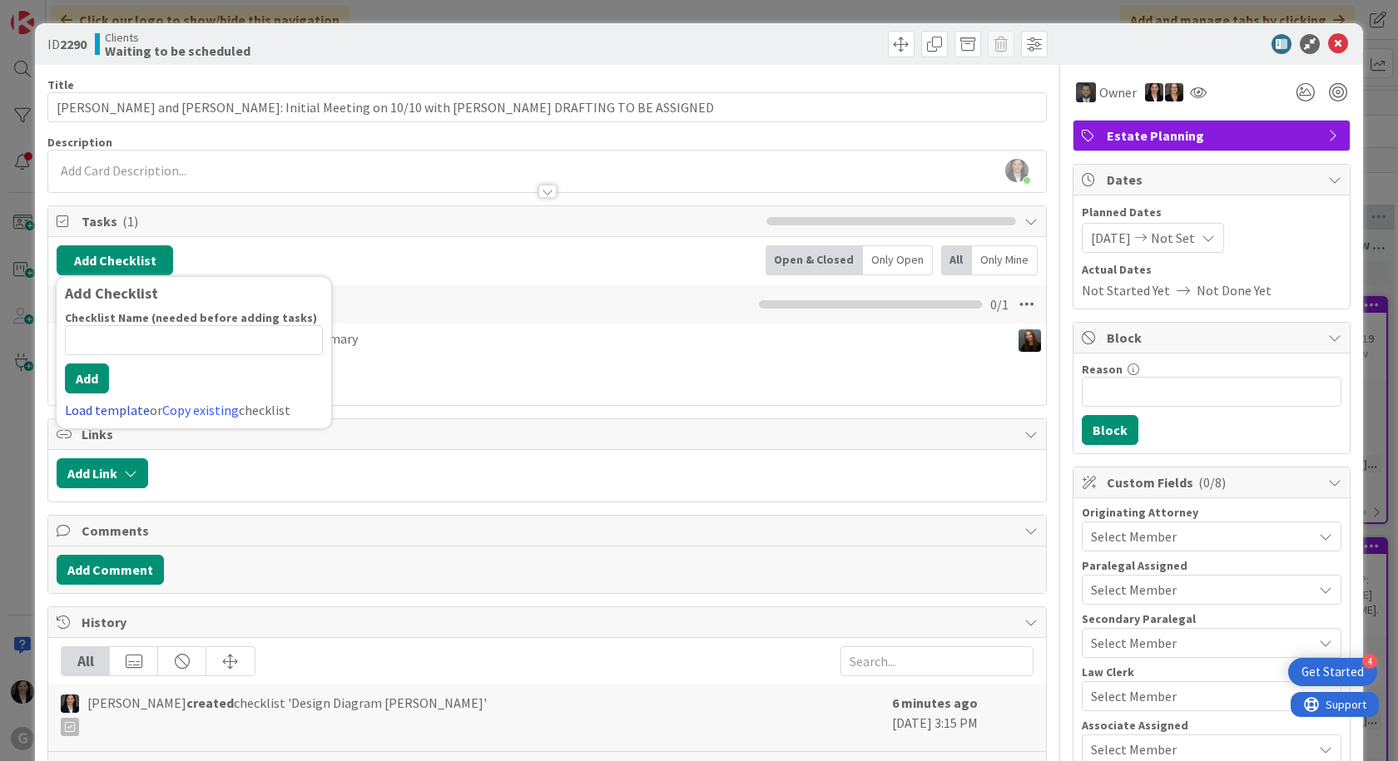
click at [114, 413] on link "Load template" at bounding box center [107, 410] width 85 height 17
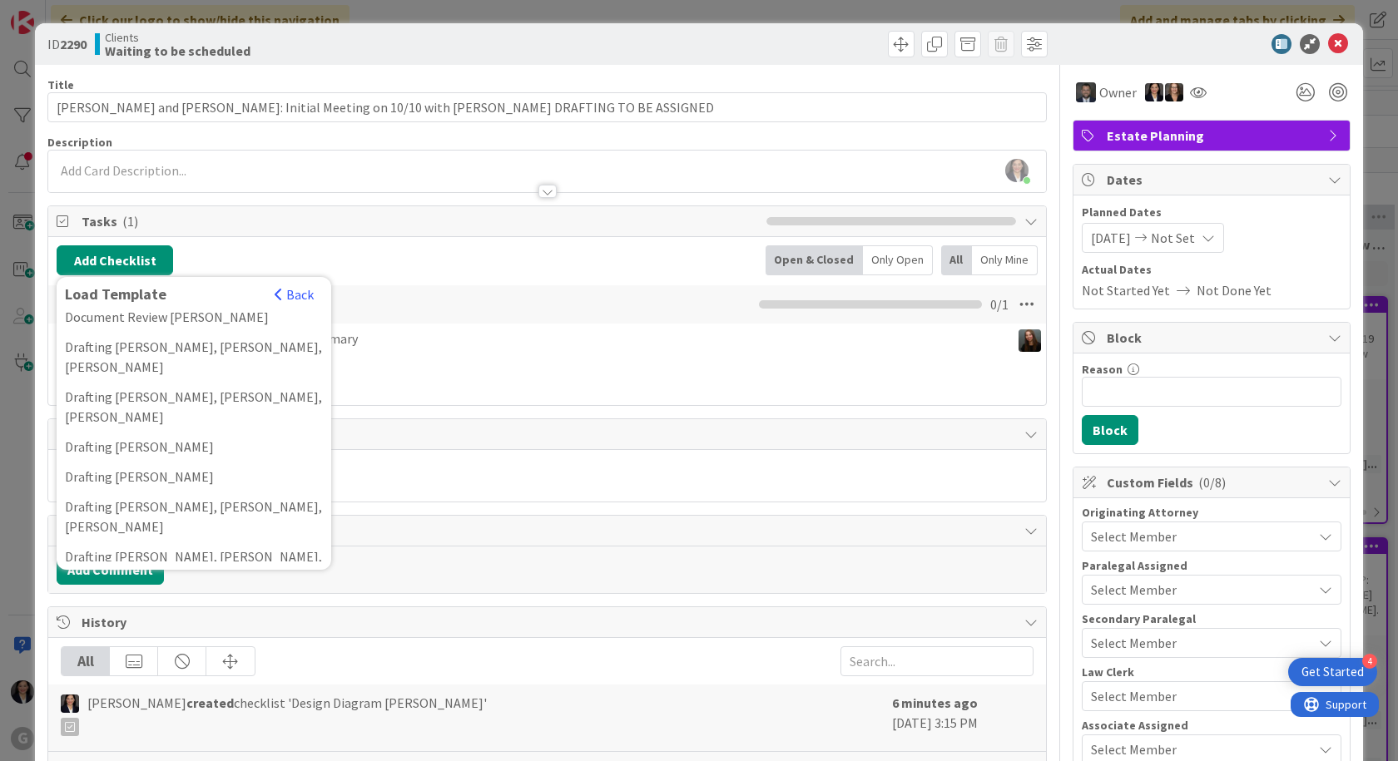
scroll to position [1897, 0]
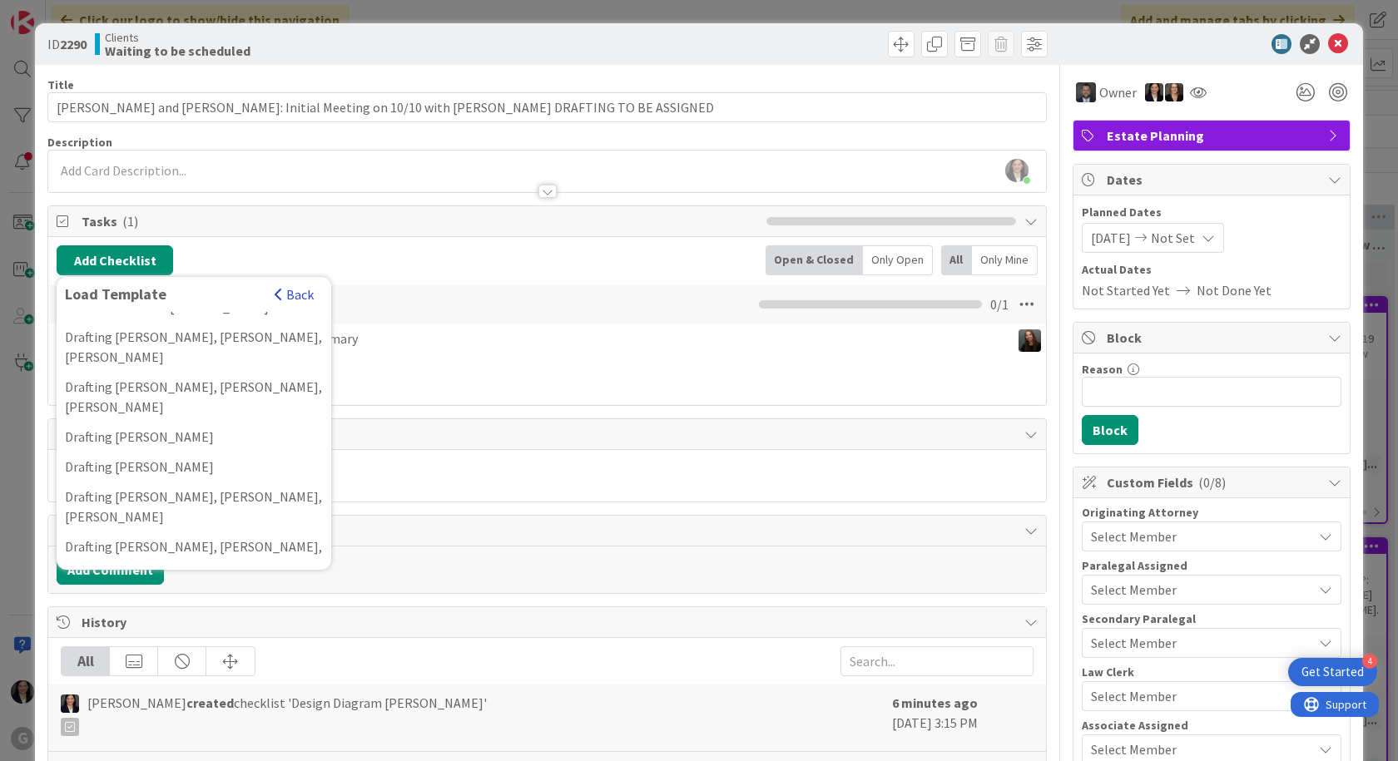
click at [289, 295] on button "Back" at bounding box center [294, 294] width 41 height 18
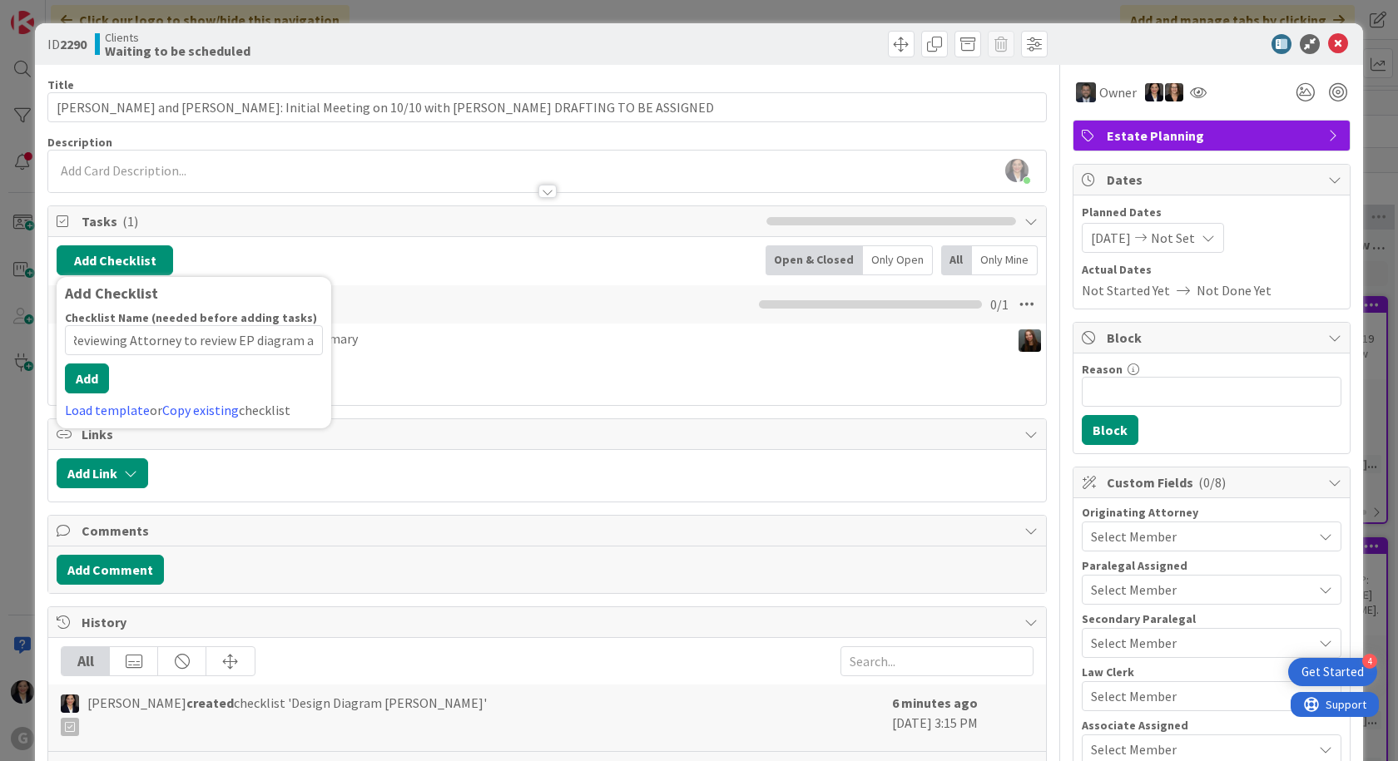
scroll to position [0, 0]
type input "R"
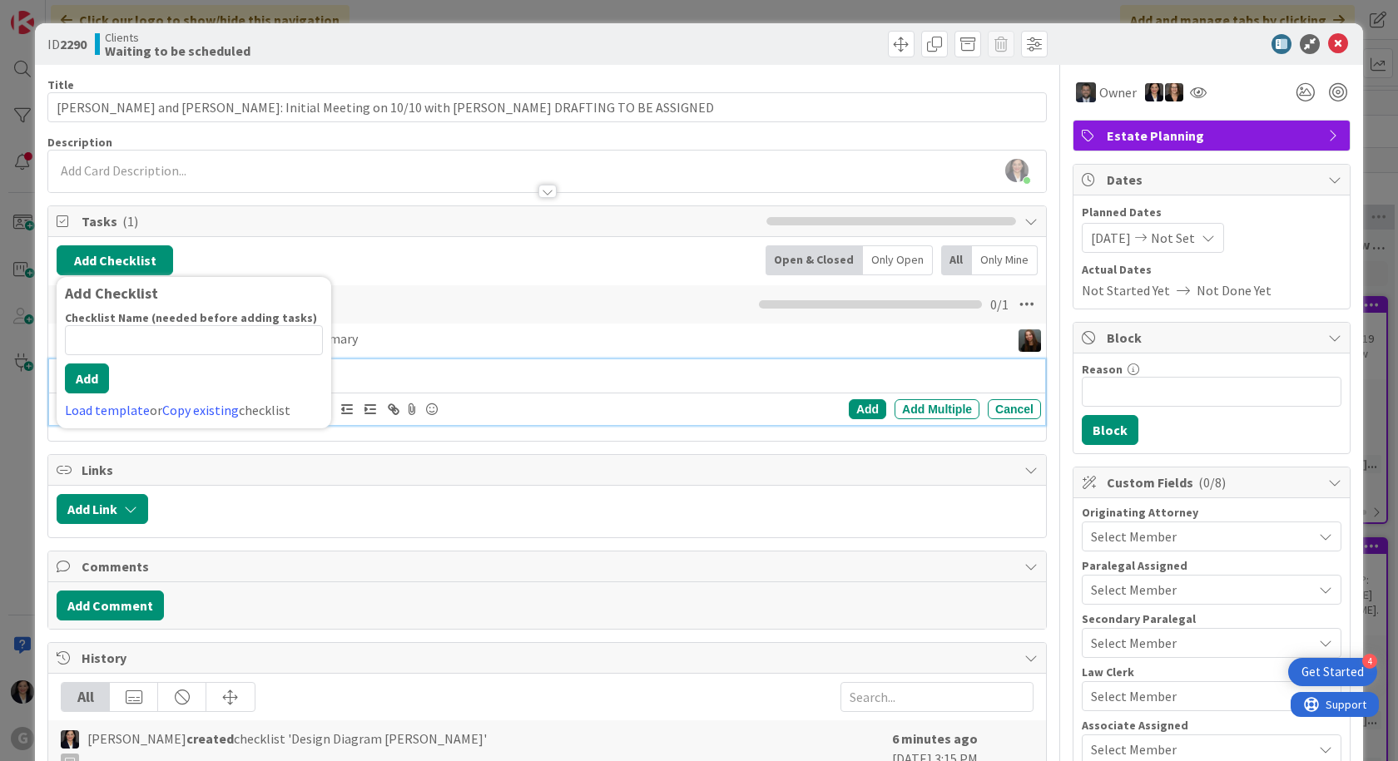
click at [376, 365] on p at bounding box center [558, 373] width 952 height 19
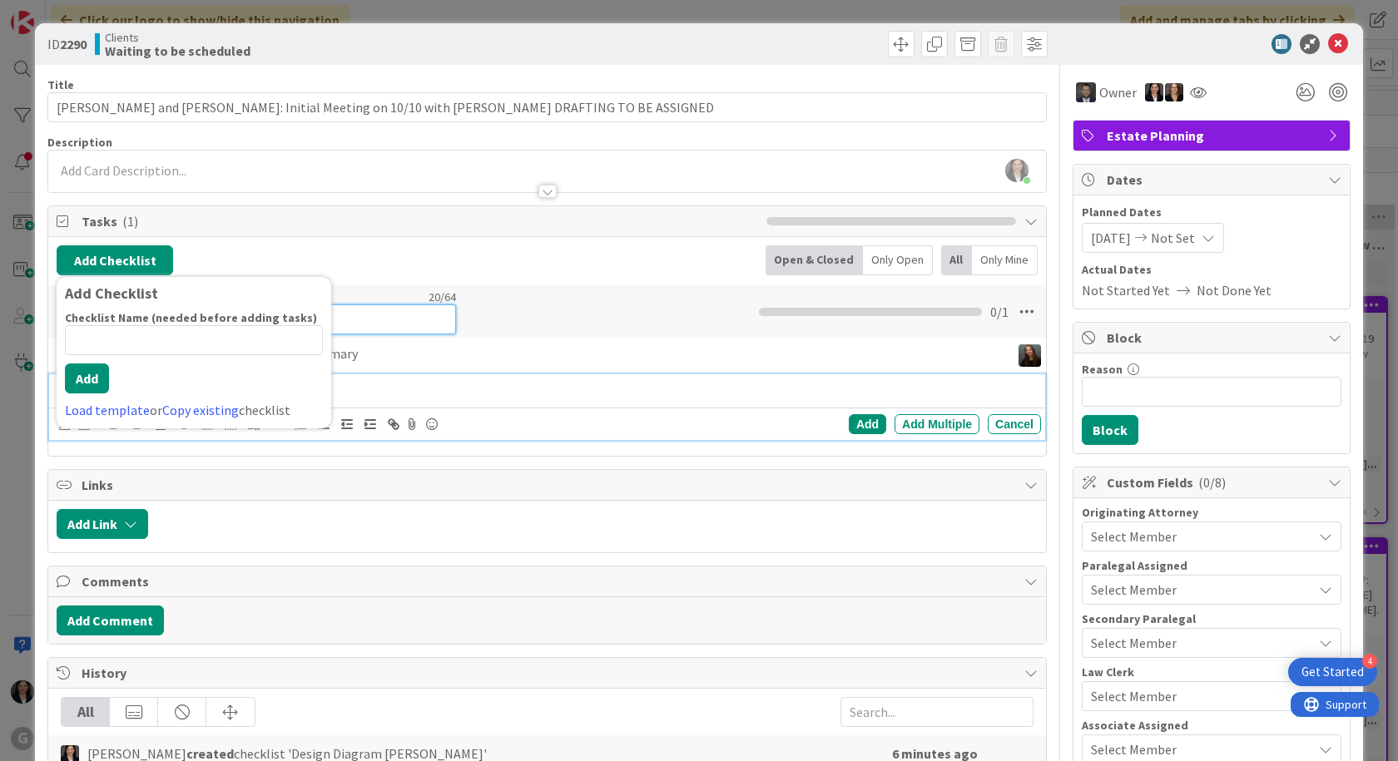
click at [411, 314] on input "Design Diagram [PERSON_NAME]" at bounding box center [269, 319] width 374 height 30
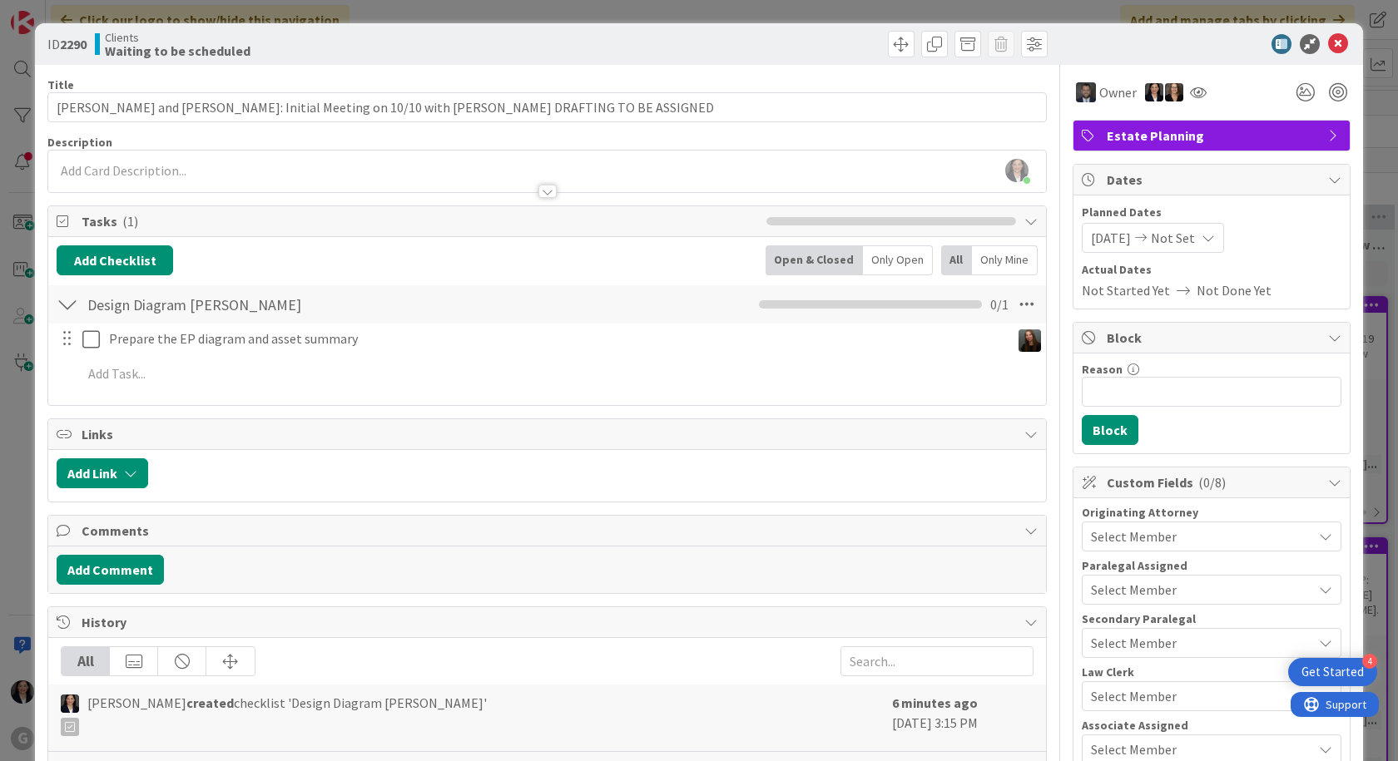
click at [567, 309] on div "Design Diagram Jonas Checklist Name 20 / 64 Design Diagram [PERSON_NAME] 0 / 1" at bounding box center [546, 304] width 997 height 38
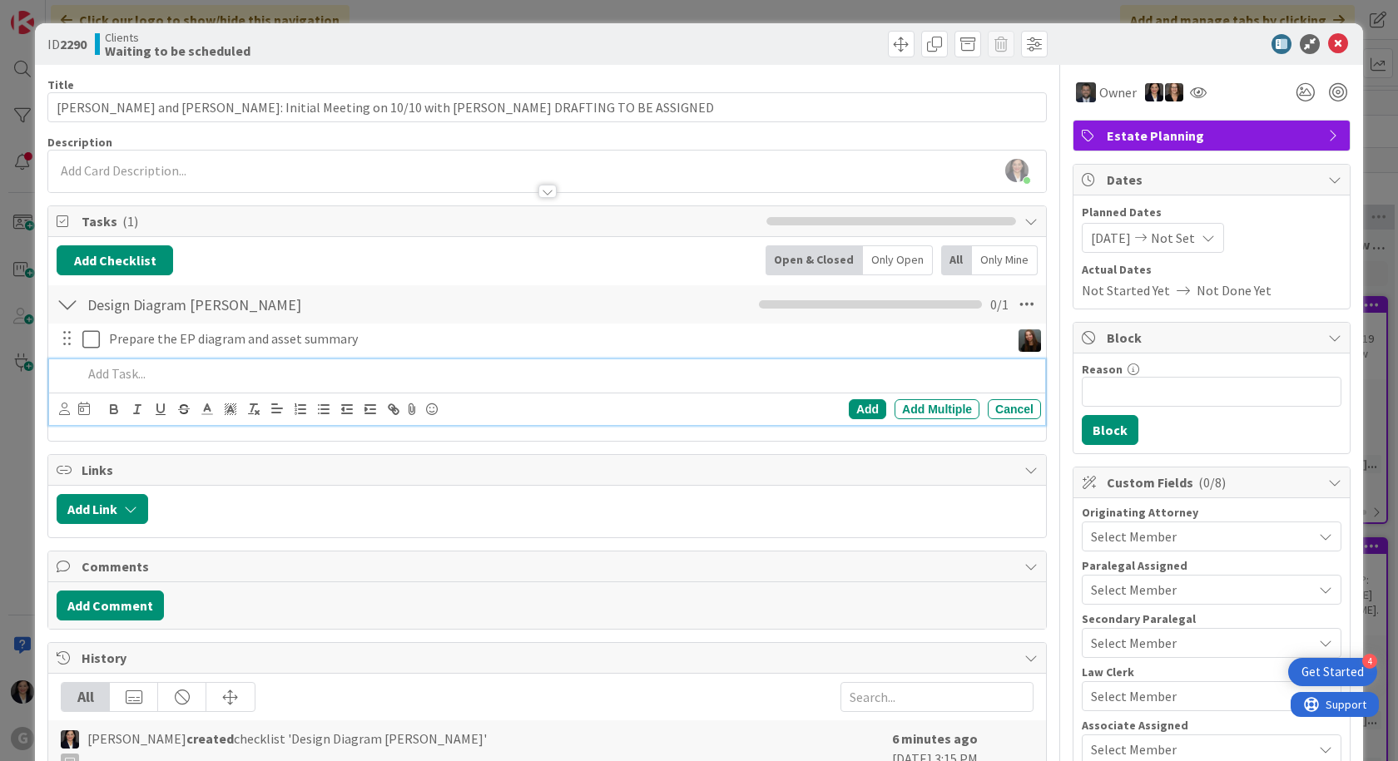
click at [144, 372] on p at bounding box center [558, 373] width 952 height 19
click at [865, 408] on div "Add" at bounding box center [867, 409] width 37 height 20
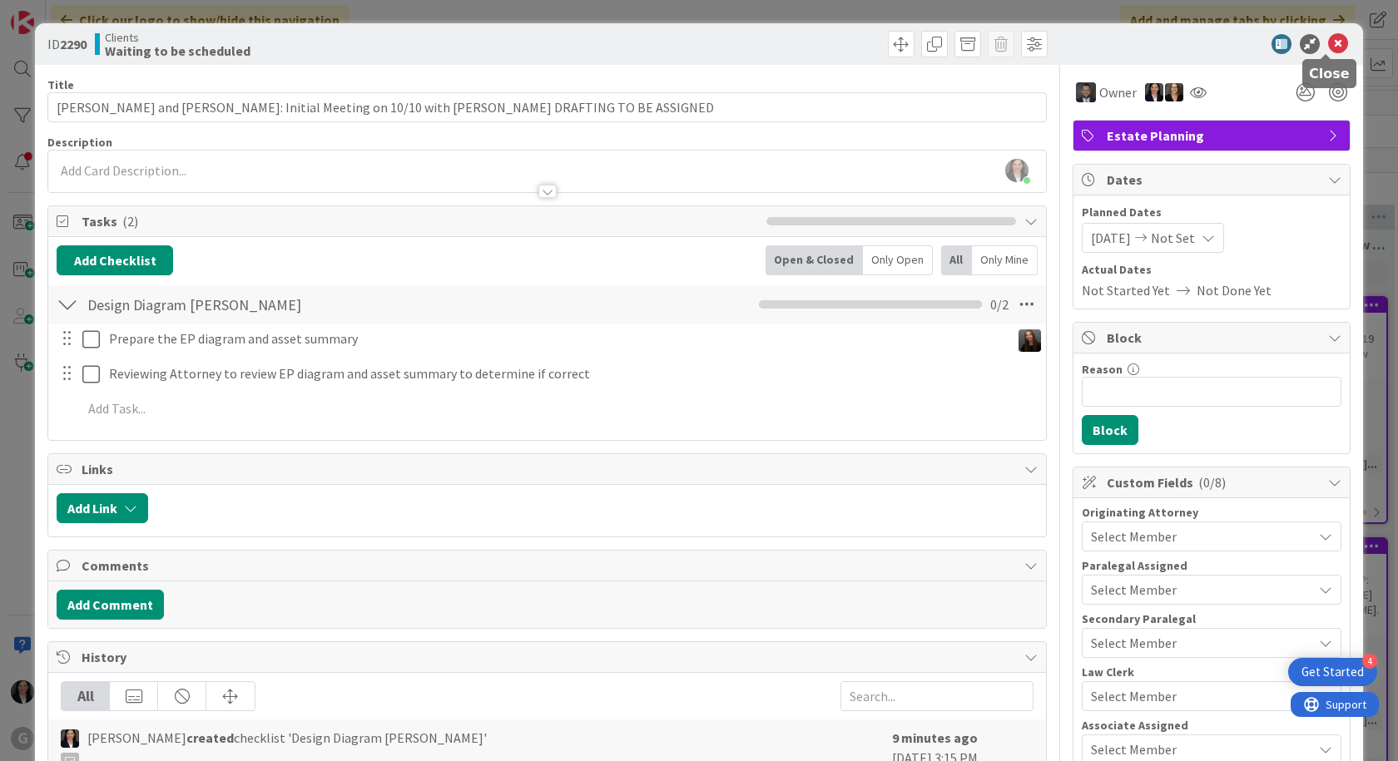
click at [1328, 41] on icon at bounding box center [1338, 44] width 20 height 20
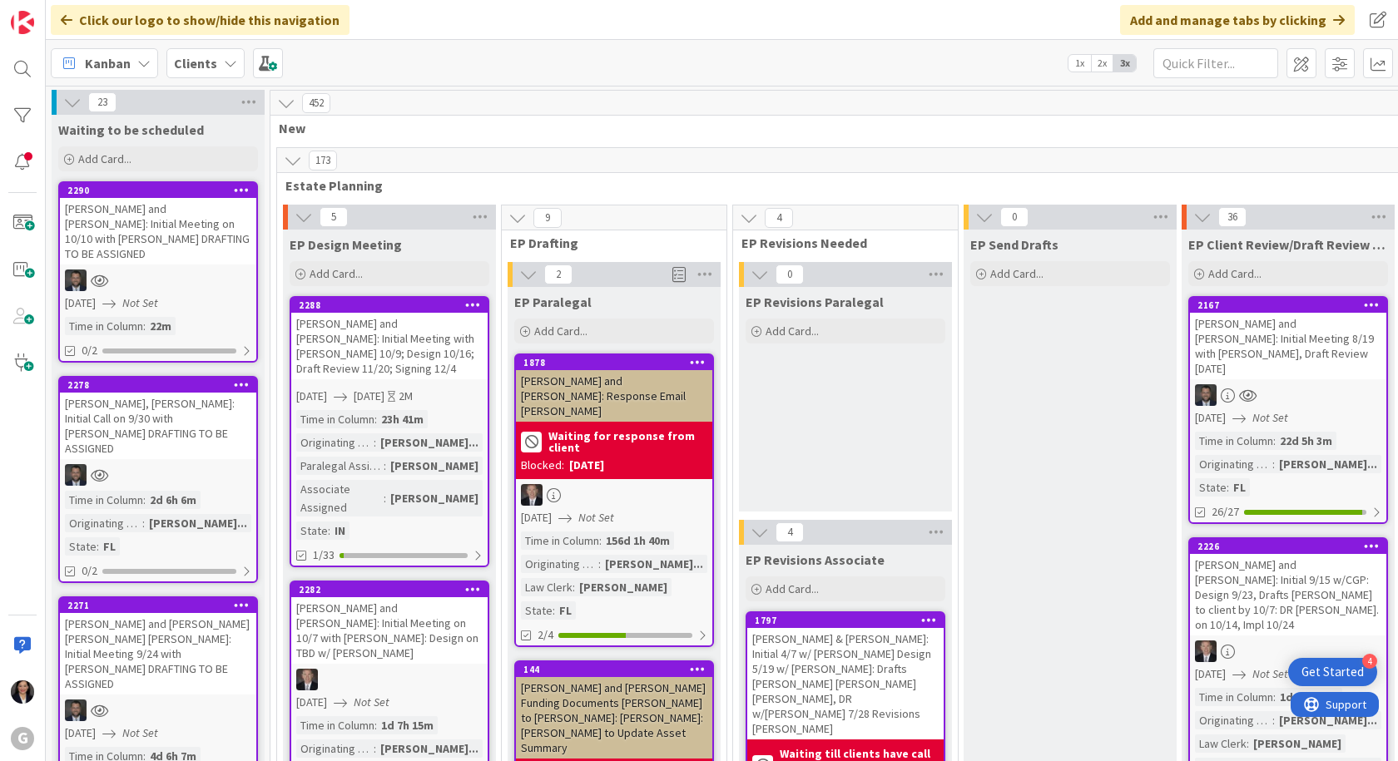
click at [100, 57] on span "Kanban" at bounding box center [108, 63] width 46 height 20
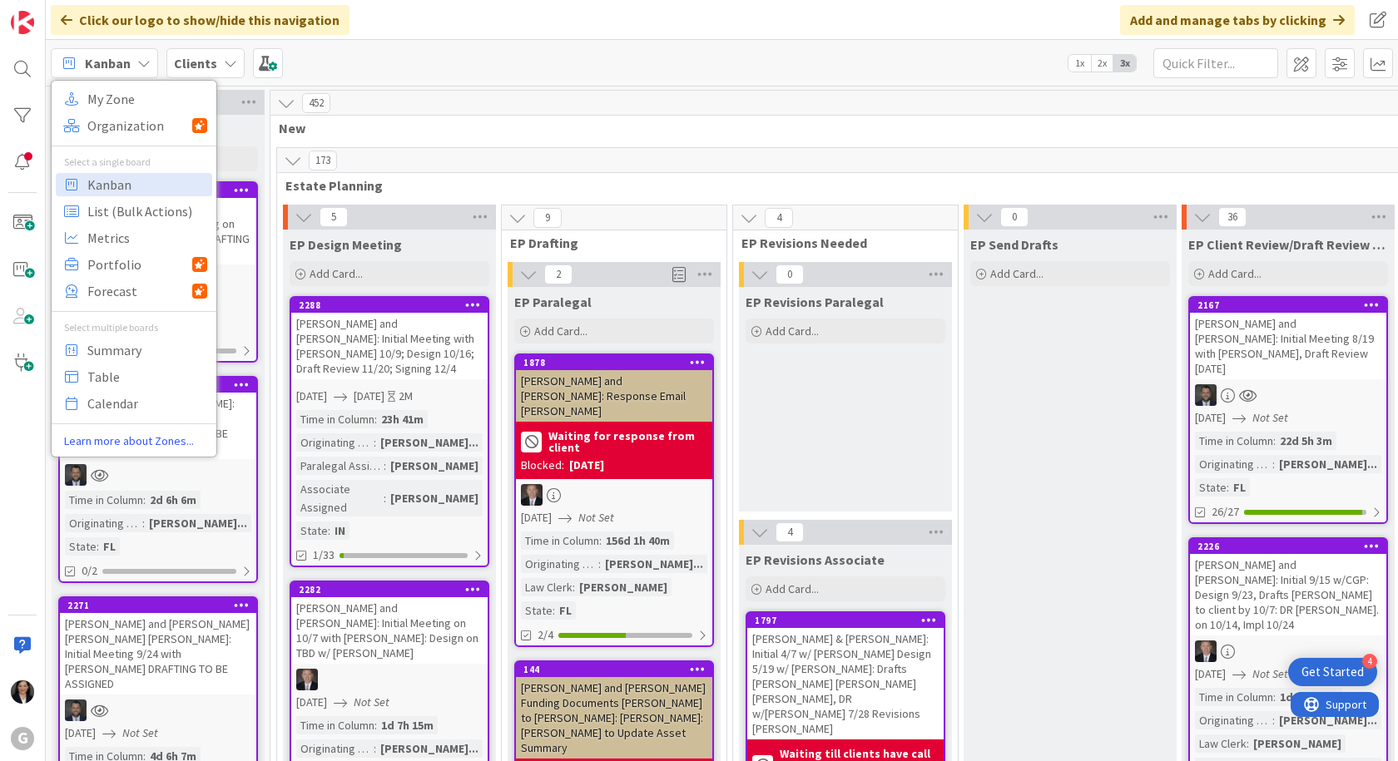
click at [214, 62] on div "Clients" at bounding box center [205, 63] width 78 height 30
click at [201, 61] on b "Clients" at bounding box center [195, 63] width 43 height 17
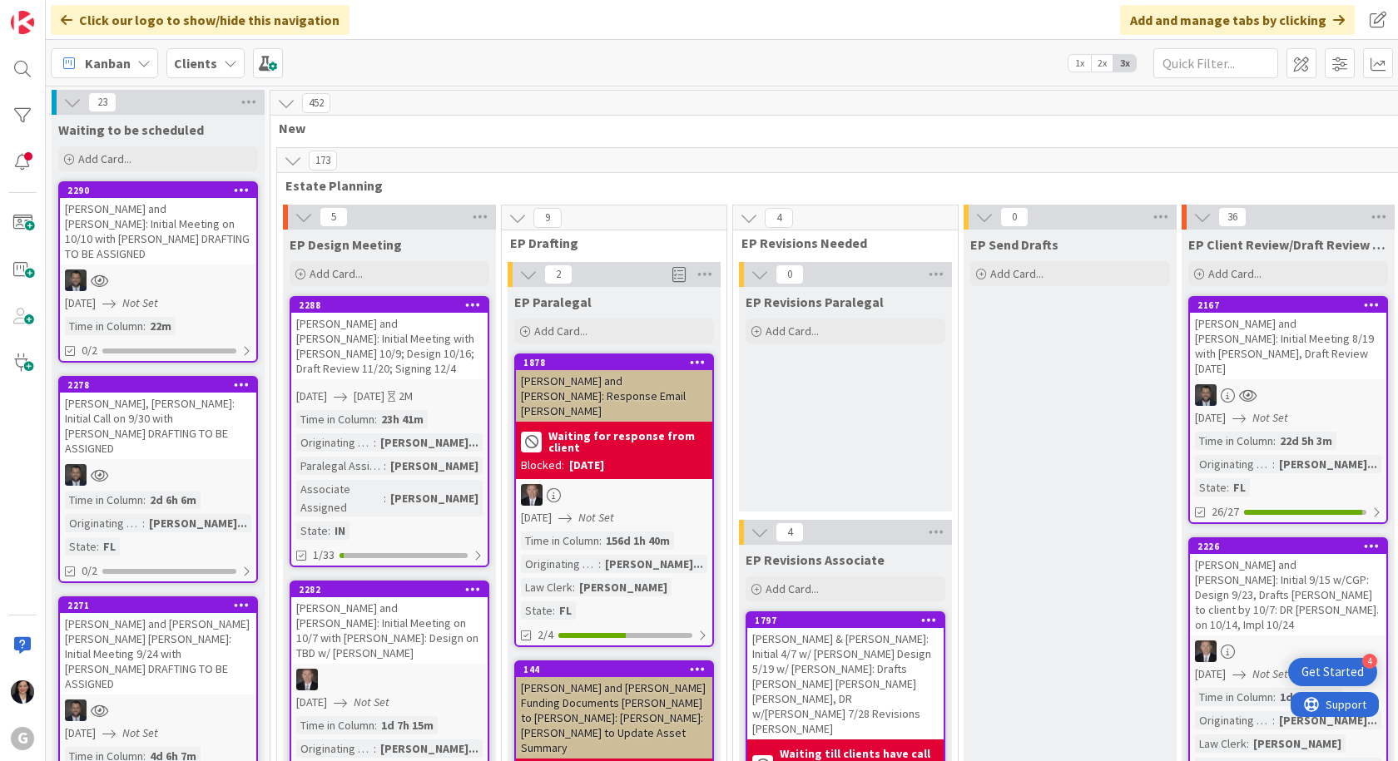
click at [186, 50] on div "Clients" at bounding box center [205, 63] width 78 height 30
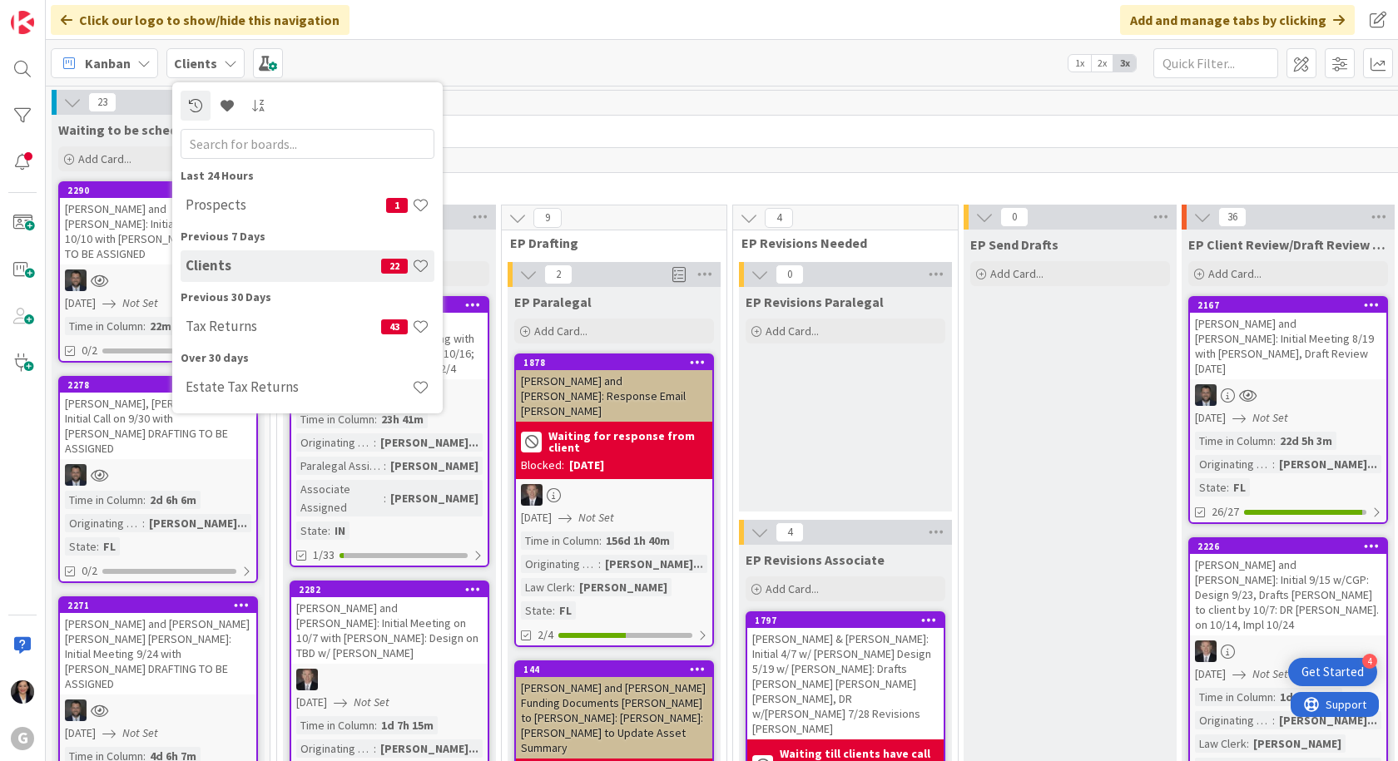
click at [220, 200] on h4 "Prospects" at bounding box center [286, 204] width 200 height 17
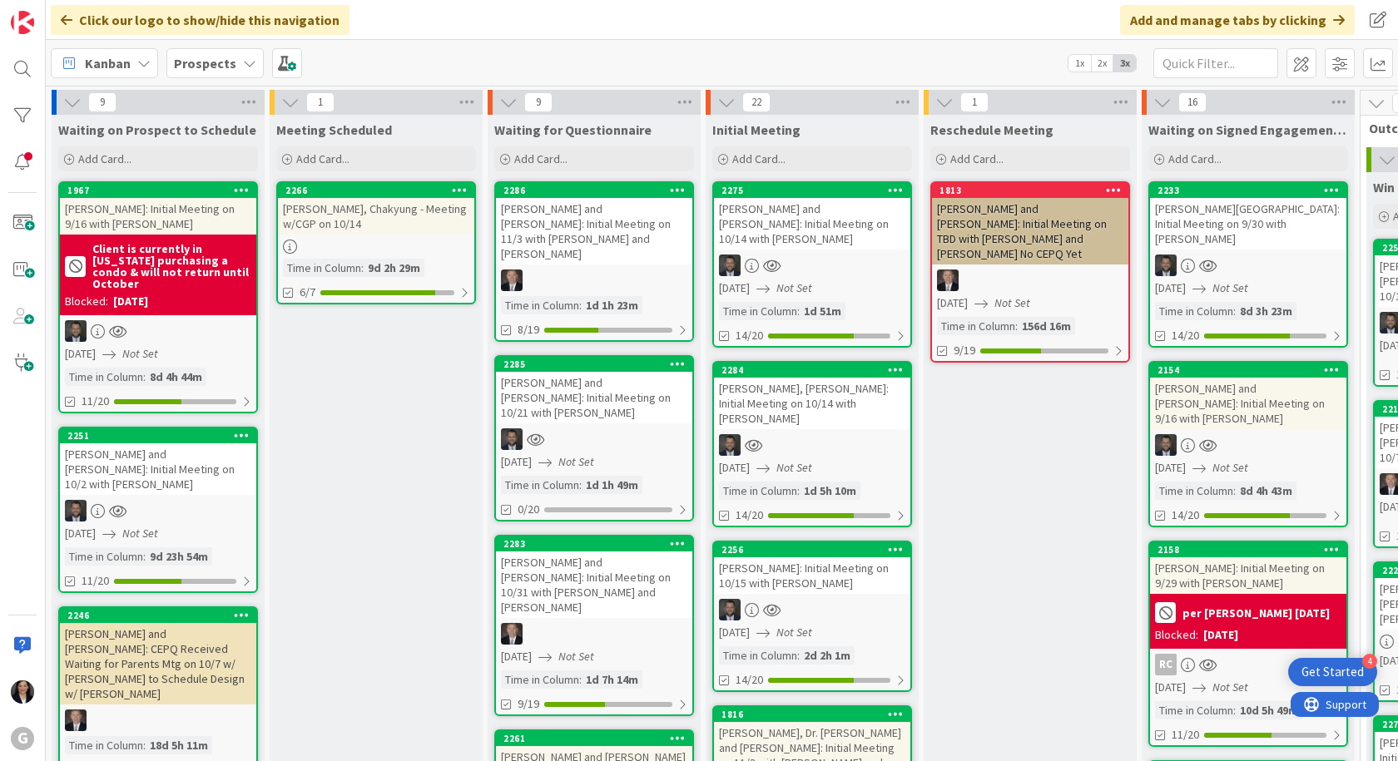
click at [97, 53] on span "Kanban" at bounding box center [108, 63] width 46 height 20
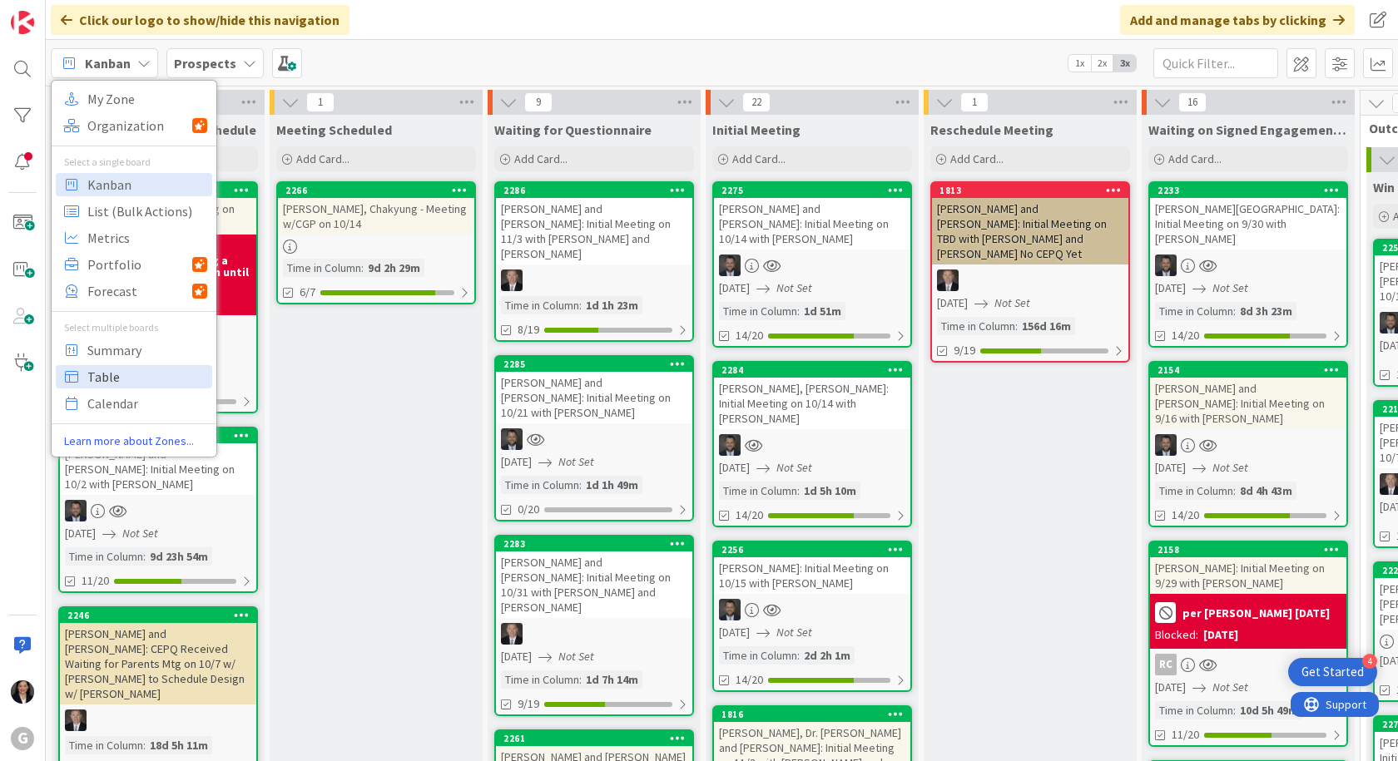
click at [110, 382] on span "Table" at bounding box center [147, 376] width 120 height 25
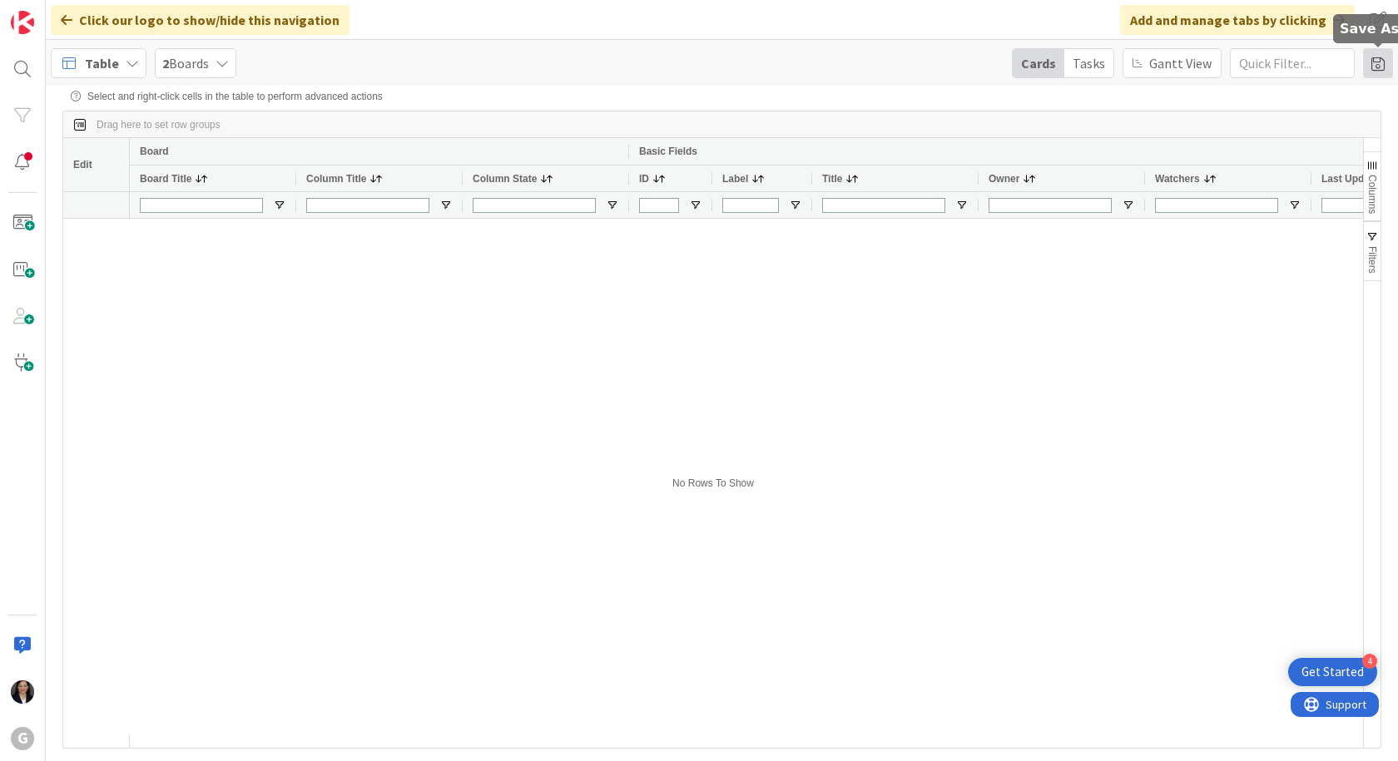
click at [1381, 68] on span at bounding box center [1378, 63] width 30 height 30
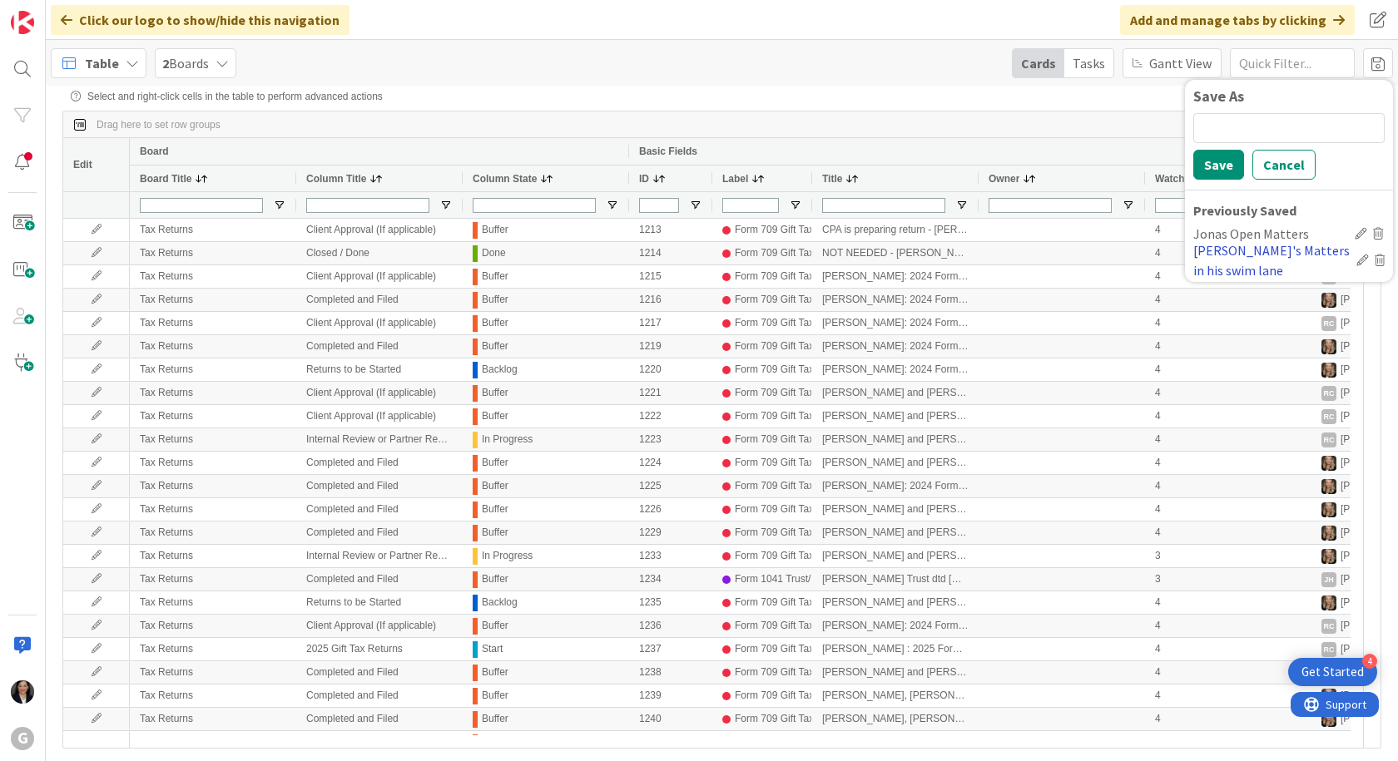
click at [1251, 245] on div "[PERSON_NAME]'s Matters in his swim lane" at bounding box center [1271, 260] width 156 height 40
type input "[PERSON_NAME]/[PERSON_NAME]"
